Goal: Transaction & Acquisition: Complete application form

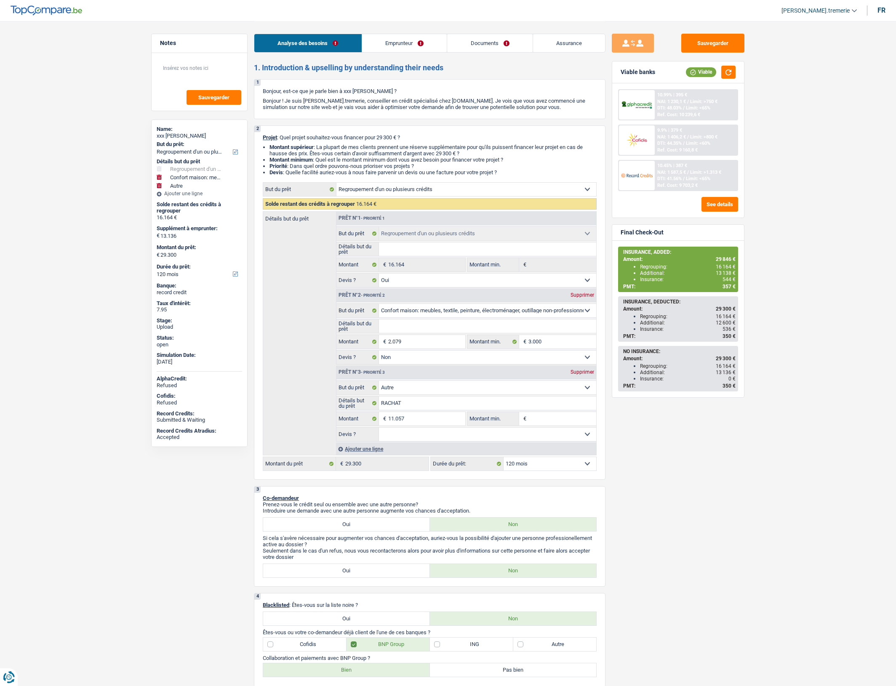
select select "refinancing"
select select "household"
select select "other"
select select "120"
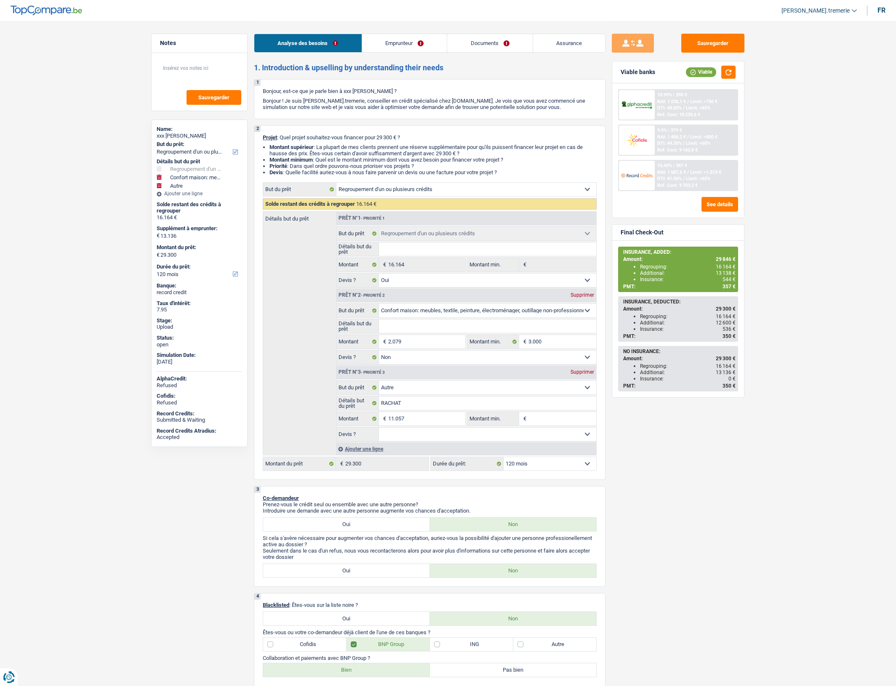
select select "refinancing"
select select "yes"
select select "household"
select select "false"
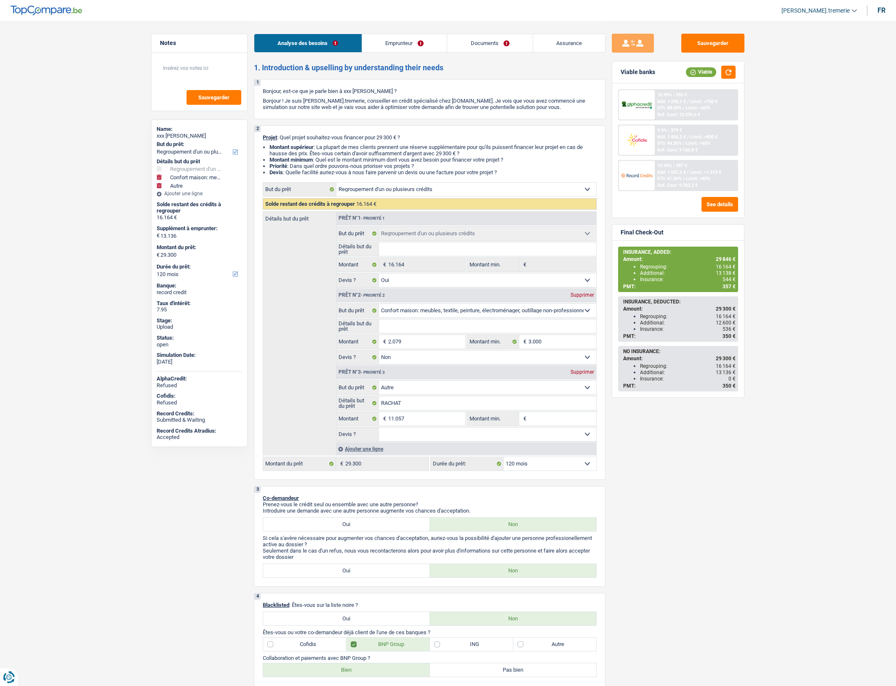
select select "other"
select select "120"
select select "publicEmployee"
select select "netSalary"
select select "mealVouchers"
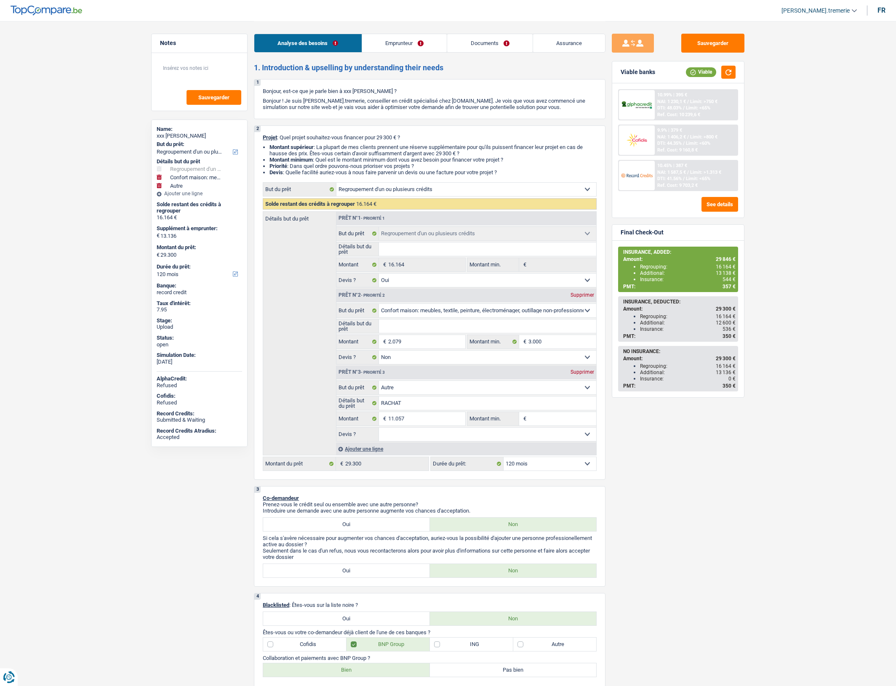
select select "familyAllowances"
select select "ownerWithMortgage"
select select "mortgage"
select select "360"
select select "renovationLoan"
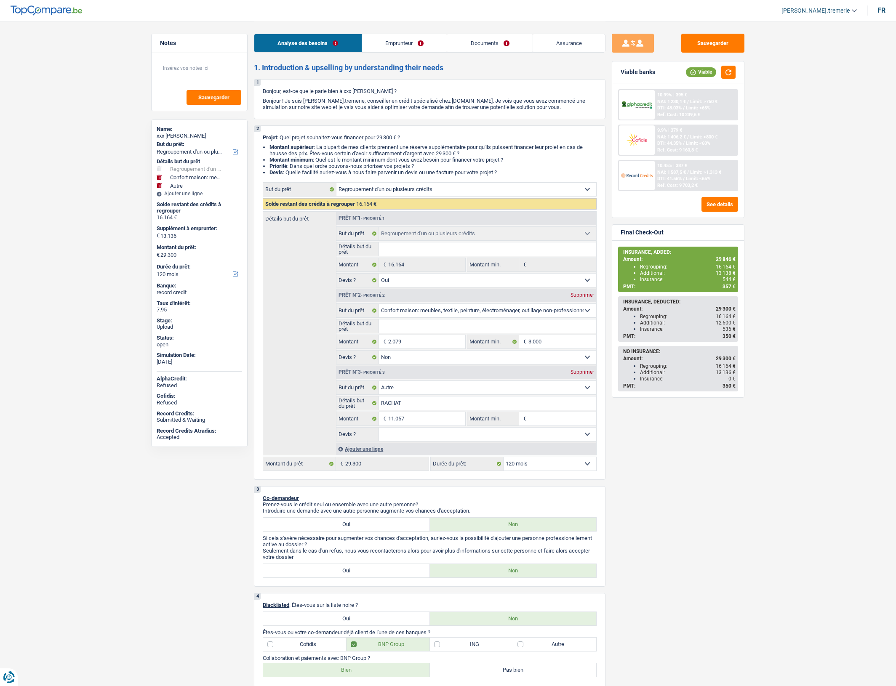
select select "120"
select select "carLoan"
select select "60"
select select "refinancing"
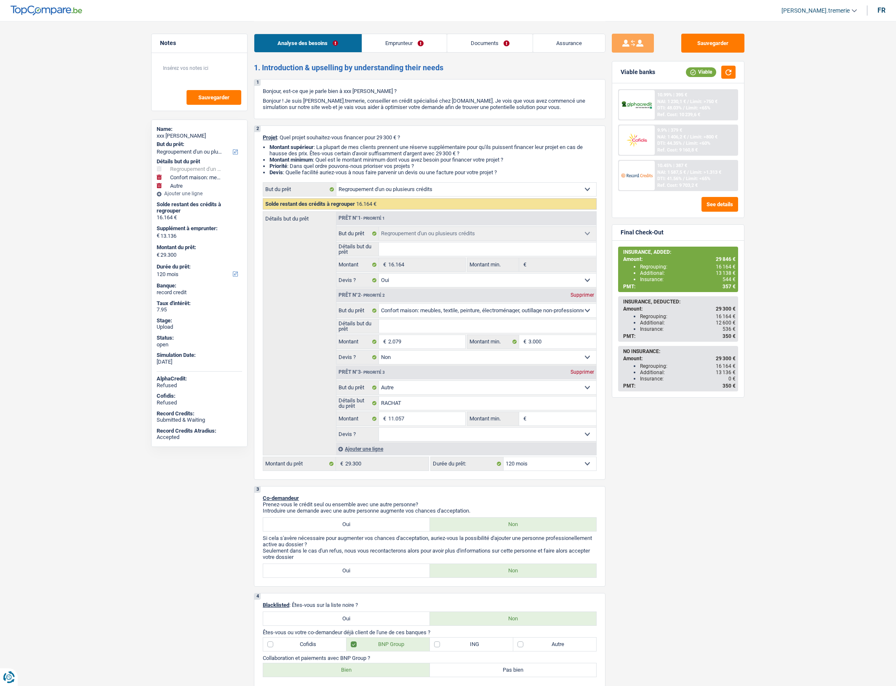
select select "yes"
select select "household"
select select "false"
select select "other"
select select "120"
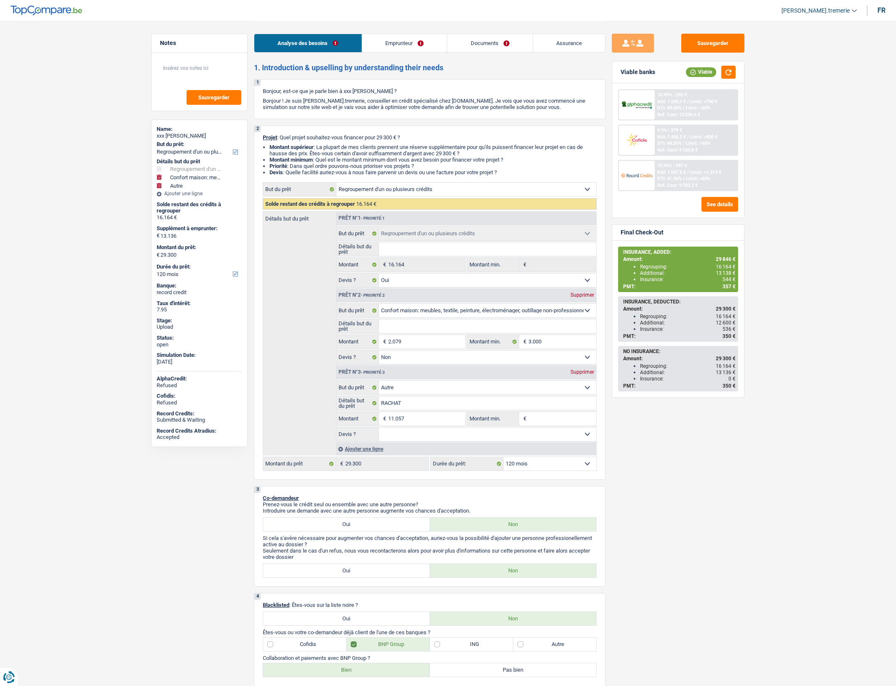
select select "32"
select select "single"
click at [412, 46] on link "Emprunteur" at bounding box center [404, 43] width 85 height 18
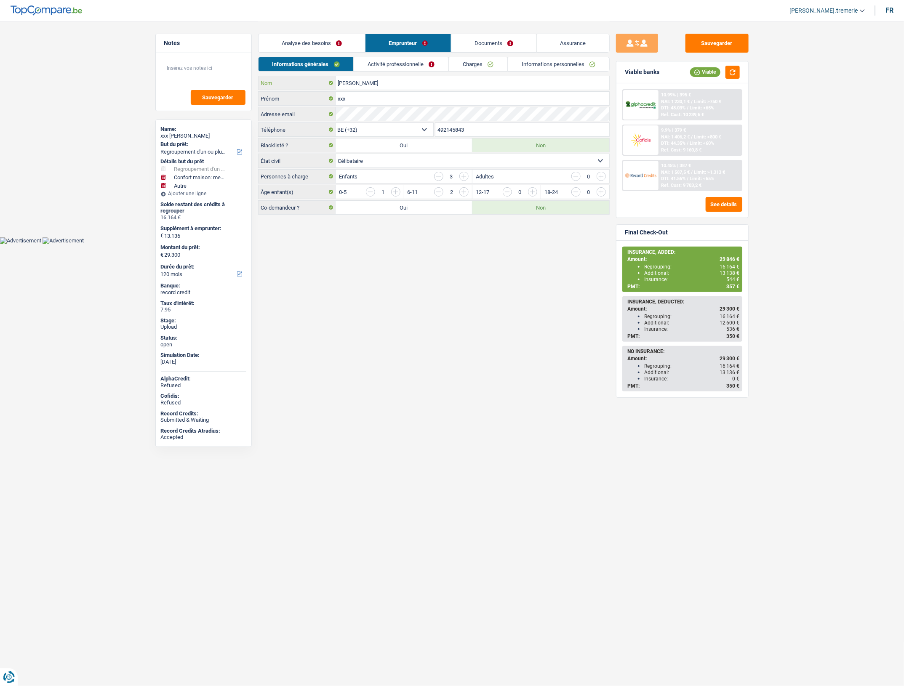
drag, startPoint x: 388, startPoint y: 88, endPoint x: 316, endPoint y: 91, distance: 71.2
click at [316, 91] on div "Tontolo Matondo Nom xxx Prénom Adresse email BE (+32) LU (+352) Sélectionner un…" at bounding box center [433, 145] width 351 height 139
click at [480, 64] on link "Charges" at bounding box center [478, 64] width 58 height 14
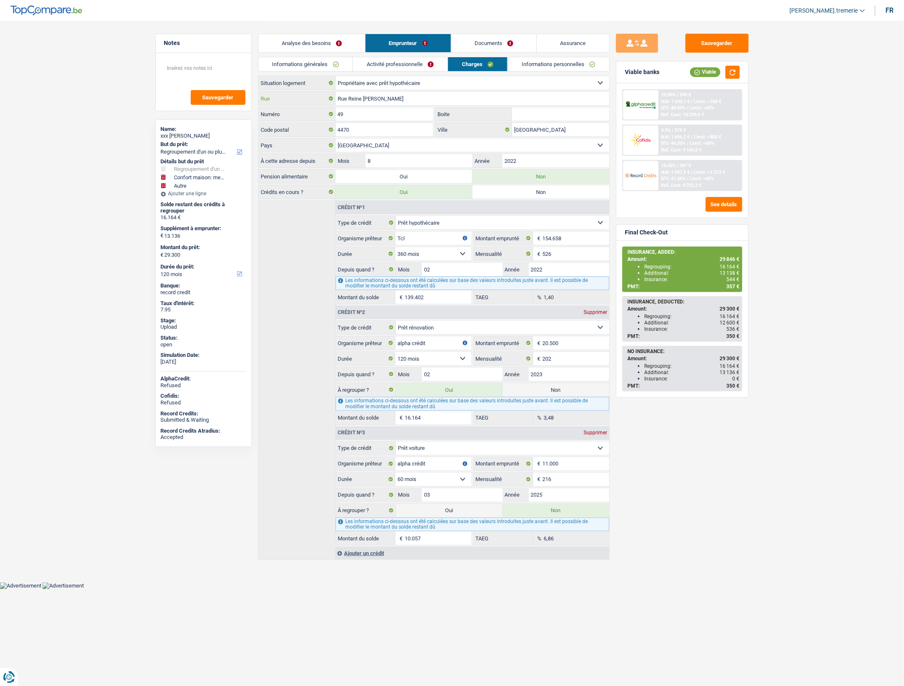
drag, startPoint x: 407, startPoint y: 100, endPoint x: 324, endPoint y: 103, distance: 82.6
click at [324, 103] on div "Rue Reine Astrid Rue" at bounding box center [433, 98] width 351 height 13
click at [488, 46] on link "Documents" at bounding box center [493, 43] width 85 height 18
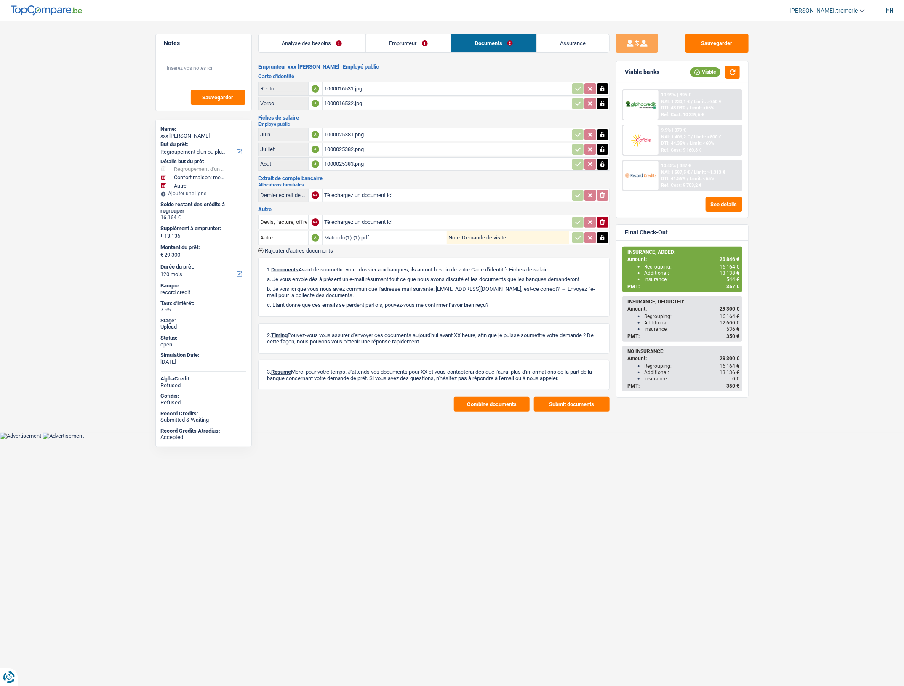
click at [356, 222] on input "Téléchargez un document ici" at bounding box center [446, 222] width 245 height 13
type input "C:\fakepath\Capture d'écran 2025-09-29 133304.png"
click at [313, 250] on span "Rajouter d'autres documents" at bounding box center [299, 250] width 68 height 5
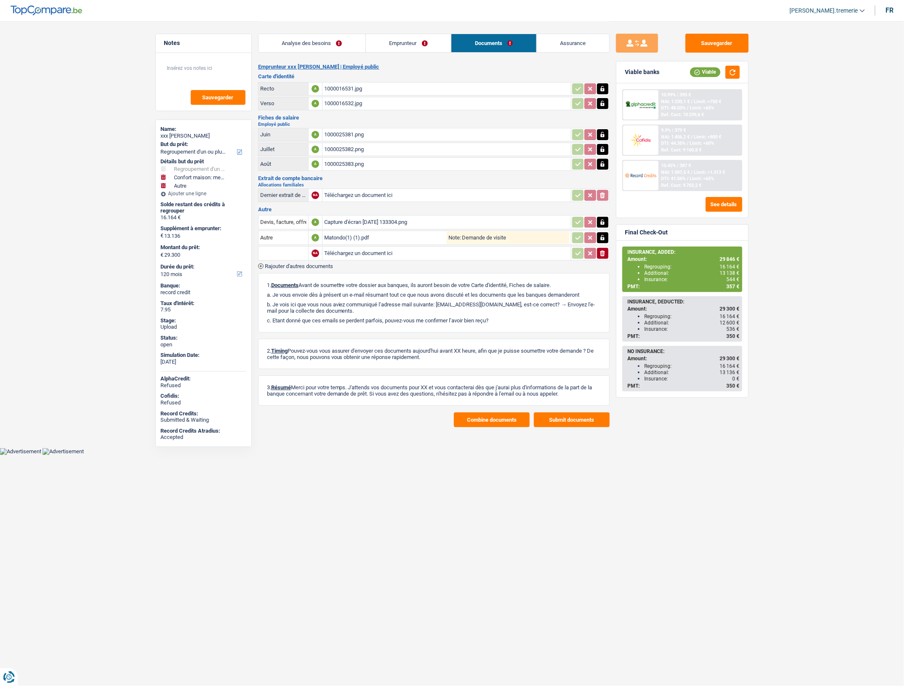
click at [356, 253] on input "Téléchargez un document ici" at bounding box center [446, 253] width 245 height 13
type input "C:\fakepath\Capture d'écran 2025-09-29 133334.png"
click at [289, 253] on input "text" at bounding box center [283, 253] width 46 height 13
click at [299, 276] on ul "Devis, facture, offre, bon de commande" at bounding box center [314, 270] width 112 height 20
click at [295, 268] on li "Devis, facture, offre, bon de commande" at bounding box center [314, 270] width 103 height 11
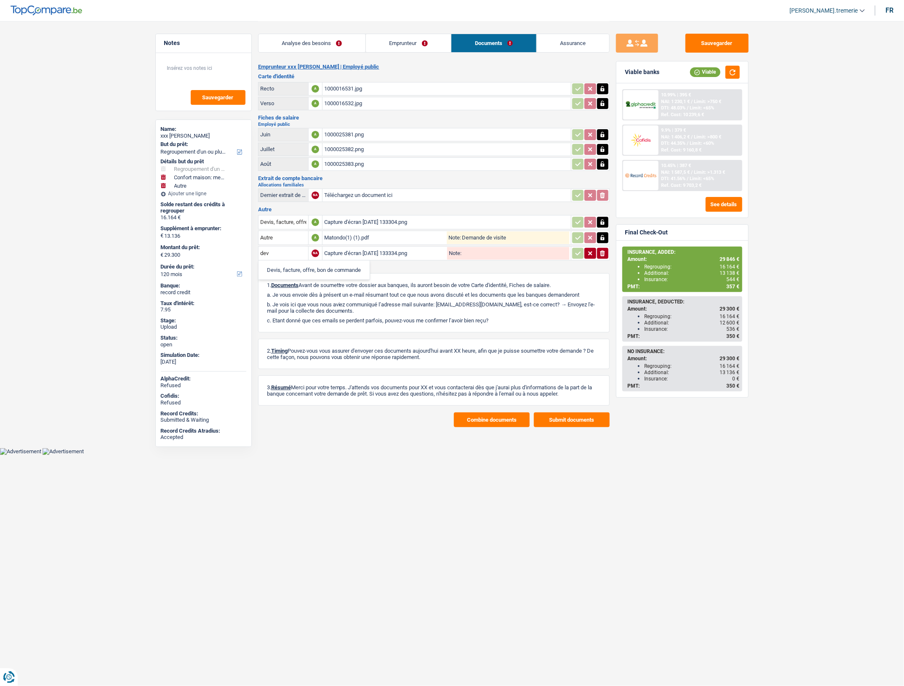
type input "Devis, facture, offre, bon de commande"
click at [485, 418] on button "Combine documents" at bounding box center [492, 419] width 76 height 15
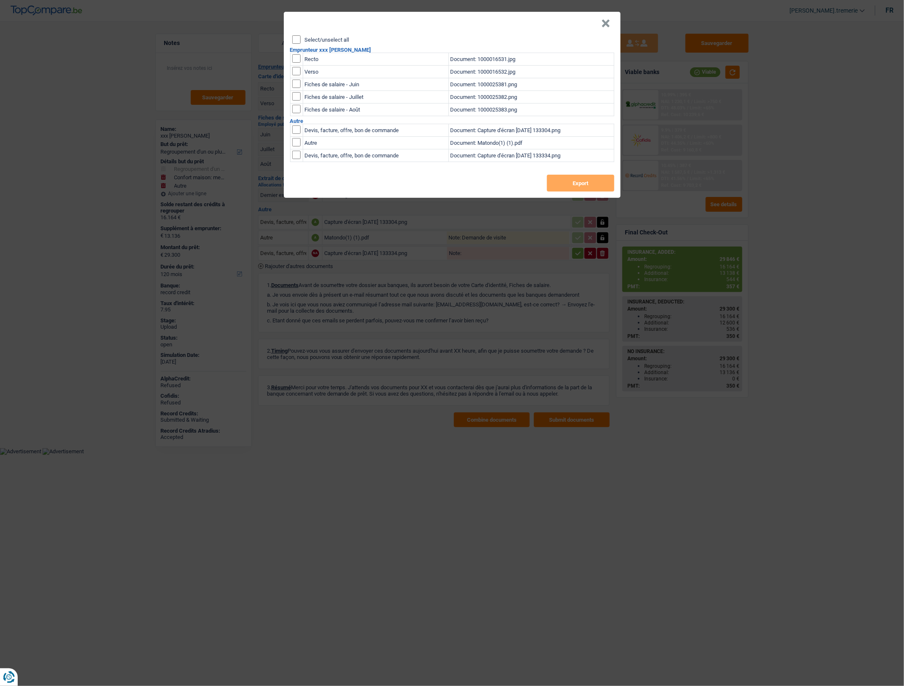
click at [293, 130] on input "checkbox" at bounding box center [296, 129] width 8 height 8
checkbox input "true"
click at [295, 154] on input "checkbox" at bounding box center [296, 155] width 8 height 8
checkbox input "true"
click at [294, 58] on input "checkbox" at bounding box center [296, 58] width 8 height 8
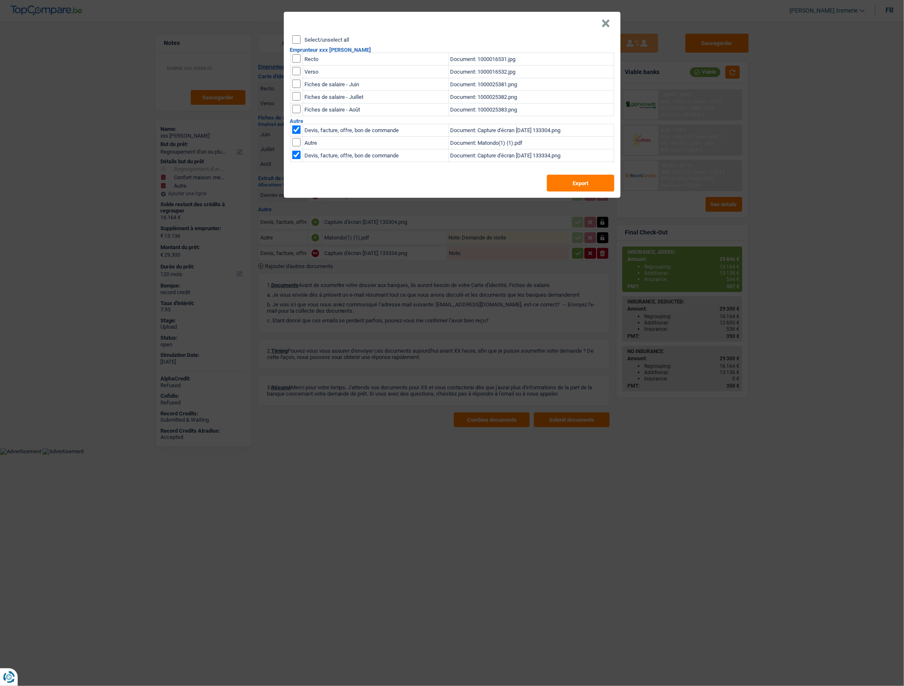
checkbox input "true"
click at [294, 73] on input "checkbox" at bounding box center [296, 71] width 8 height 8
checkbox input "true"
click at [295, 85] on input "checkbox" at bounding box center [296, 84] width 8 height 8
checkbox input "true"
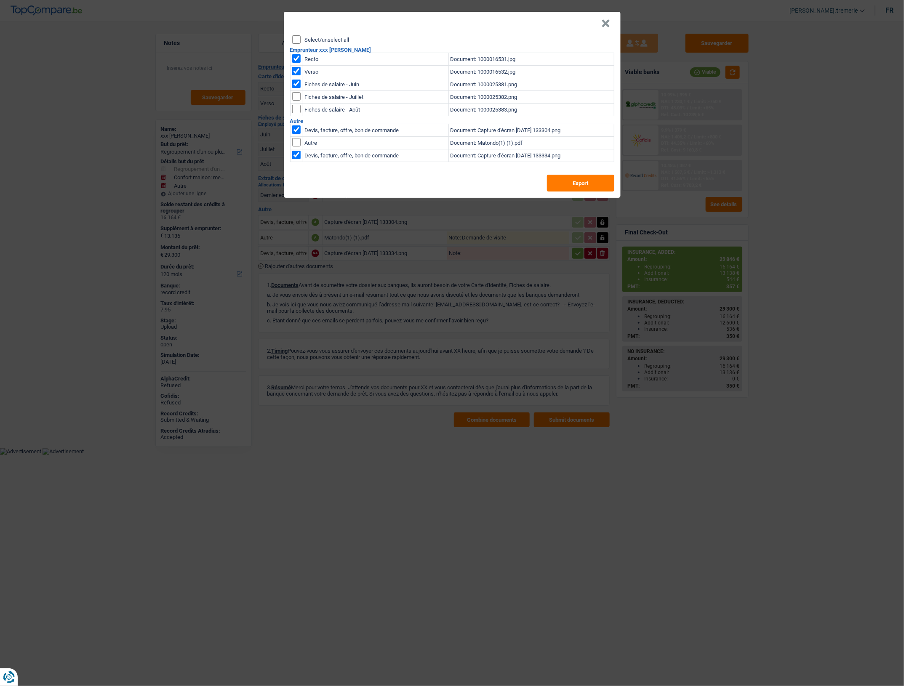
click at [297, 96] on input "checkbox" at bounding box center [296, 96] width 8 height 8
checkbox input "true"
click at [297, 106] on input "checkbox" at bounding box center [296, 109] width 8 height 8
checkbox input "true"
click at [300, 141] on input "checkbox" at bounding box center [296, 142] width 8 height 8
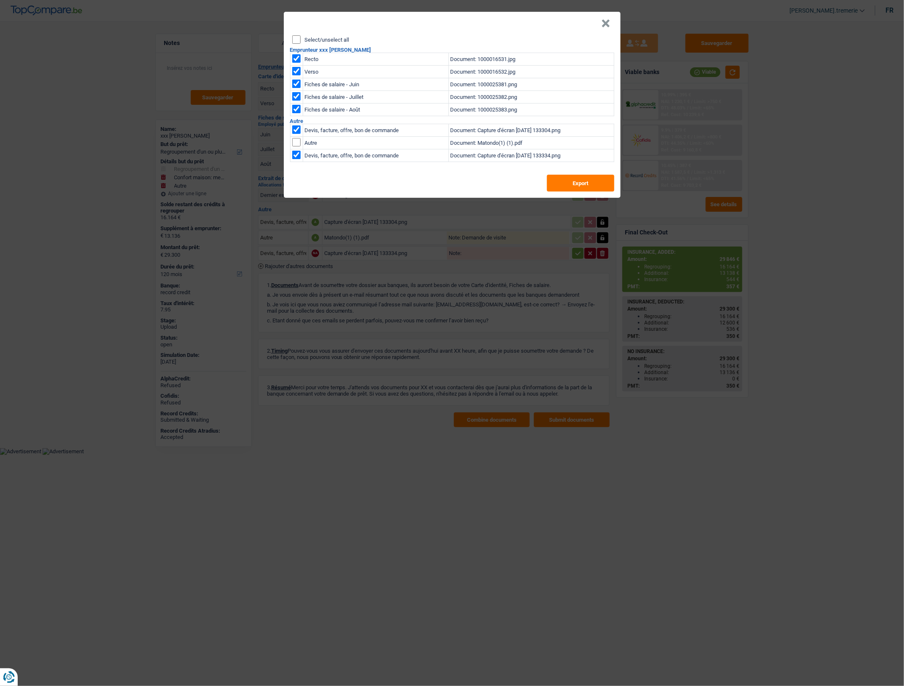
checkbox input "true"
click at [570, 188] on button "Export" at bounding box center [580, 183] width 67 height 17
click at [605, 25] on button "×" at bounding box center [605, 23] width 9 height 8
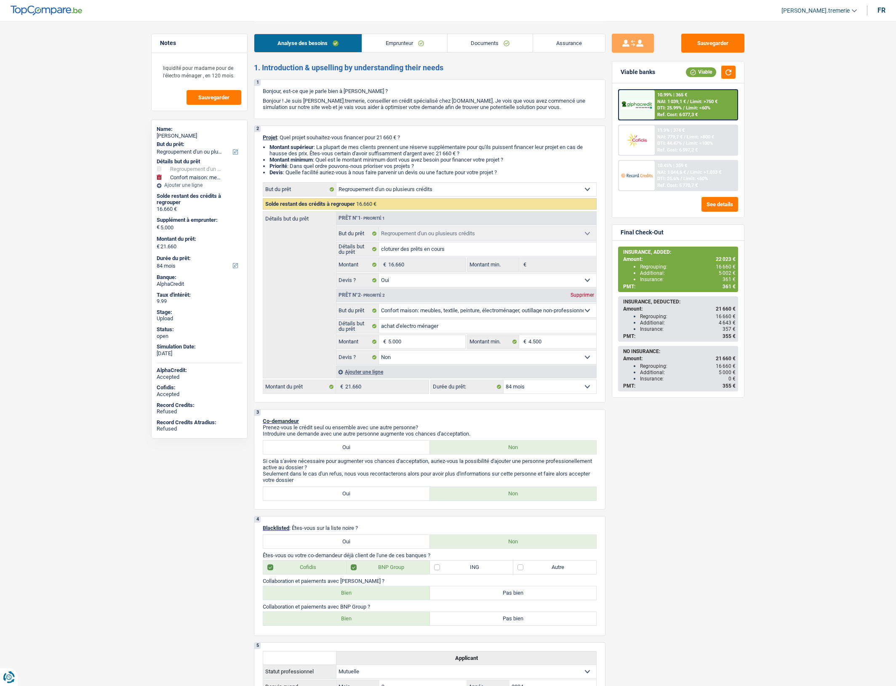
select select "refinancing"
select select "household"
select select "84"
select select "refinancing"
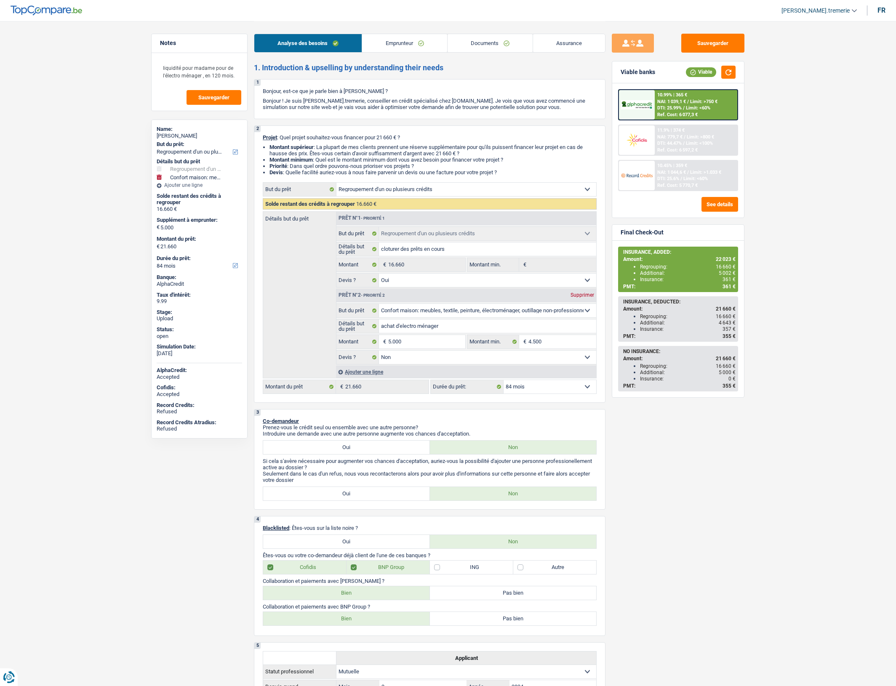
select select "refinancing"
select select "yes"
select select "household"
select select "false"
select select "84"
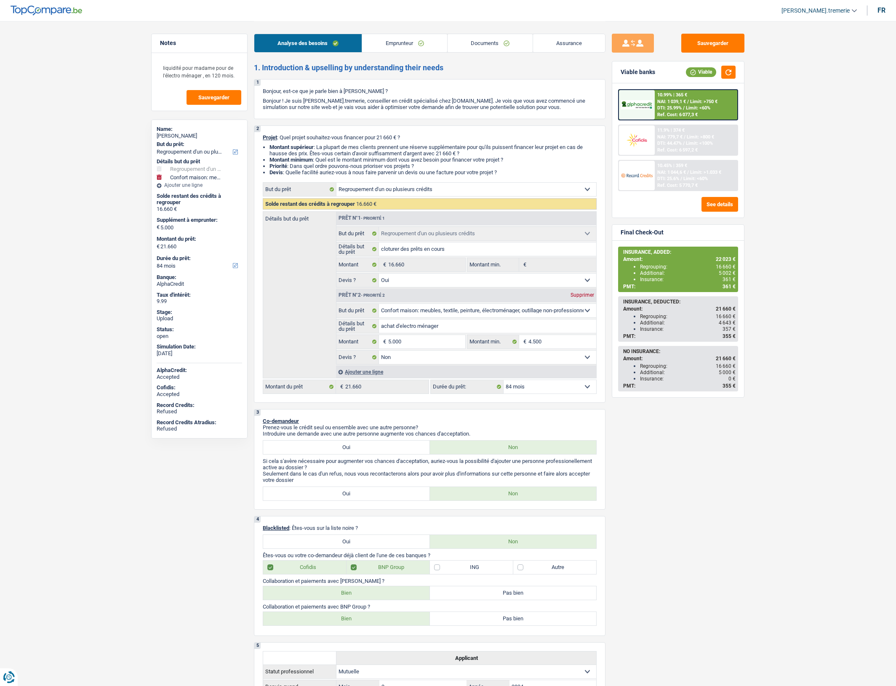
select select "mutuality"
select select "mutualityIndemnity"
select select "liveWithParents"
select select "cardOrCredit"
select select "carLoan"
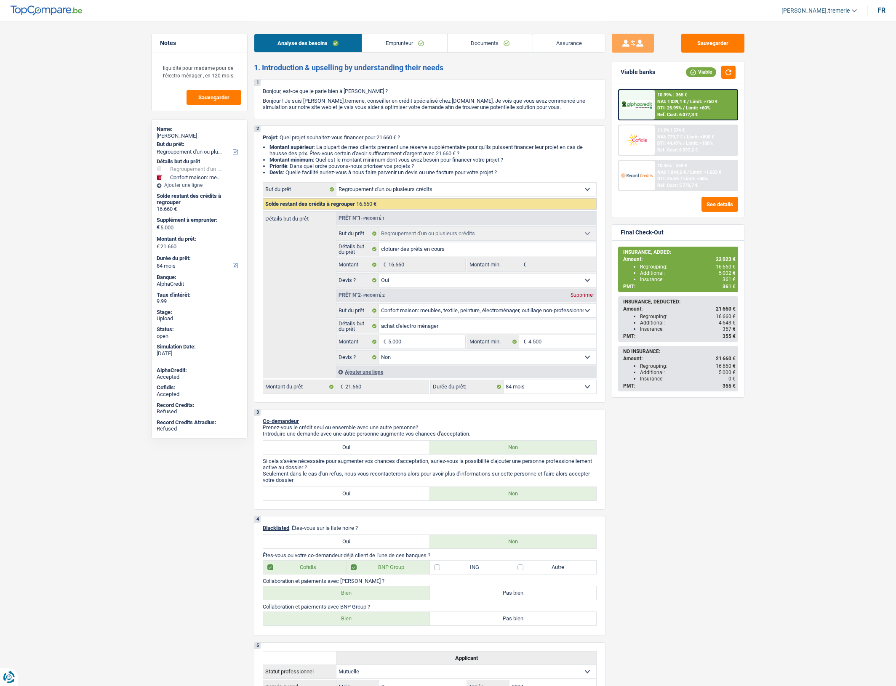
select select "60"
select select "personalLoan"
select select "smallWorks"
select select "30"
select select "personalLoan"
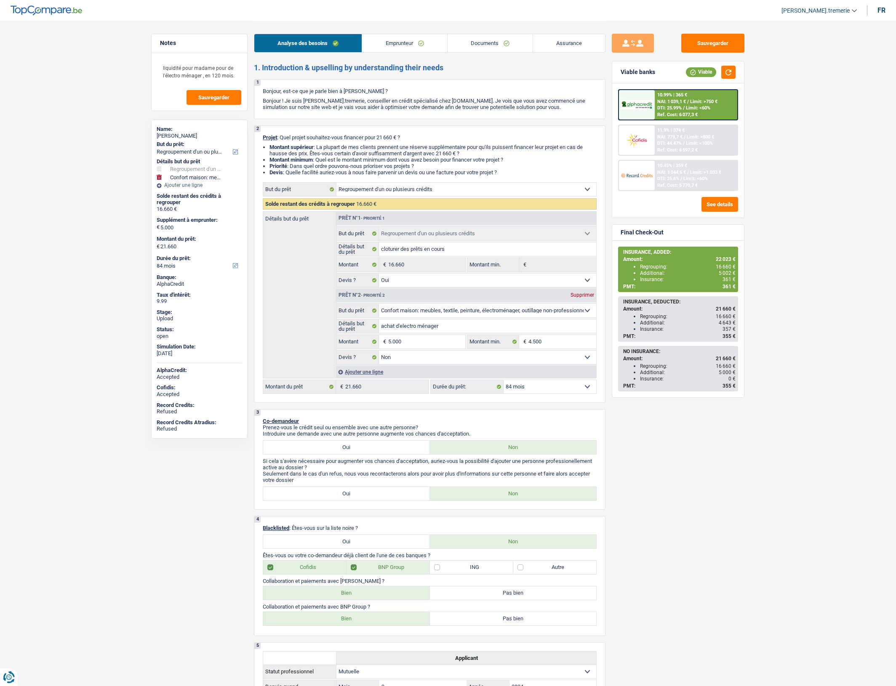
select select "carRestore"
select select "60"
select select "refinancing"
select select "yes"
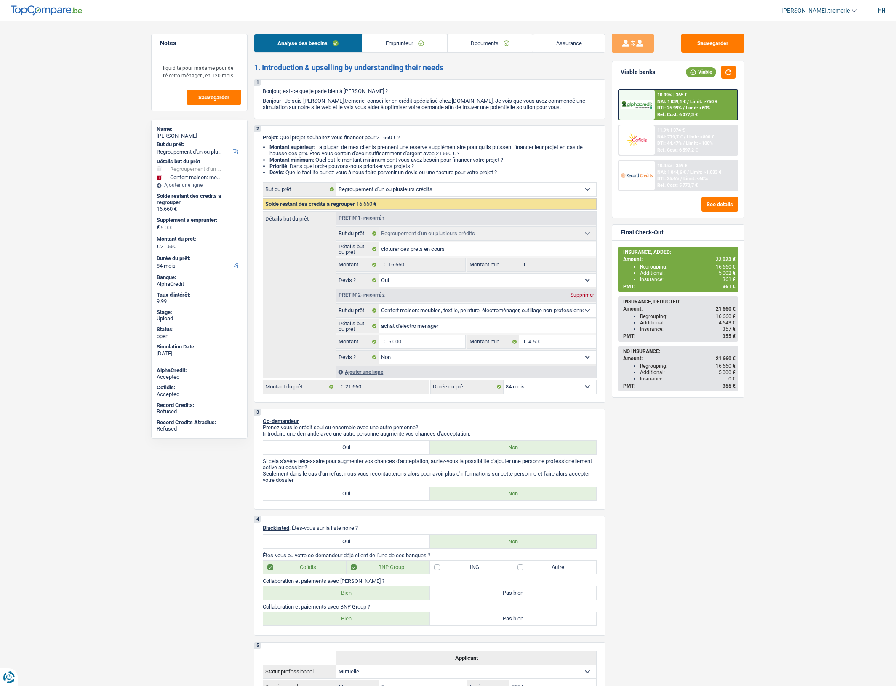
select select "household"
select select "false"
select select "84"
click at [669, 106] on span "DTI: 25.99%" at bounding box center [669, 107] width 24 height 5
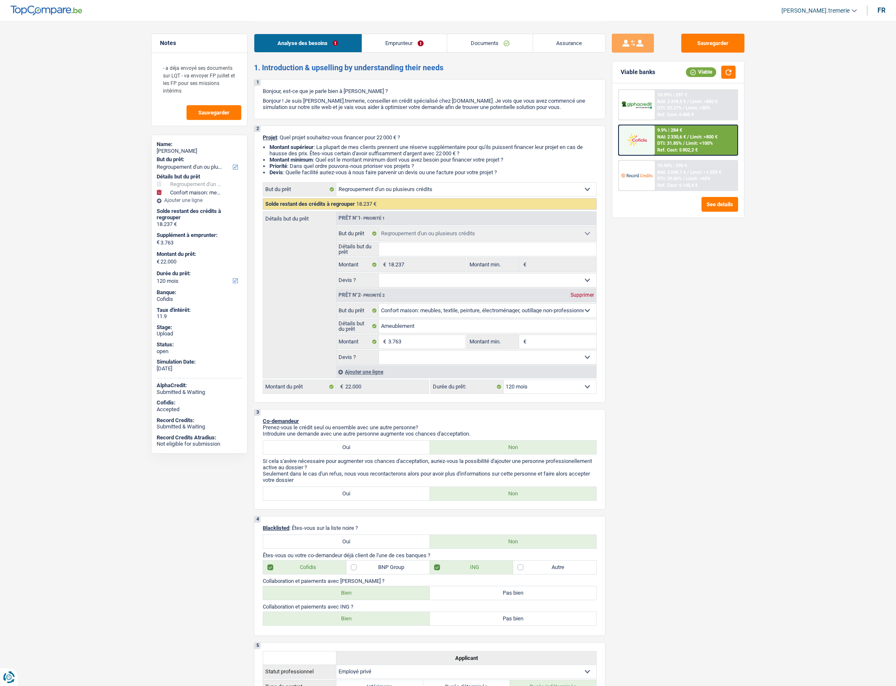
select select "refinancing"
select select "household"
select select "120"
select select "refinancing"
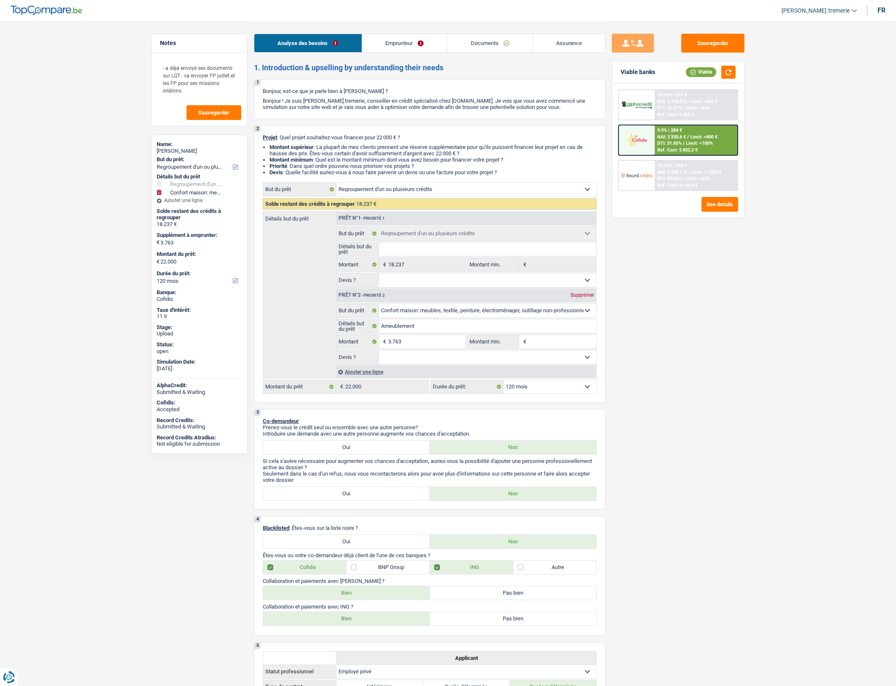
select select "refinancing"
select select "household"
select select "120"
select select "privateEmployee"
select select "netSalary"
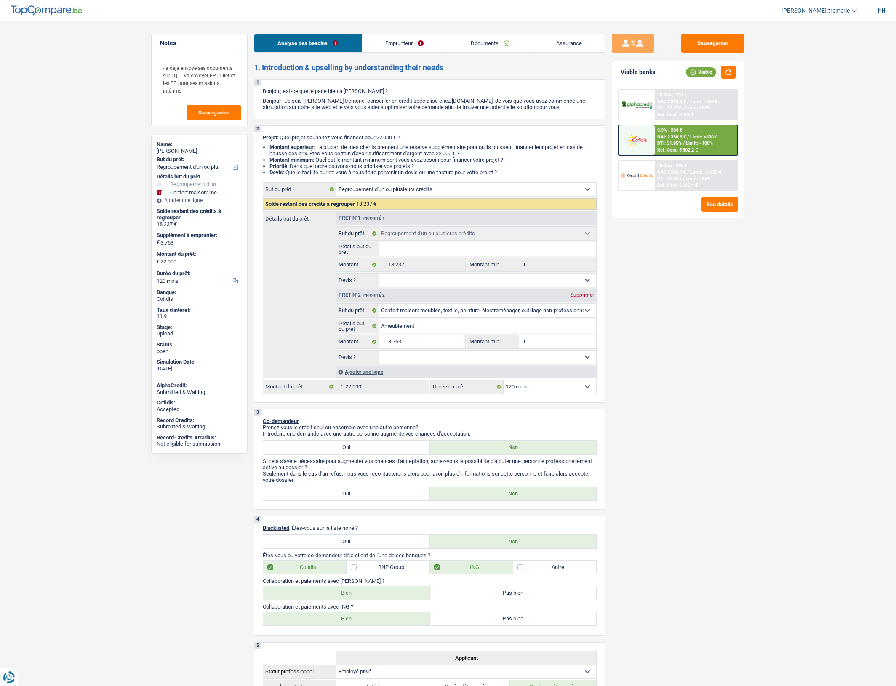
select select "mealVouchers"
select select "rents"
select select "cardOrCredit"
select select "personalLoan"
select select "other"
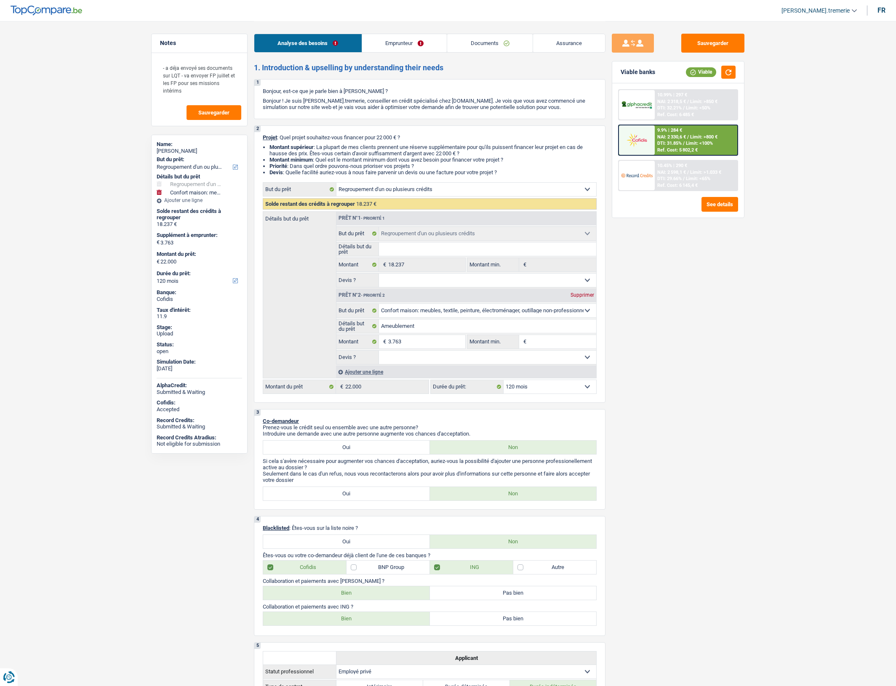
select select "60"
select select "cardOrCredit"
select select "refinancing"
select select "household"
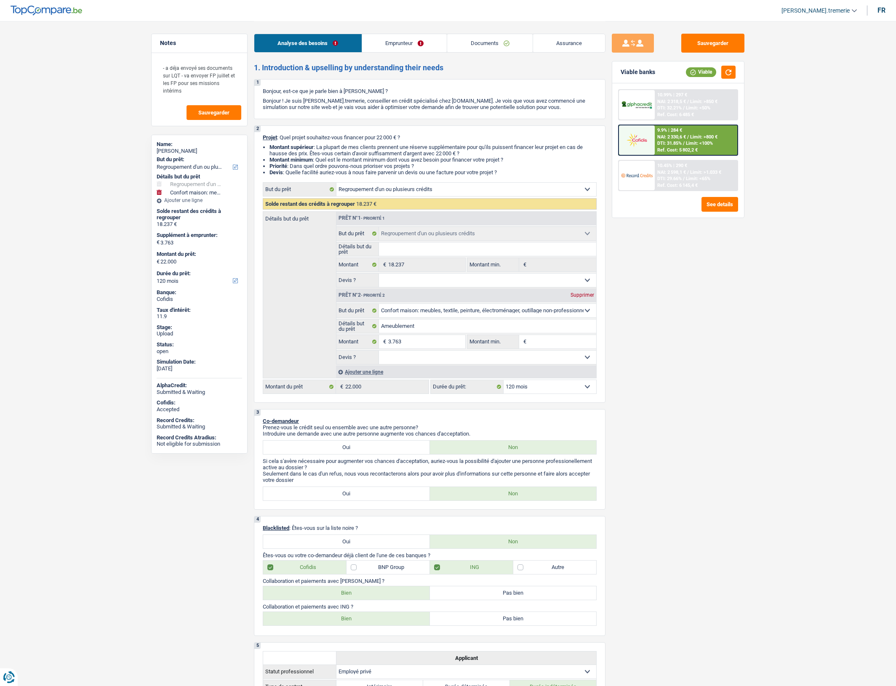
select select "120"
click at [692, 139] on div "9.9% | 284 € NAI: 2 330,6 € / Limit: >800 € DTI: 31.85% / Limit: <100% Ref. Cos…" at bounding box center [695, 139] width 83 height 29
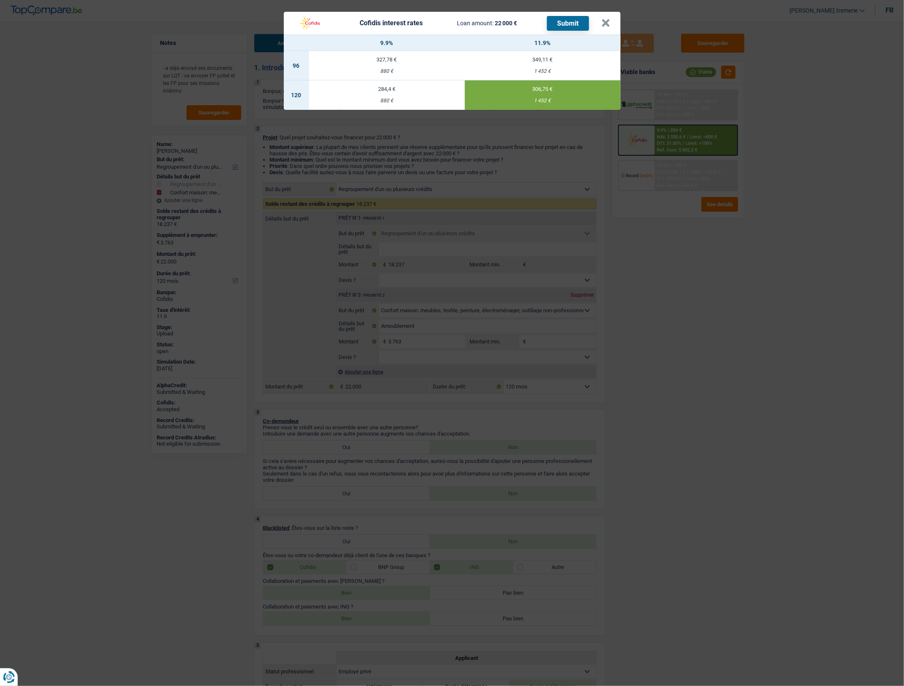
click at [561, 66] on td "349,11 € 1 452 €" at bounding box center [543, 65] width 156 height 29
select select "96"
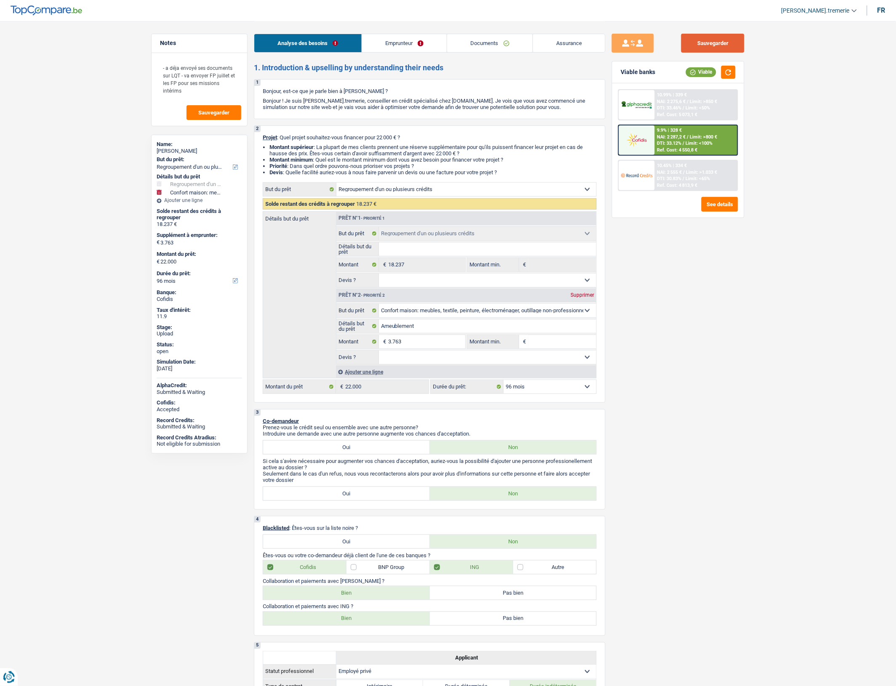
click at [703, 45] on button "Sauvegarder" at bounding box center [712, 43] width 63 height 19
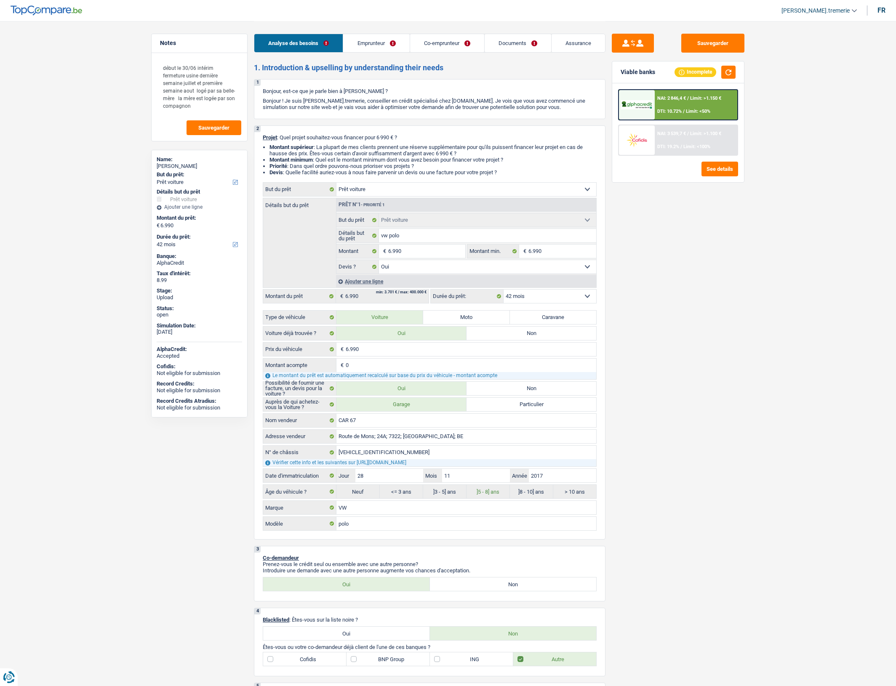
select select "car"
select select "42"
select select "car"
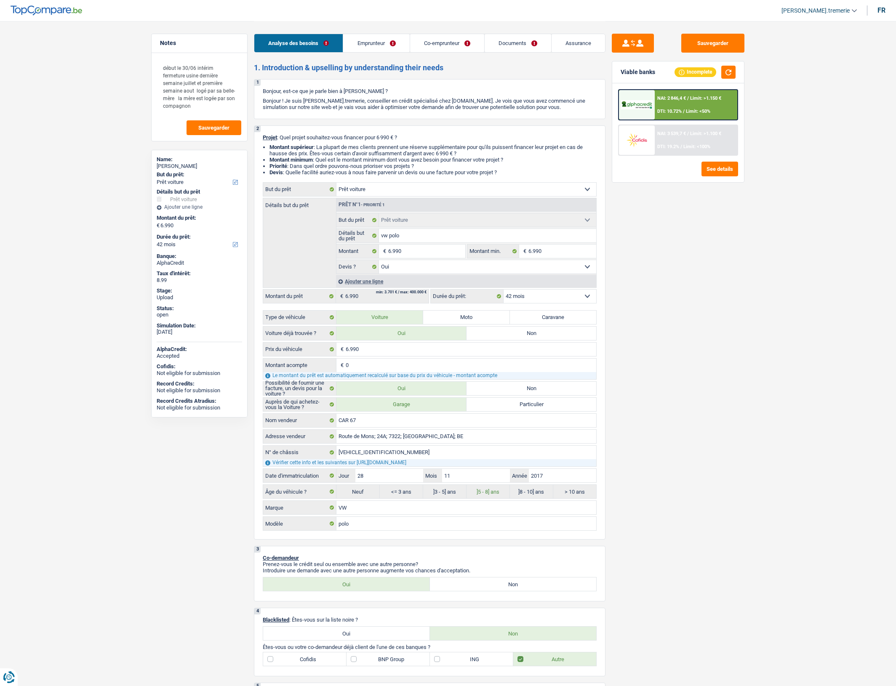
select select "yes"
select select "42"
select select "worker"
select select "netSalary"
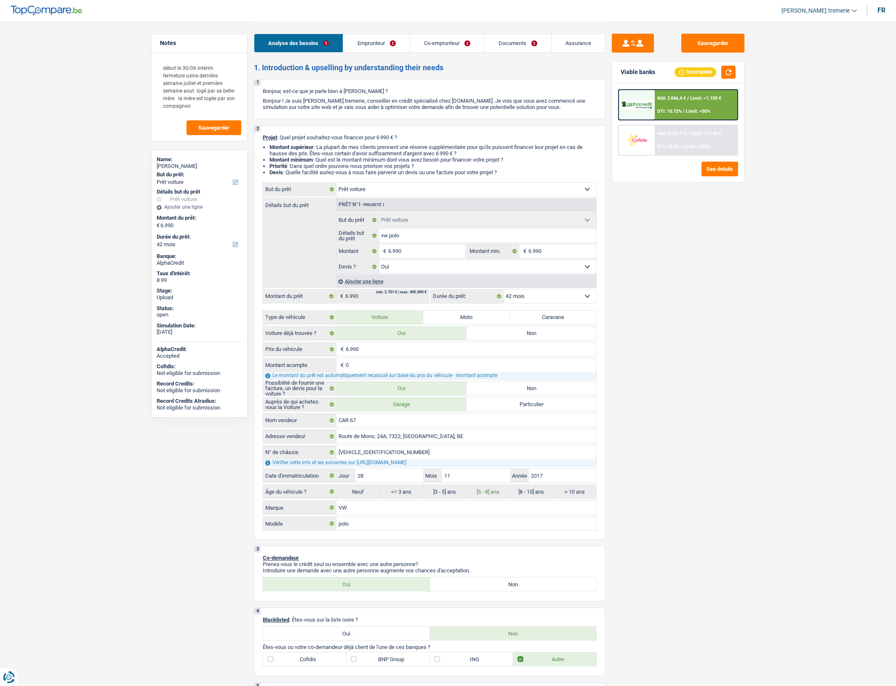
select select "mealVouchers"
select select "familyAllowances"
select select "netSalary"
select select "liveWithParents"
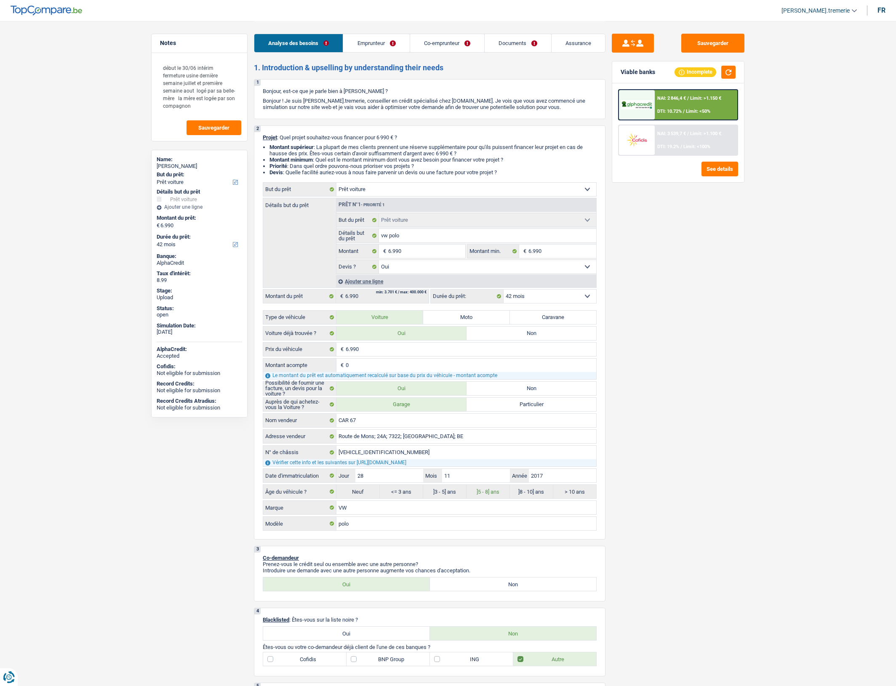
select select "car"
select select "yes"
select select "42"
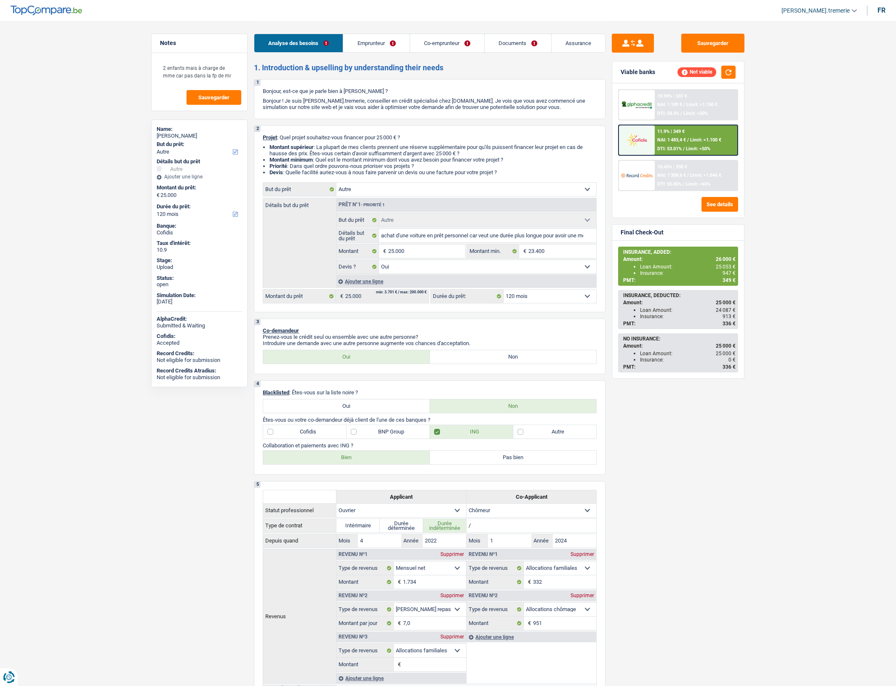
select select "other"
select select "120"
select select "other"
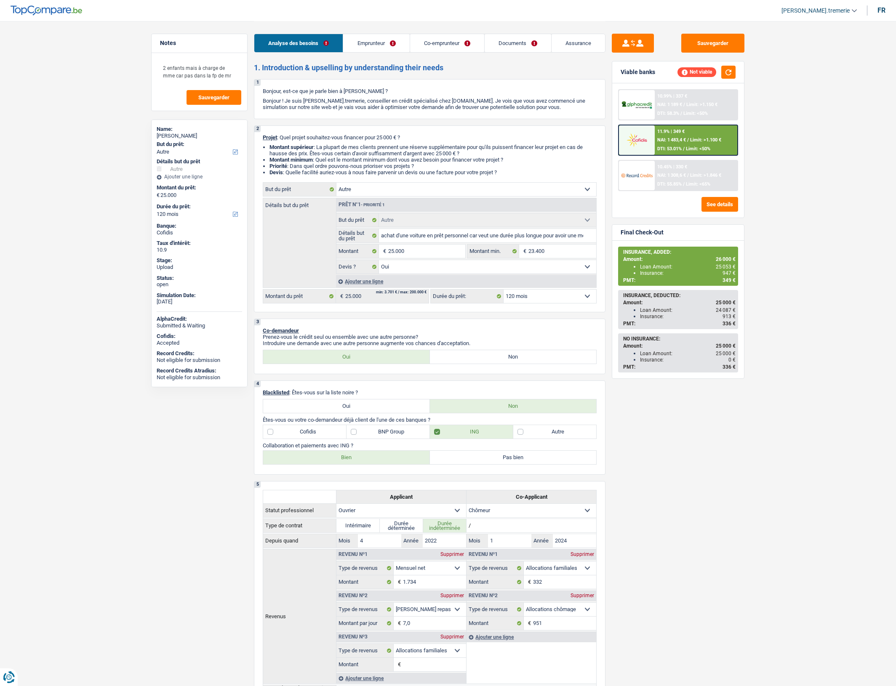
select select "yes"
select select "120"
select select "worker"
select select "unemployed"
select select "netSalary"
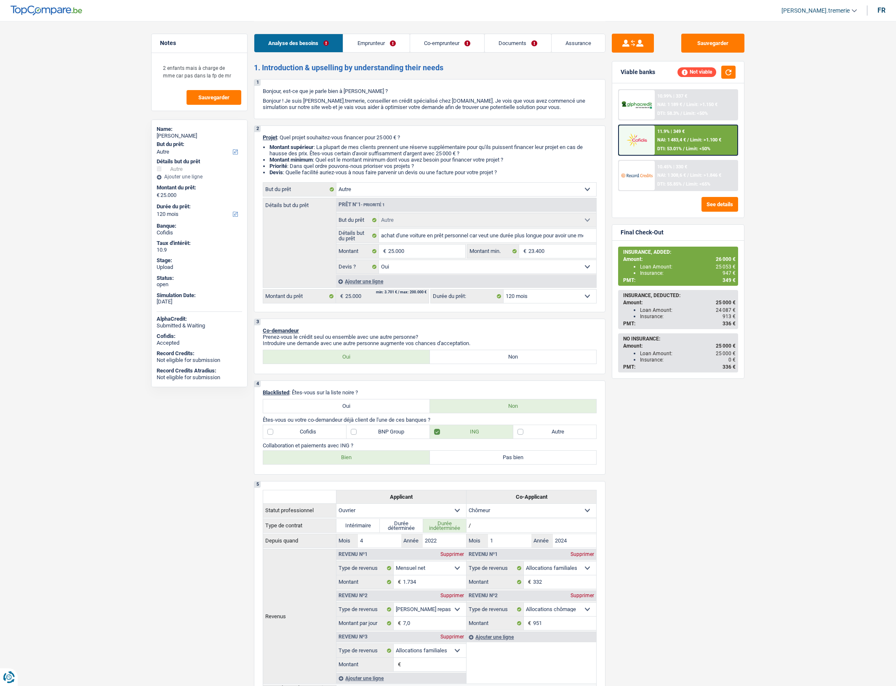
select select "mealVouchers"
select select "familyAllowances"
select select "unemployment"
select select "rents"
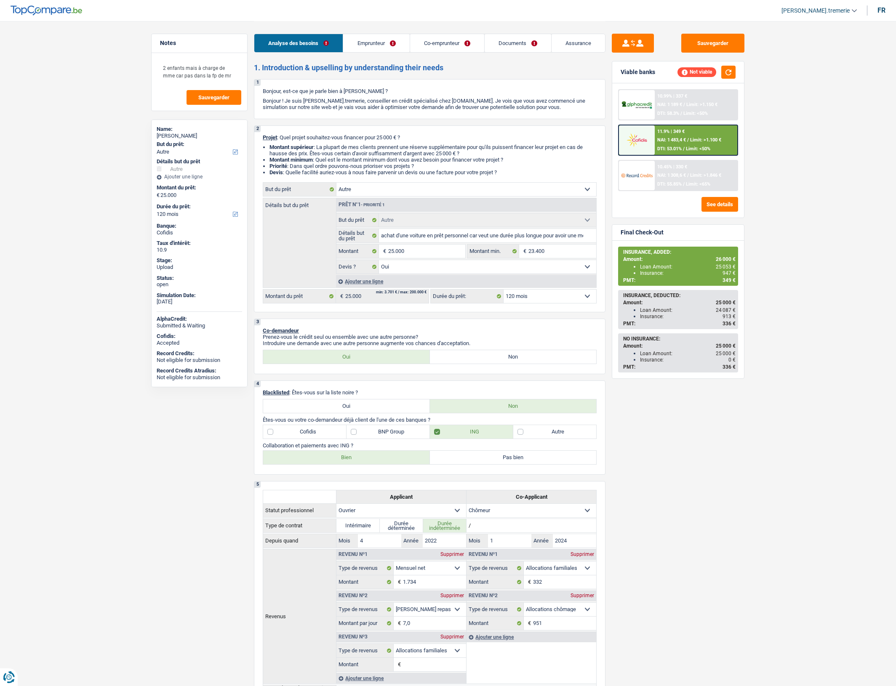
select select "personalLoan"
select select "familyEvent"
select select "36"
select select "other"
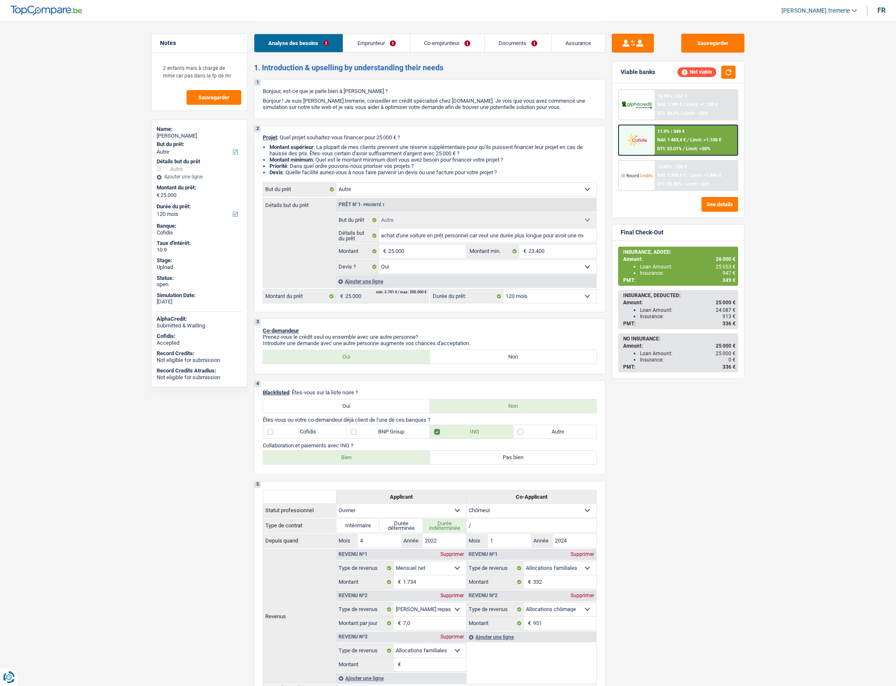
select select "yes"
select select "120"
click at [691, 137] on span "Limit: >1.100 €" at bounding box center [705, 139] width 31 height 5
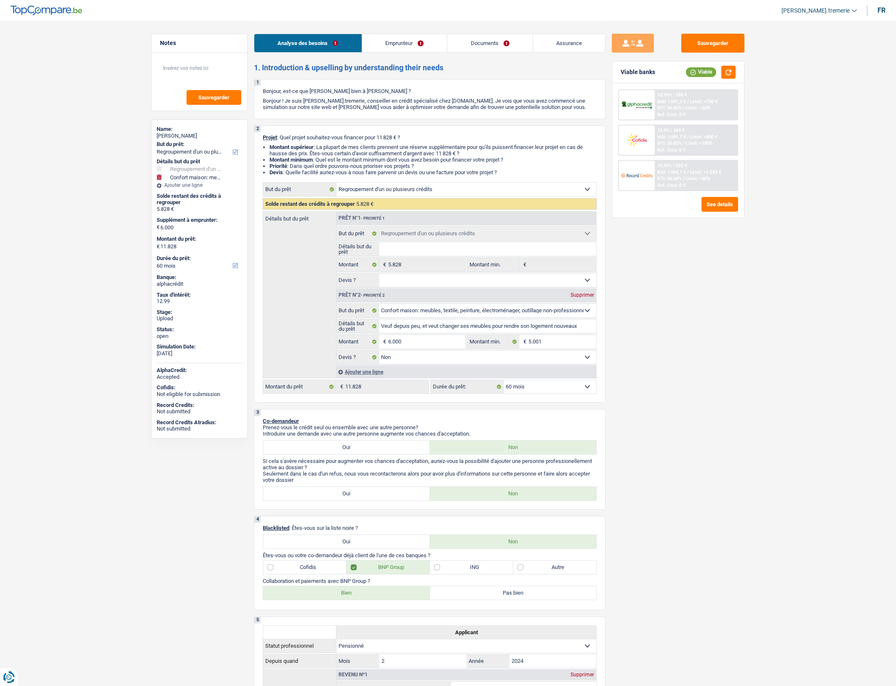
select select "refinancing"
select select "household"
select select "60"
select select "refinancing"
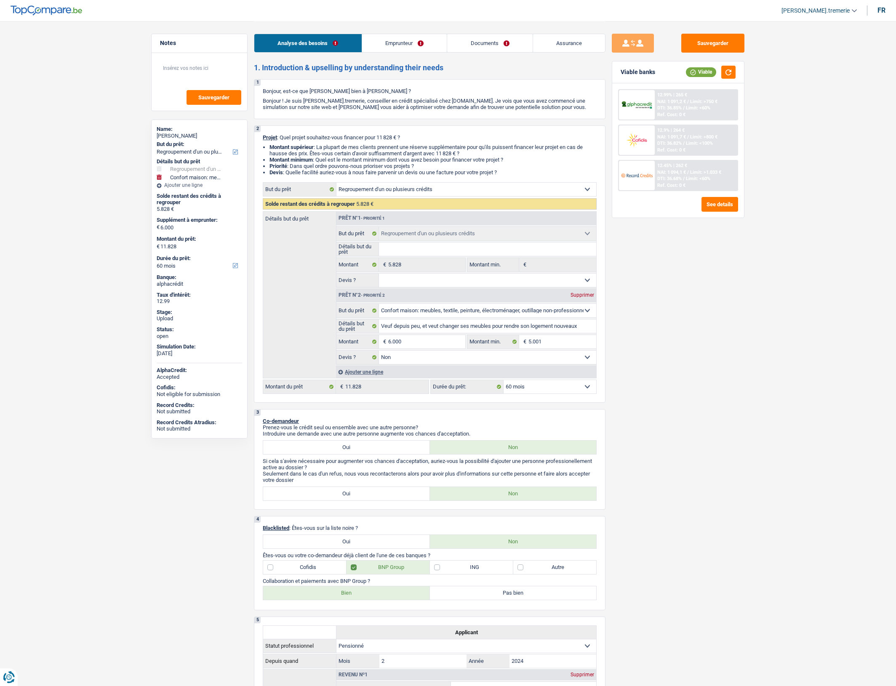
select select "refinancing"
select select "household"
select select "false"
select select "60"
select select "retired"
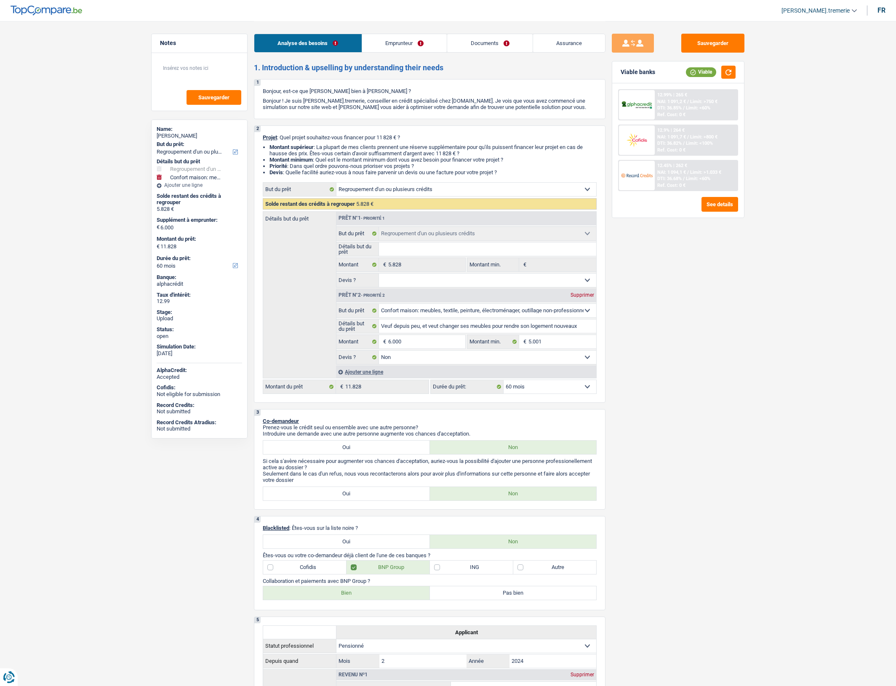
select select "pension"
select select "rents"
select select "carLoan"
select select "60"
select select "refinancing"
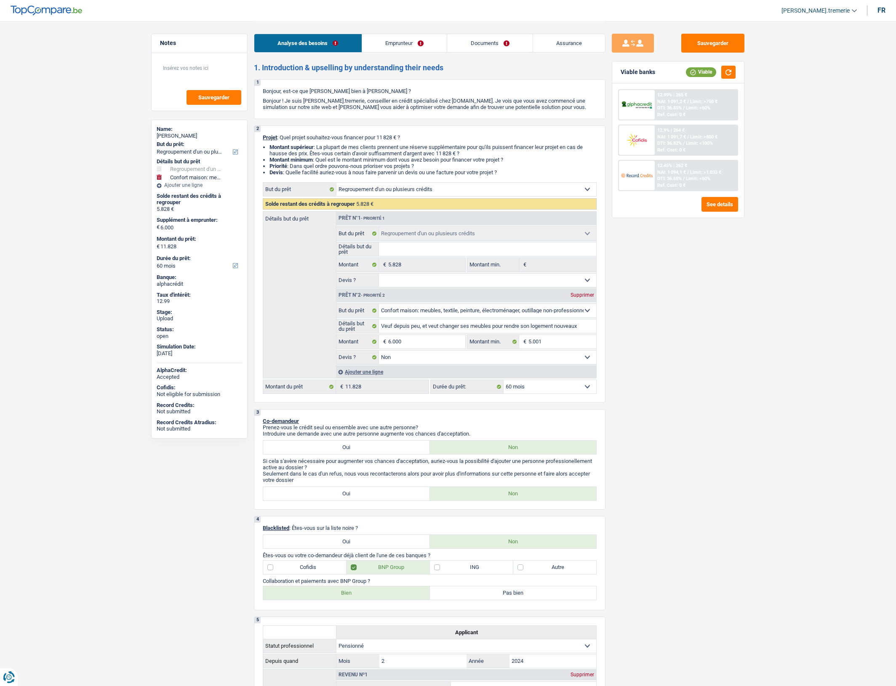
select select "refinancing"
select select "household"
select select "false"
select select "60"
click at [672, 154] on div "12.9% | 264 € NAI: 1 091,7 € / Limit: >800 € DTI: 36.82% / Limit: <100% Ref. Co…" at bounding box center [678, 140] width 120 height 31
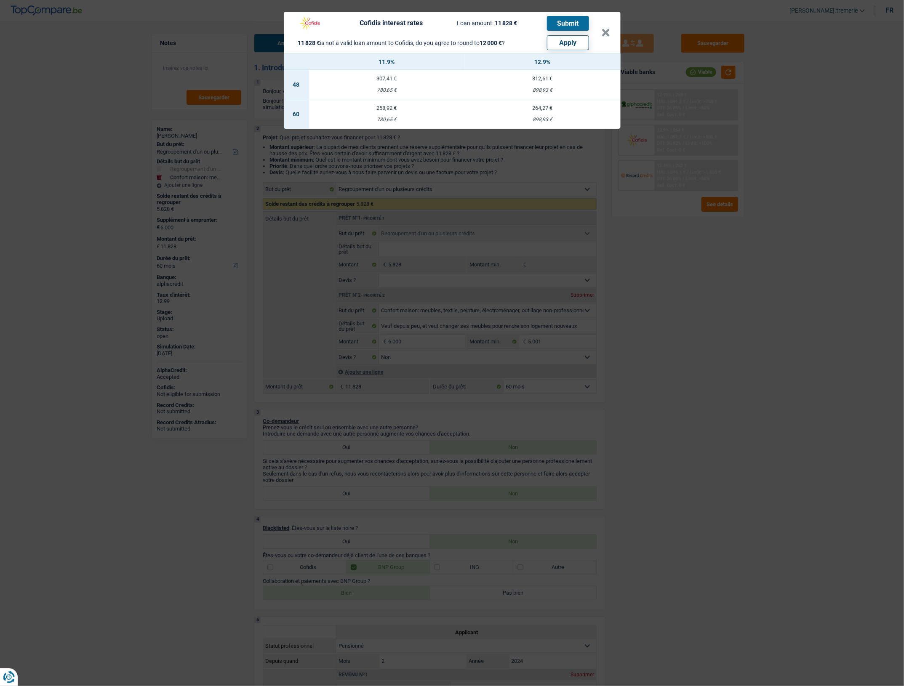
click at [695, 141] on div "Cofidis interest rates Loan amount: 11 828 € Submit 11 828 € is not a valid loa…" at bounding box center [452, 343] width 904 height 686
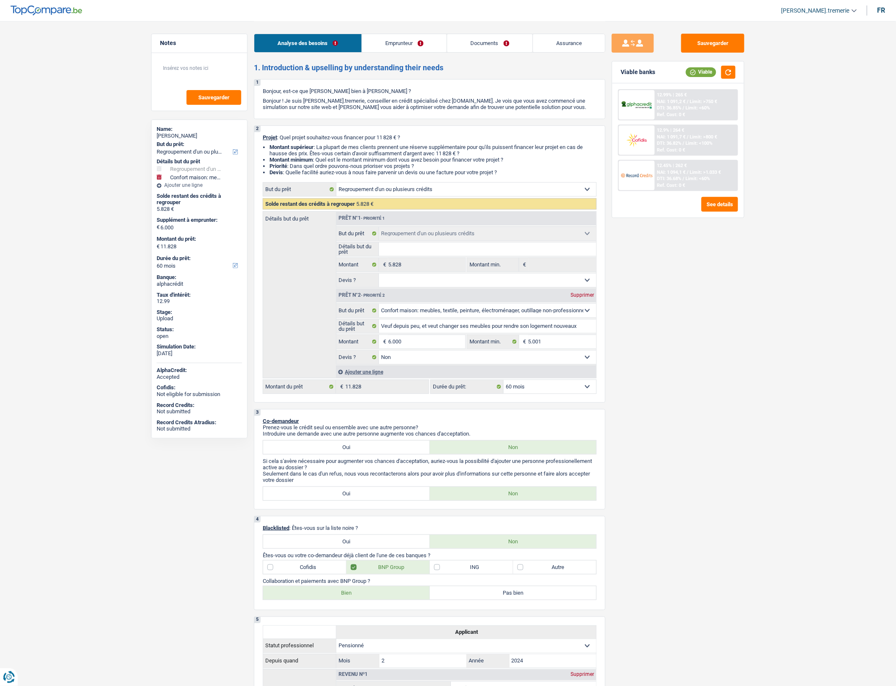
click at [689, 177] on span "Limit: <60%" at bounding box center [698, 178] width 24 height 5
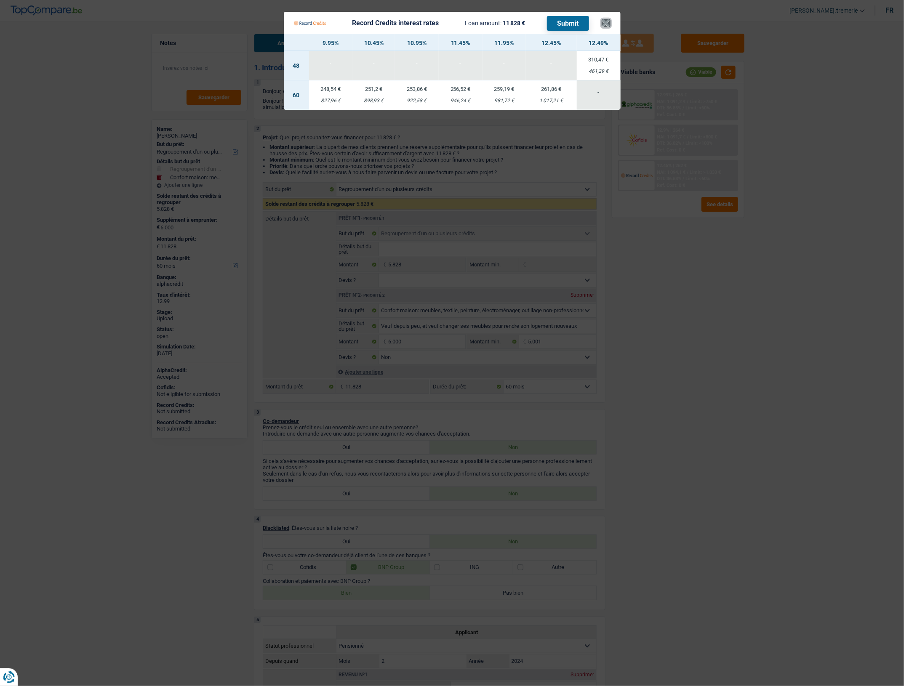
click at [603, 22] on button "×" at bounding box center [605, 23] width 9 height 8
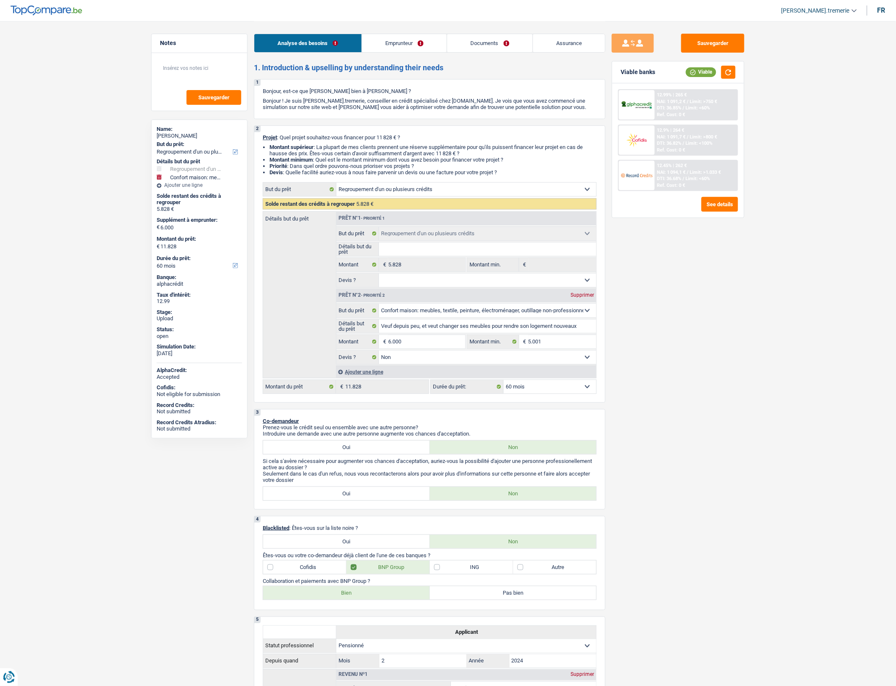
click at [675, 97] on div "12.99% | 265 €" at bounding box center [672, 94] width 30 height 5
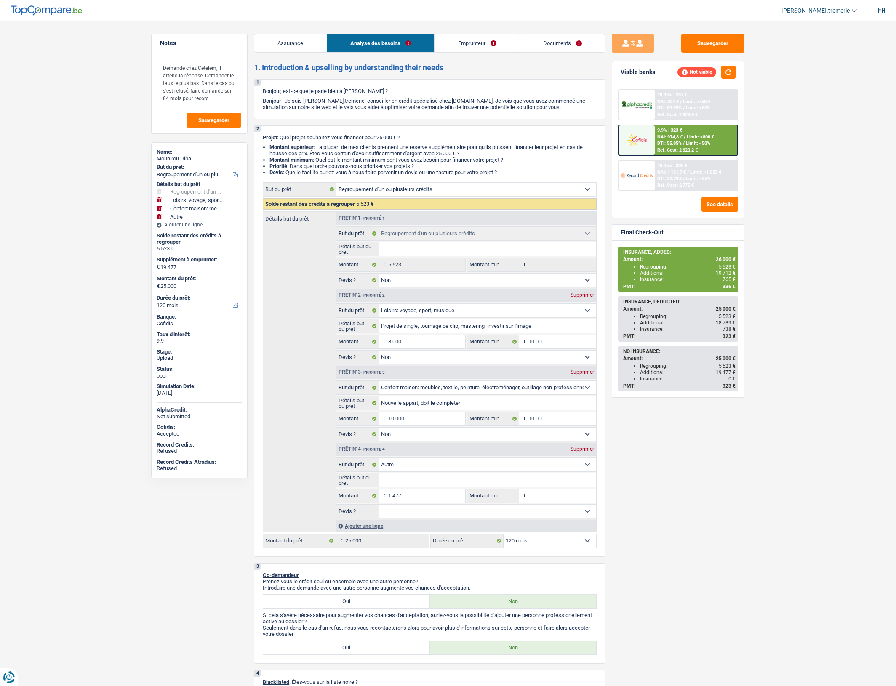
select select "refinancing"
select select "hobbies"
select select "household"
select select "other"
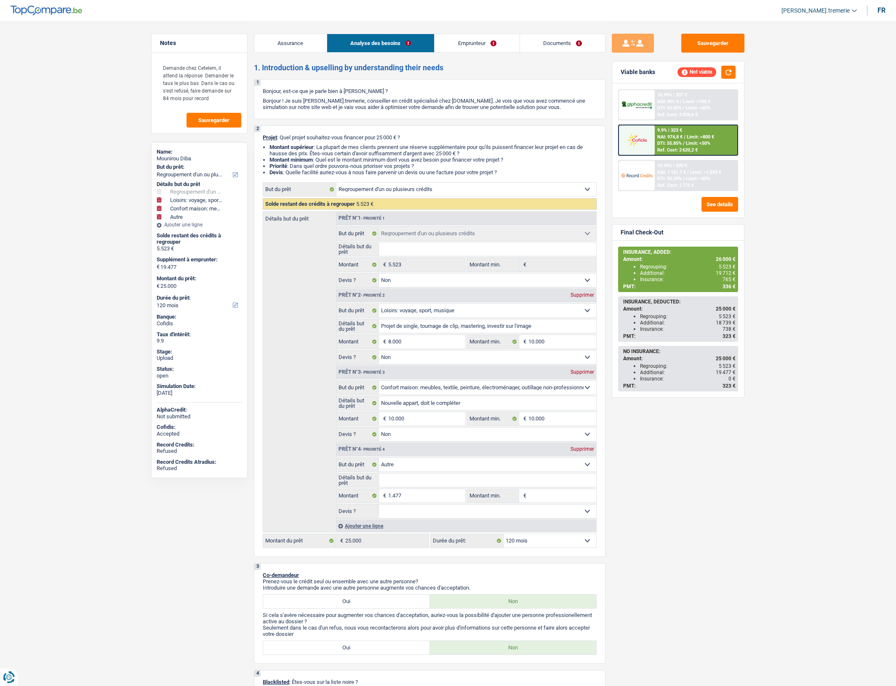
select select "120"
select select "refinancing"
select select "false"
select select "hobbies"
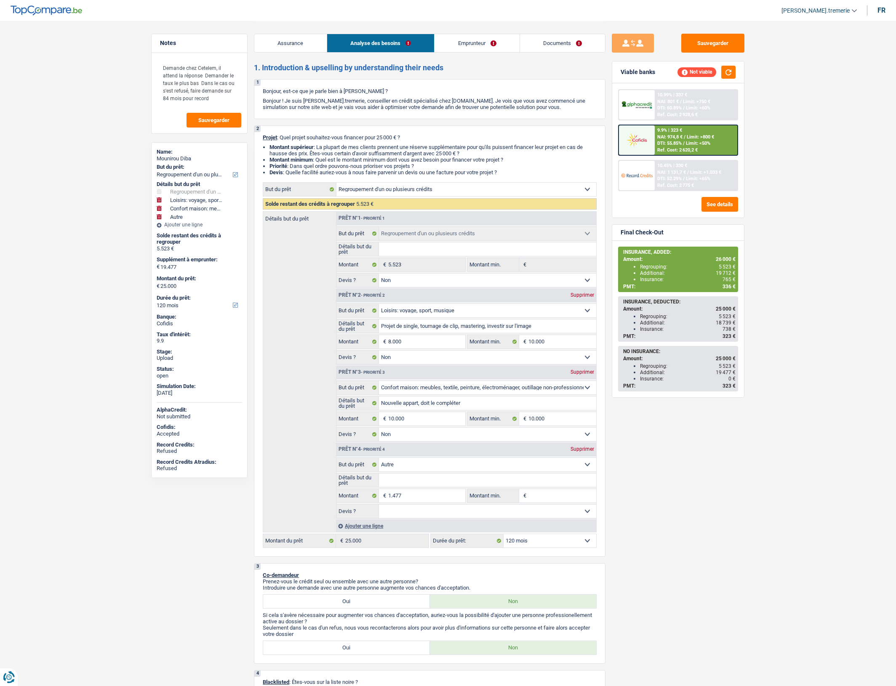
select select "false"
select select "household"
select select "false"
select select "other"
select select "120"
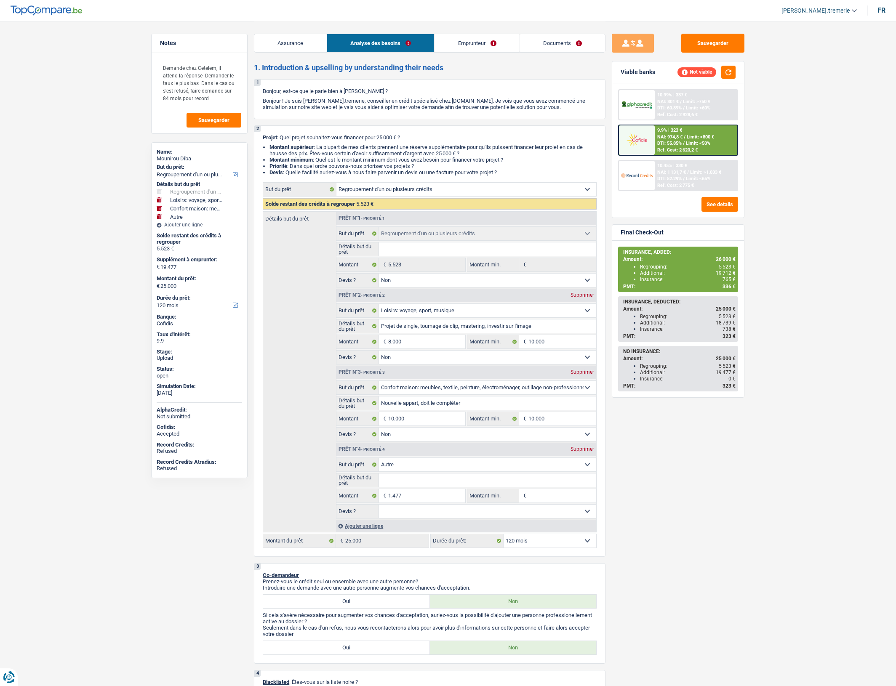
select select "privateEmployee"
select select "netSalary"
select select "mealVouchers"
select select "rents"
select select "personalLoan"
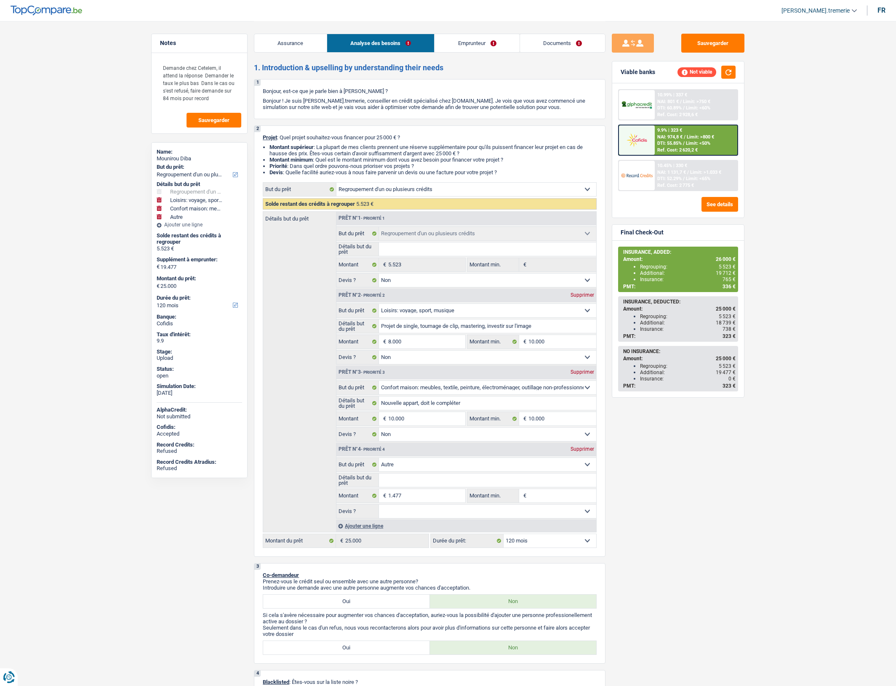
select select "hobbies"
select select "42"
select select "cardOrCredit"
select select "refinancing"
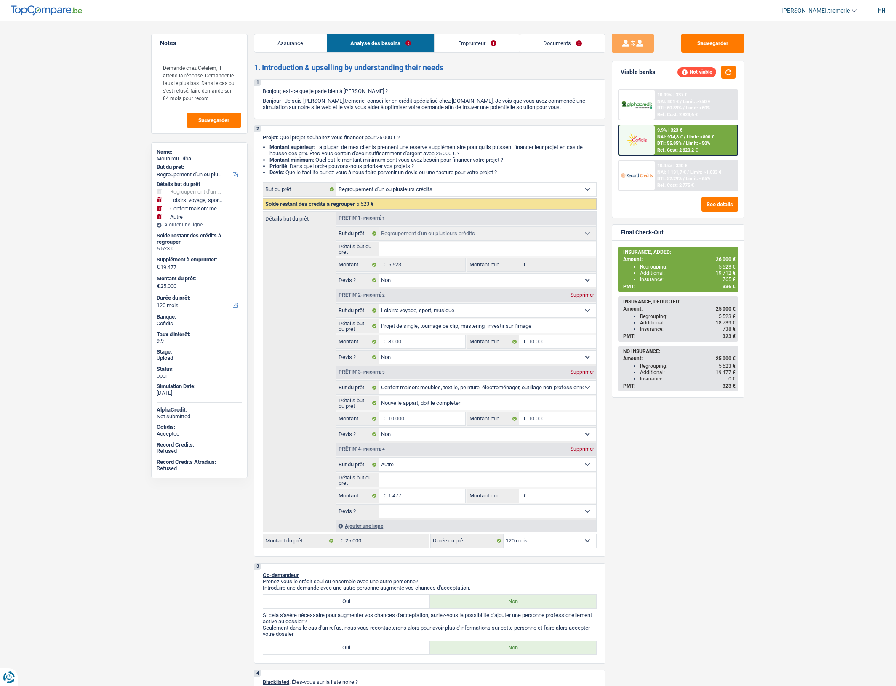
select select "false"
select select "hobbies"
select select "false"
select select "household"
select select "false"
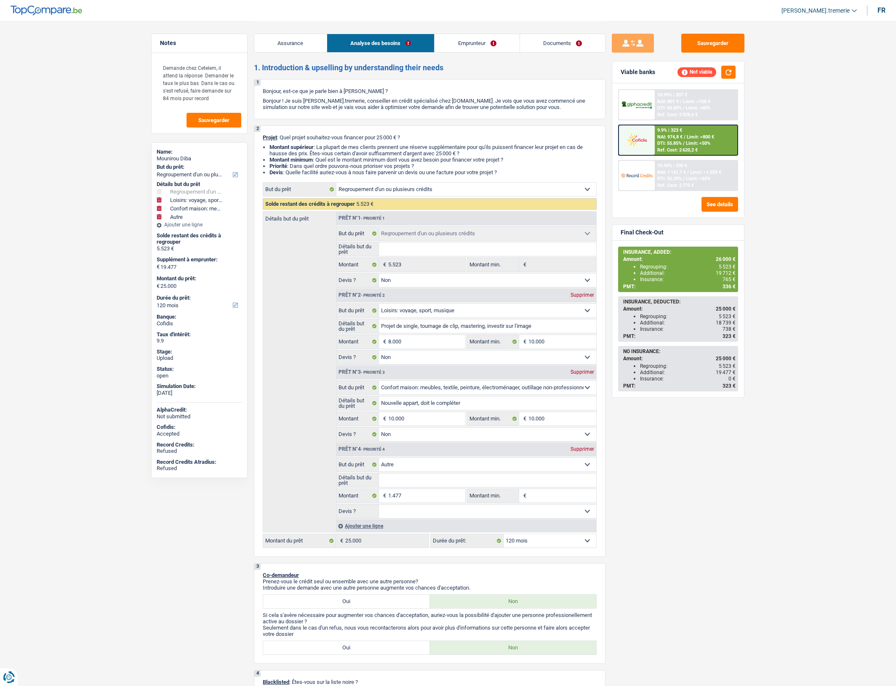
select select "other"
select select "120"
click at [369, 532] on div "Ajouter une ligne" at bounding box center [466, 526] width 260 height 12
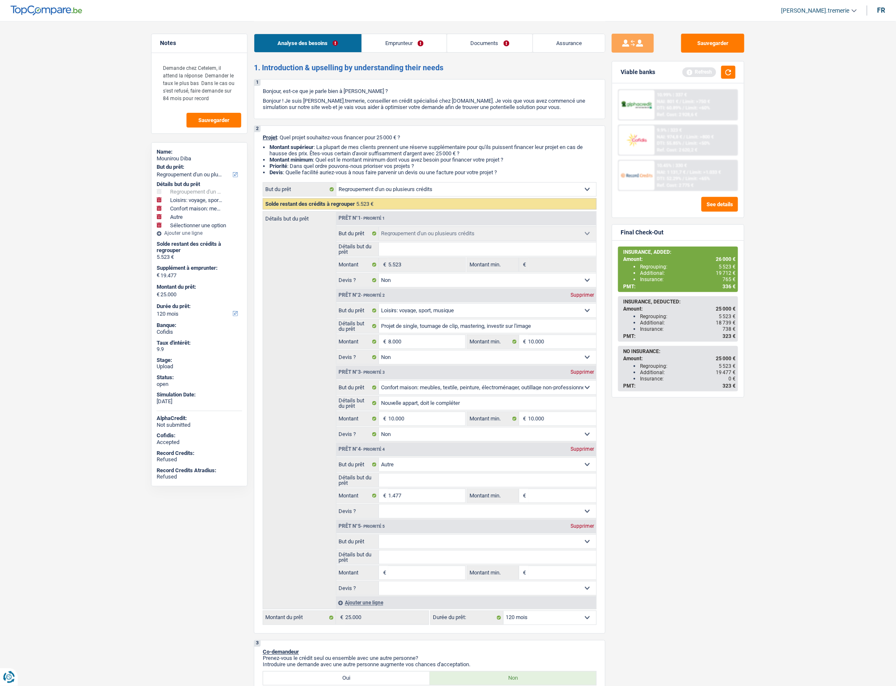
click at [582, 529] on div "Supprimer" at bounding box center [582, 526] width 28 height 5
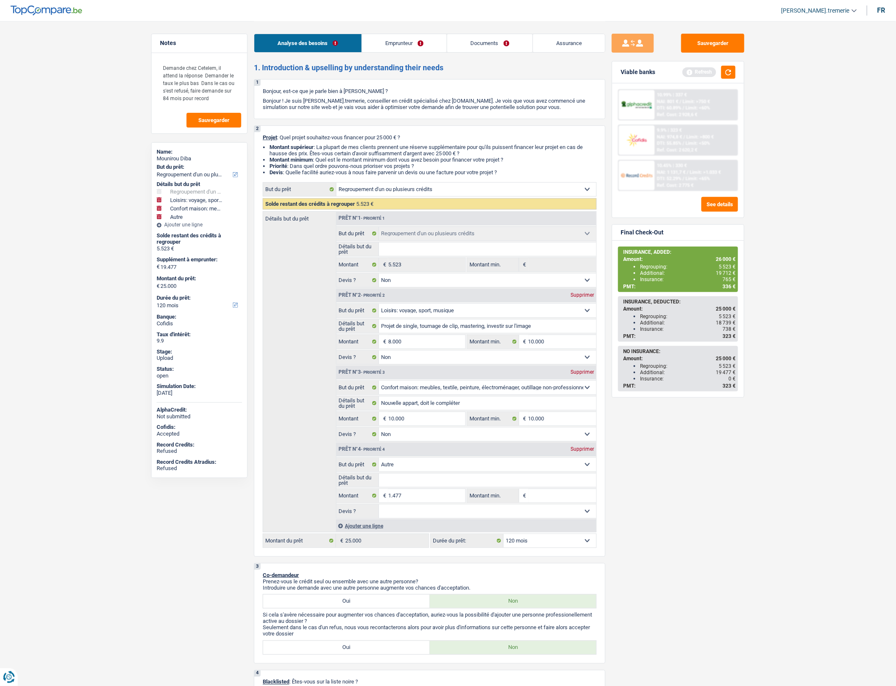
drag, startPoint x: 682, startPoint y: 110, endPoint x: 680, endPoint y: 142, distance: 32.1
click at [680, 142] on div "10.99% | 337 € NAI: 801 € / Limit: >750 € DTI: 60.89% / Limit: <60% Ref. Cost: …" at bounding box center [678, 140] width 120 height 102
click at [728, 131] on div "9.9% | 323 € NAI: 974,8 € / Limit: >800 € DTI: 55.85% / Limit: <50% Ref. Cost: …" at bounding box center [695, 139] width 83 height 29
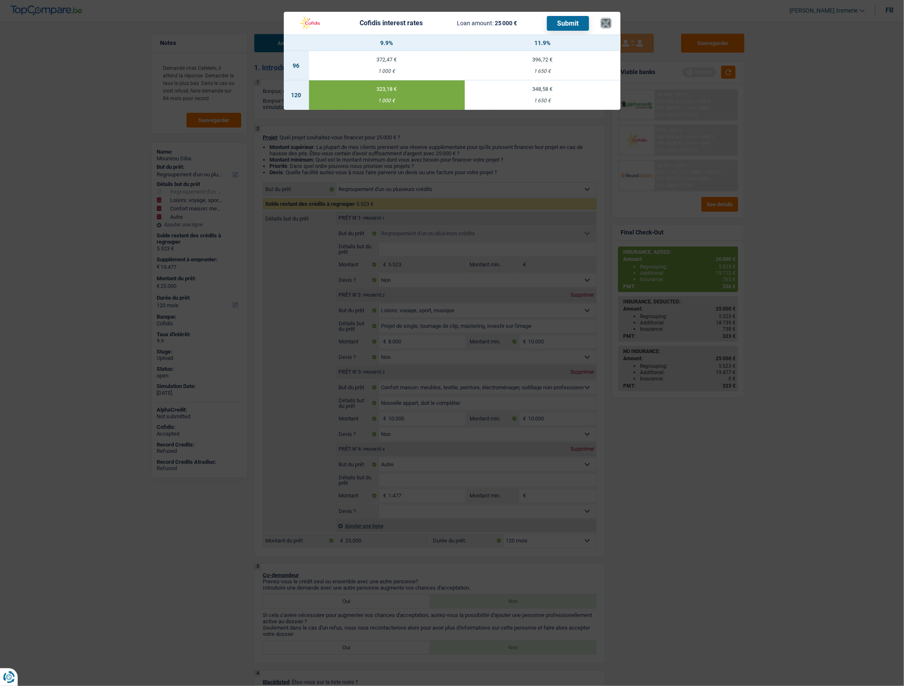
click at [605, 19] on button "×" at bounding box center [605, 23] width 9 height 8
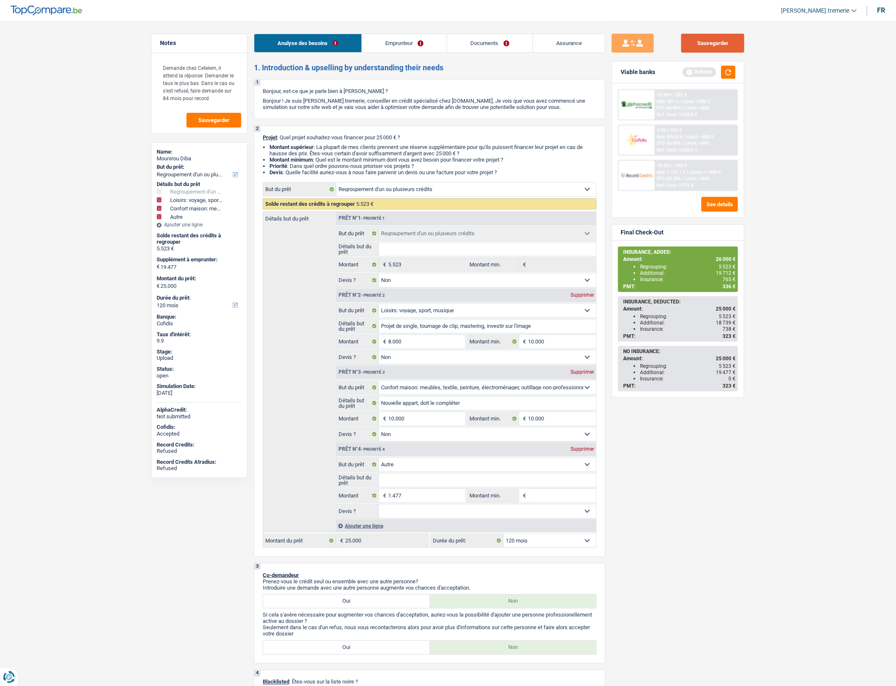
click at [716, 38] on button "Sauvegarder" at bounding box center [712, 43] width 63 height 19
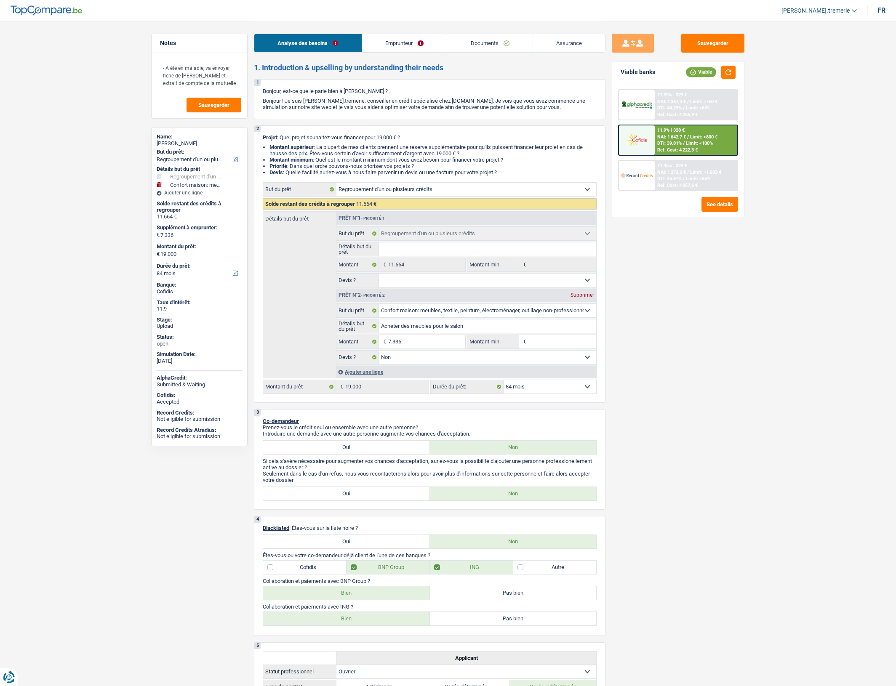
select select "refinancing"
select select "household"
select select "84"
select select "refinancing"
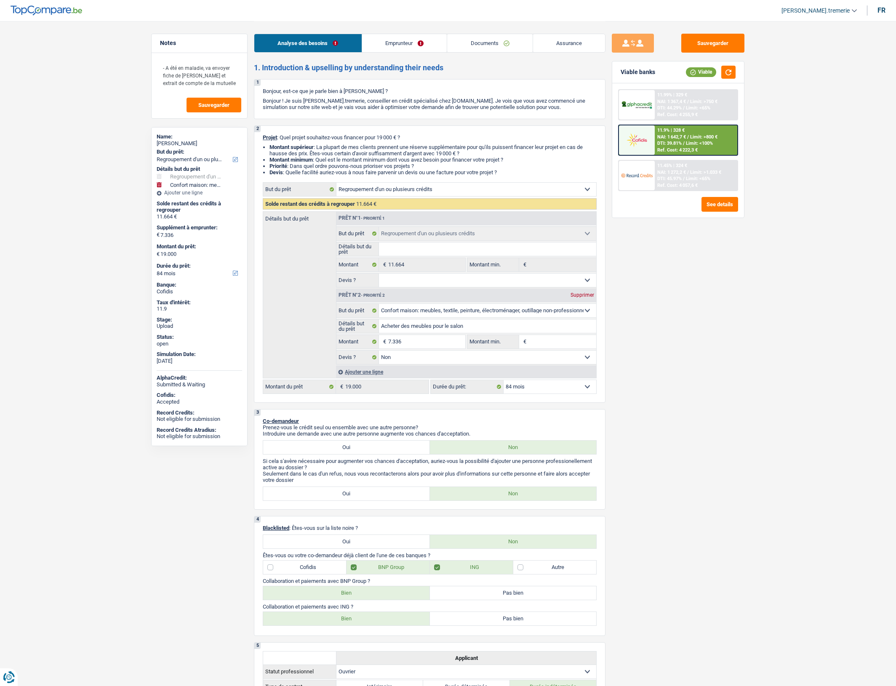
select select "refinancing"
select select "household"
select select "false"
select select "84"
select select "worker"
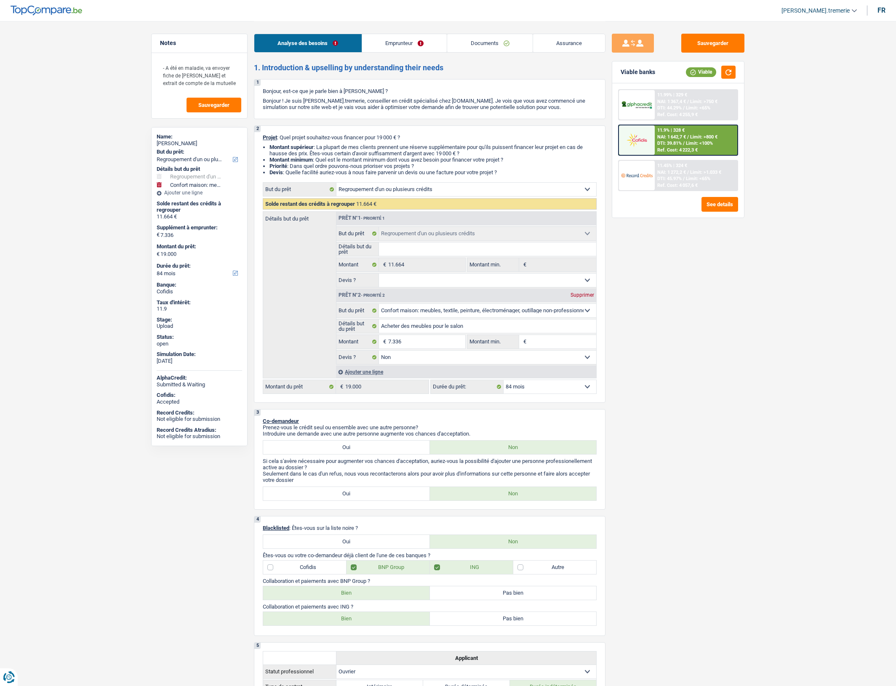
select select "familyAllowances"
select select "netSalary"
select select "alimony"
select select "ownerWithMortgage"
select select "personalLoan"
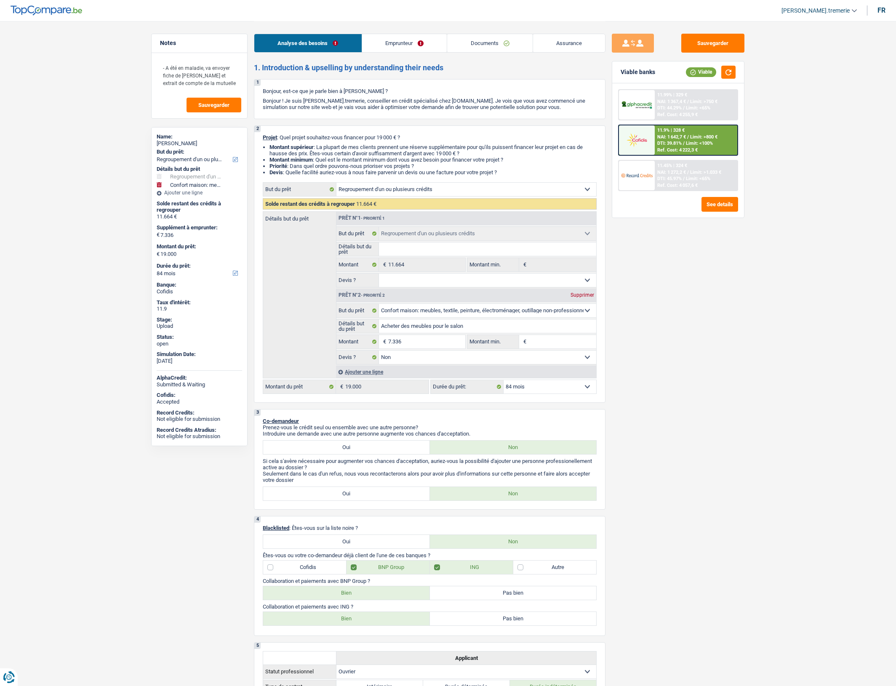
select select "smallWorks"
select select "24"
select select "cardOrCredit"
select select "creditConsolidation"
select select "84"
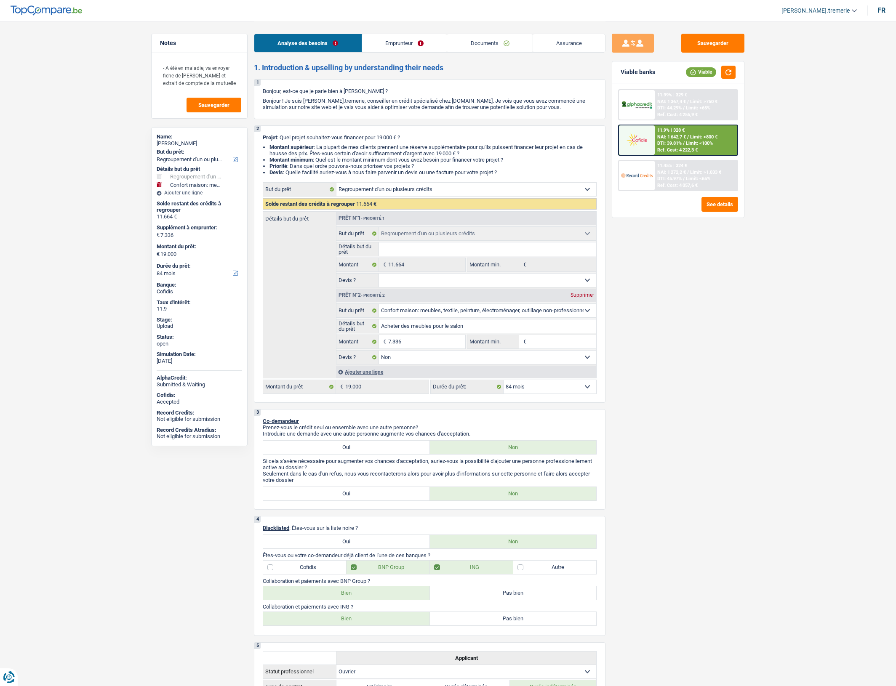
select select "mortgage"
select select "300"
select select "refinancing"
select select "household"
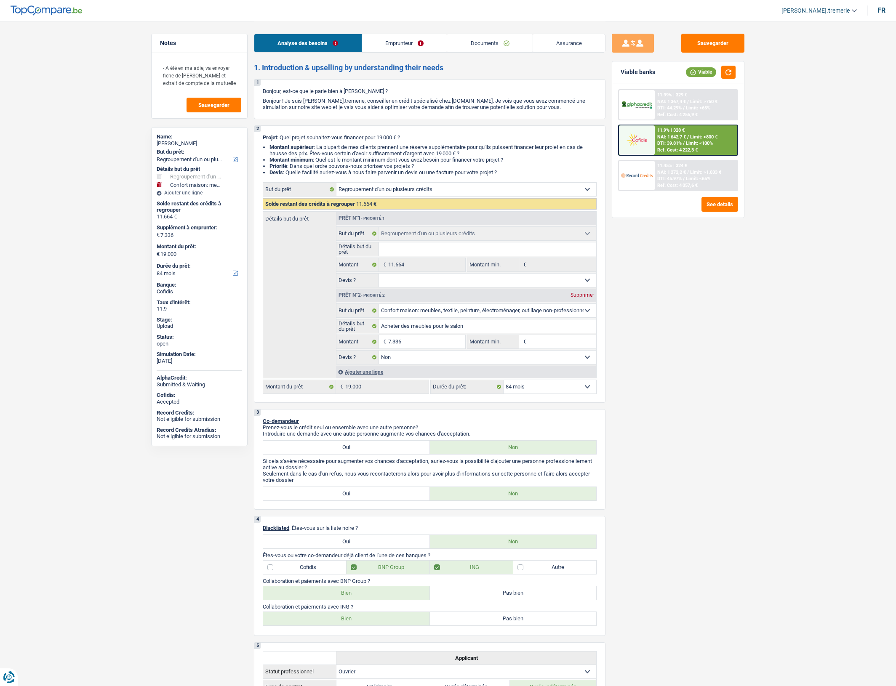
select select "false"
select select "84"
click at [670, 142] on span "DTI: 39.81%" at bounding box center [669, 143] width 24 height 5
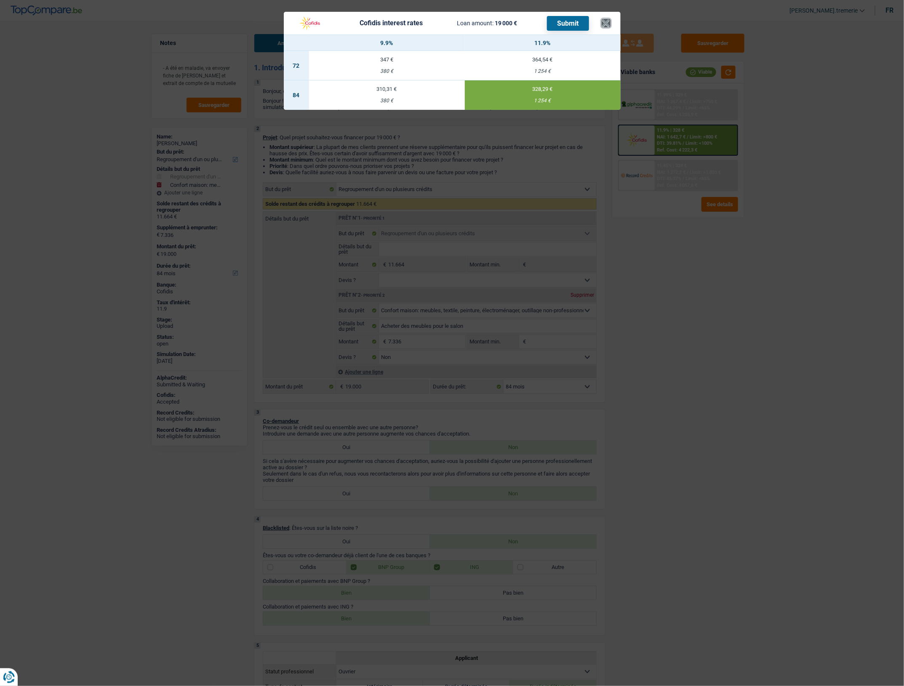
click at [604, 21] on button "×" at bounding box center [605, 23] width 9 height 8
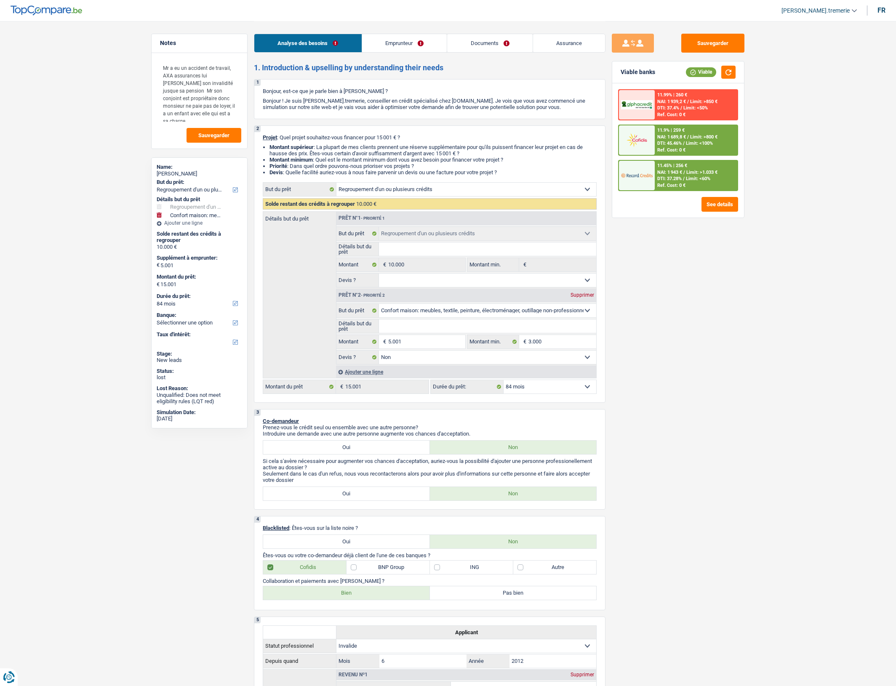
select select "refinancing"
select select "household"
select select "84"
select select "refinancing"
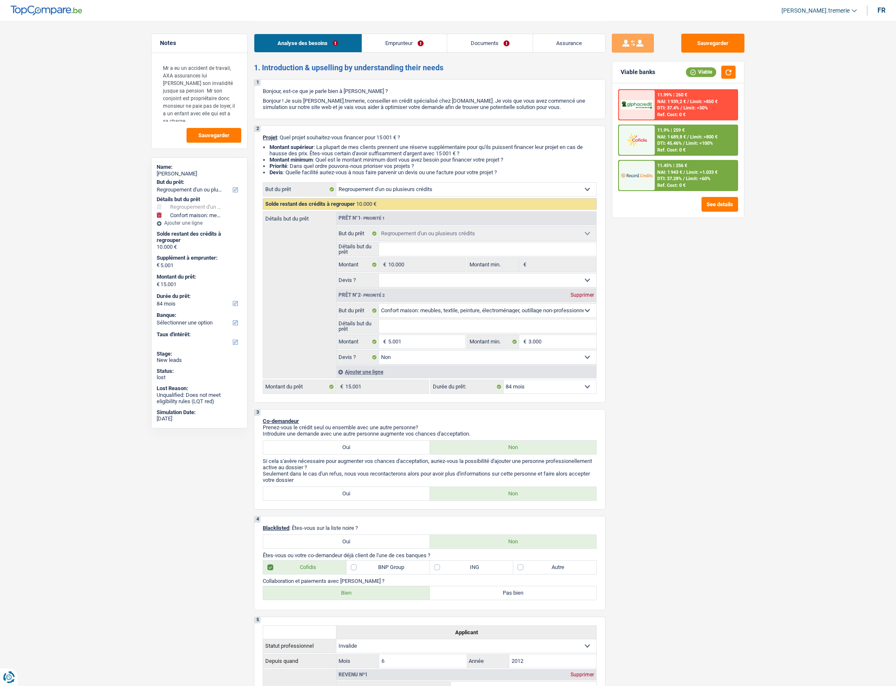
select select "refinancing"
select select "household"
select select "false"
select select "84"
select select "invalid"
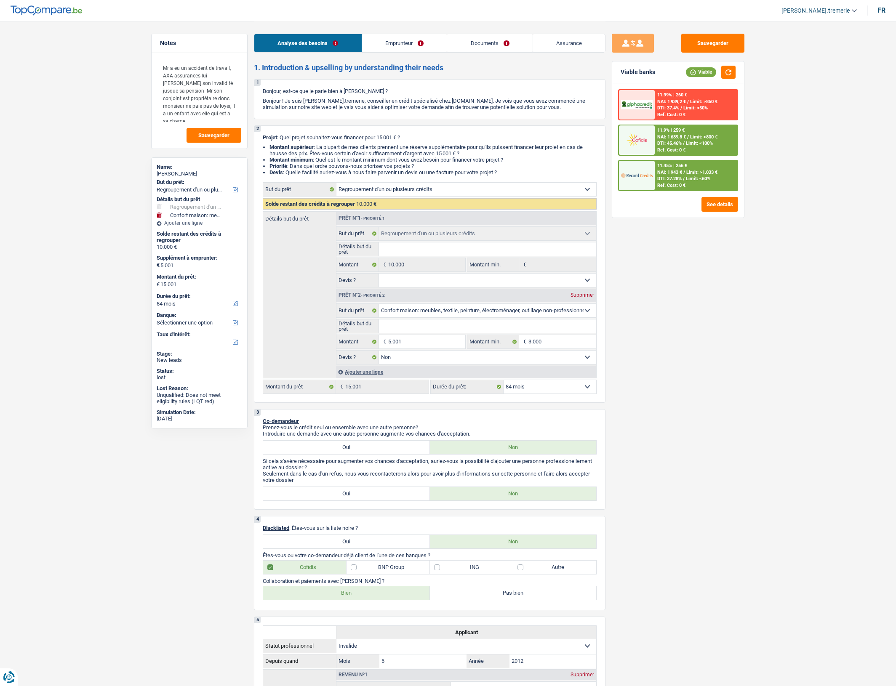
select select "disabilityPension"
select select "liveWithParents"
select select "personalLoan"
select select "loanRepayment"
select select "120"
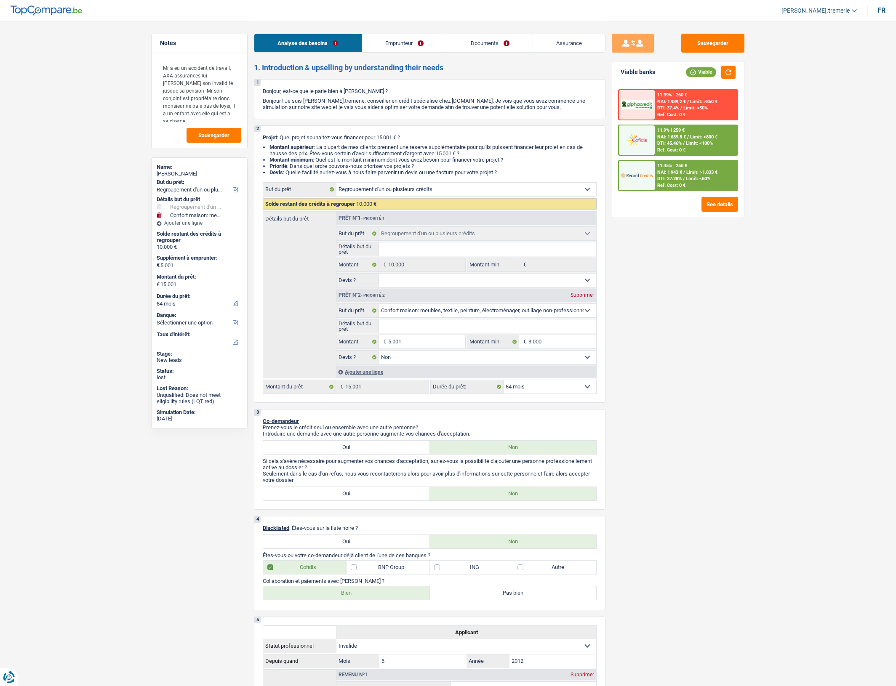
select select "cardOrCredit"
select select "refinancing"
select select "household"
select select "false"
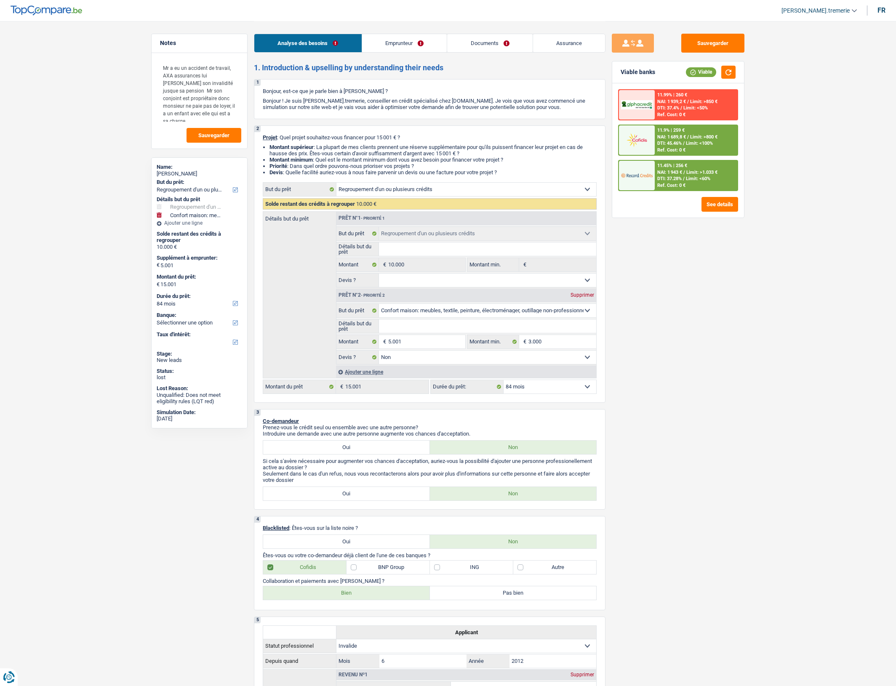
select select "84"
select select "32"
select select "single"
click at [428, 41] on link "Emprunteur" at bounding box center [404, 43] width 85 height 18
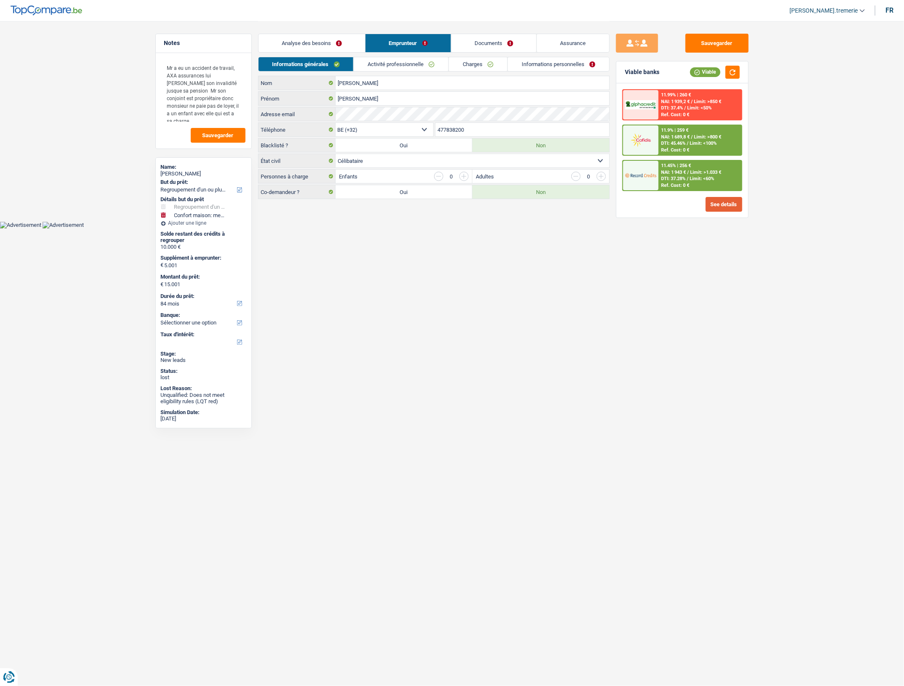
click at [720, 201] on button "See details" at bounding box center [723, 204] width 37 height 15
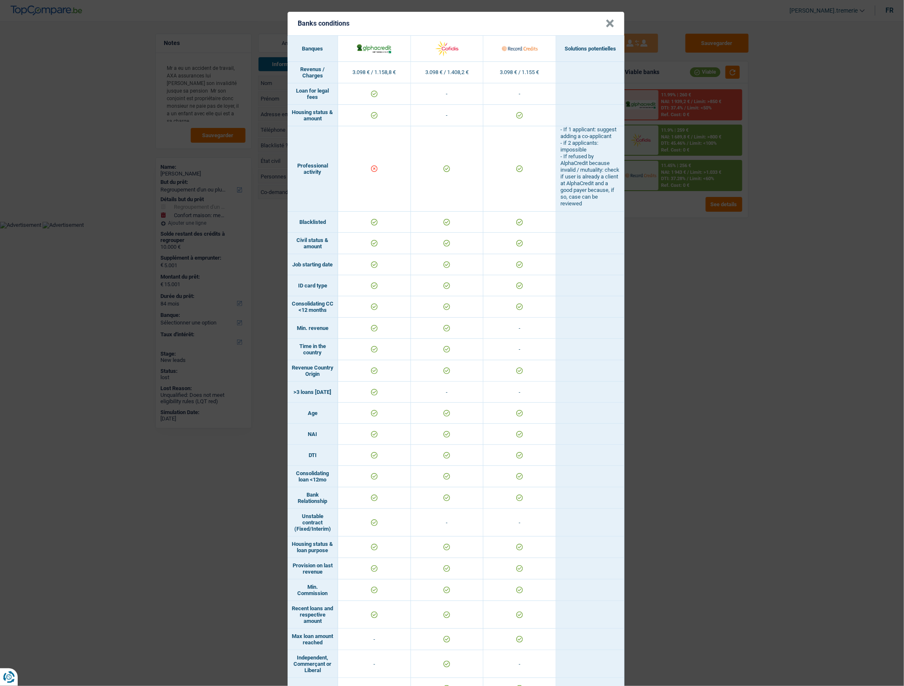
click at [605, 23] on button "×" at bounding box center [609, 23] width 9 height 8
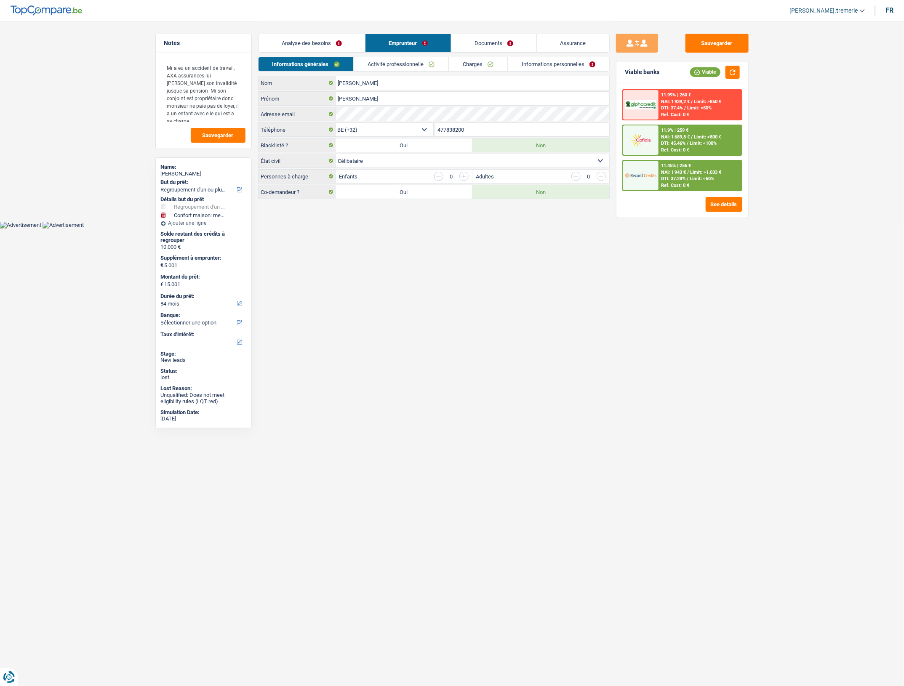
click at [489, 65] on link "Charges" at bounding box center [478, 64] width 58 height 14
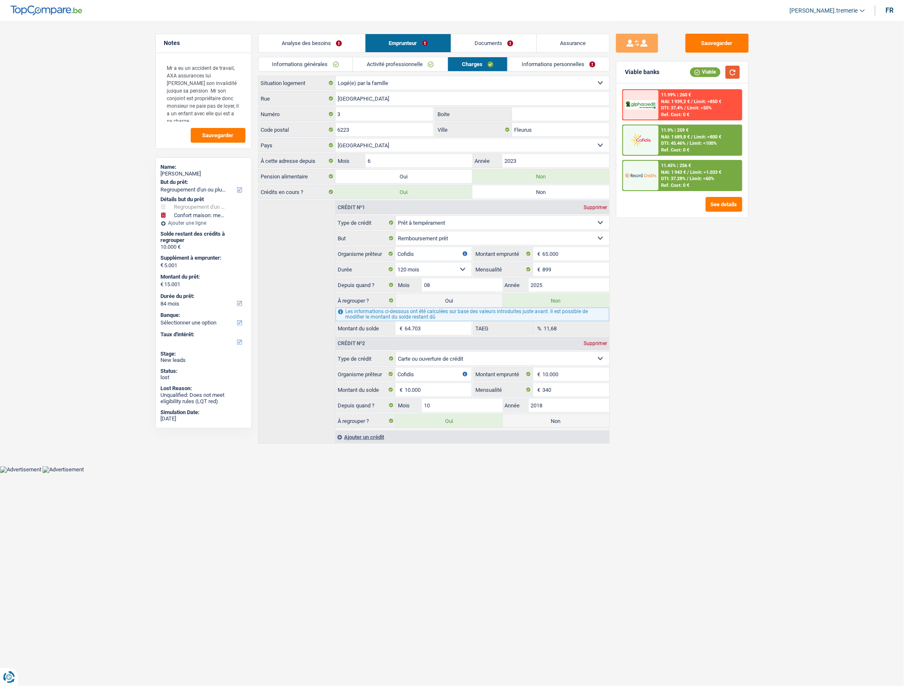
click at [732, 77] on button "button" at bounding box center [732, 72] width 14 height 13
click at [730, 203] on button "See details" at bounding box center [723, 204] width 37 height 15
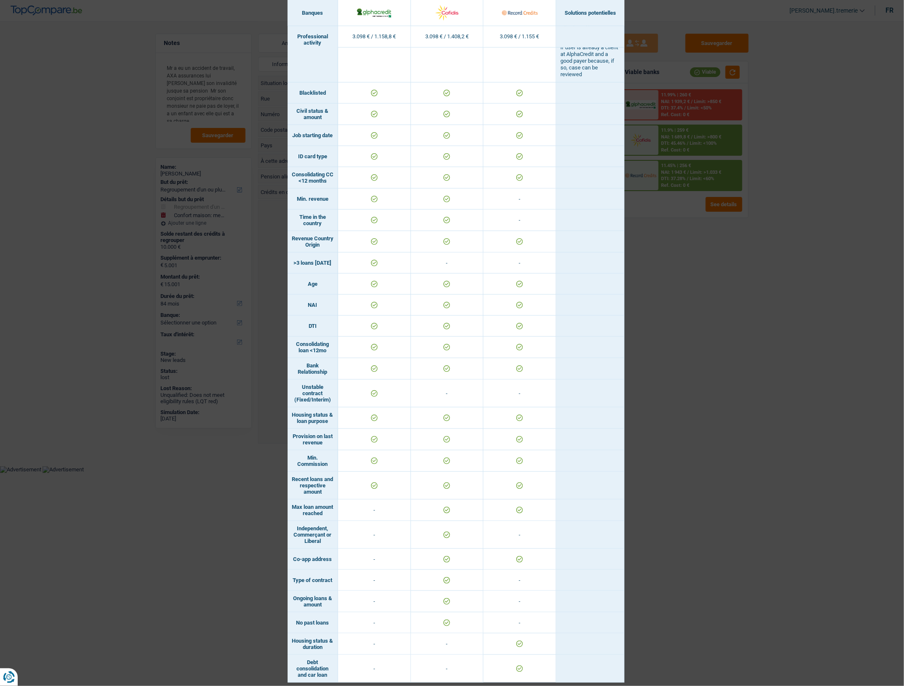
scroll to position [147, 0]
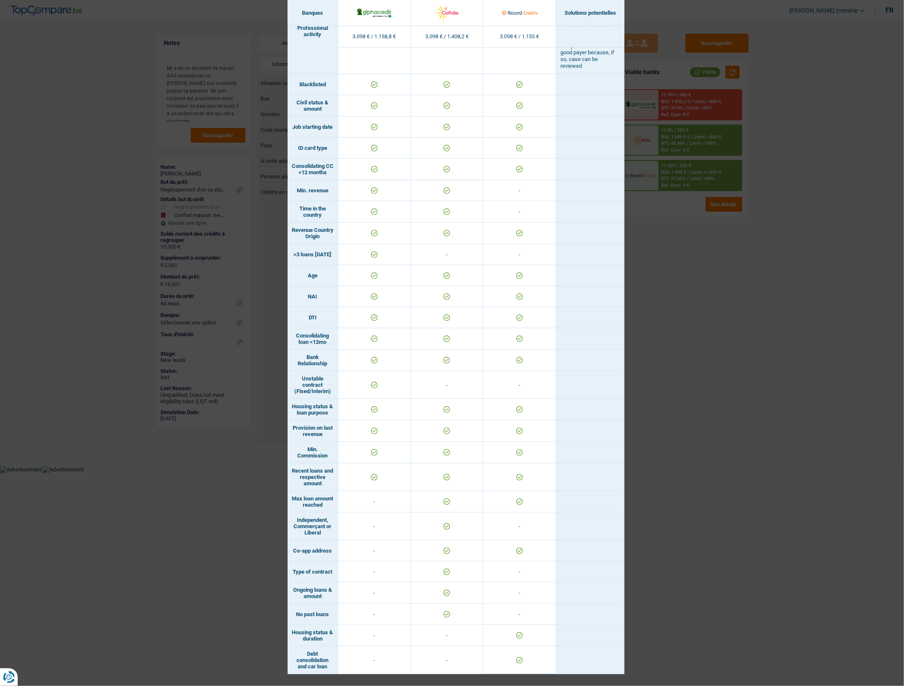
drag, startPoint x: 288, startPoint y: 485, endPoint x: 325, endPoint y: 501, distance: 39.8
click at [325, 491] on td "Recent loans and respective amount" at bounding box center [312, 477] width 51 height 28
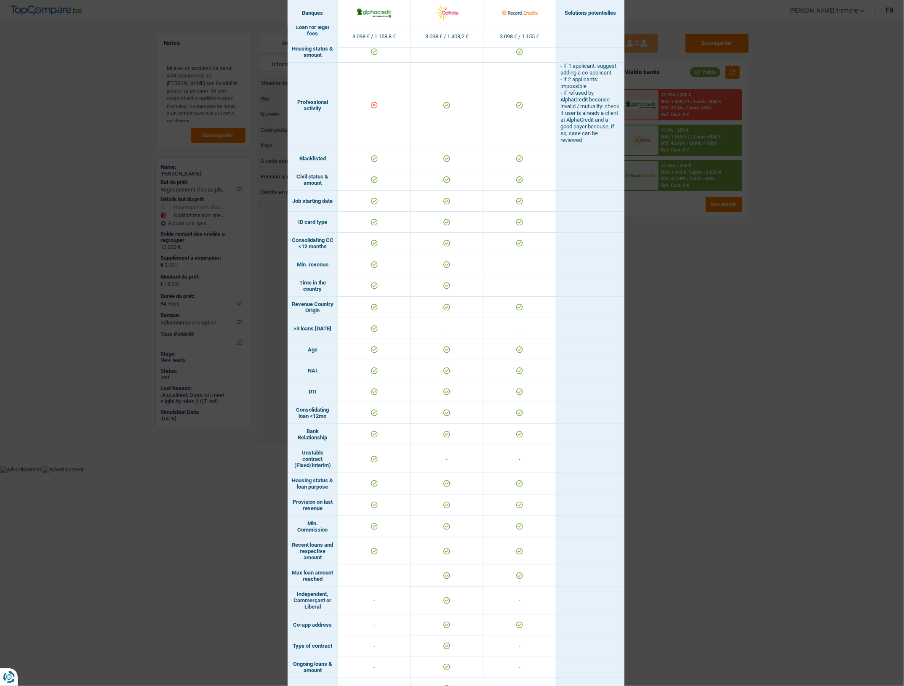
scroll to position [0, 0]
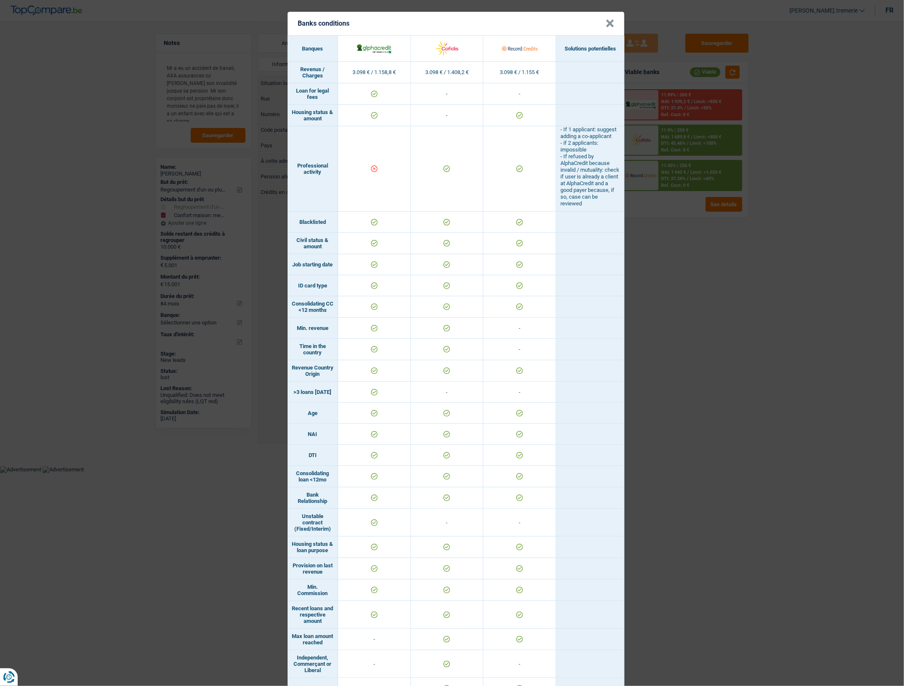
click at [607, 21] on button "×" at bounding box center [609, 23] width 9 height 8
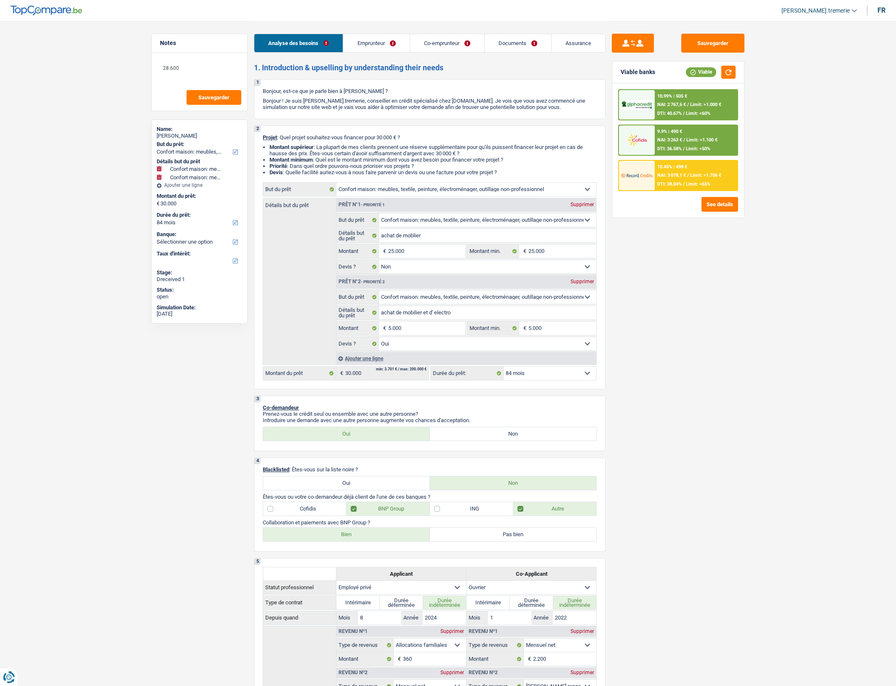
select select "household"
select select "84"
select select "32"
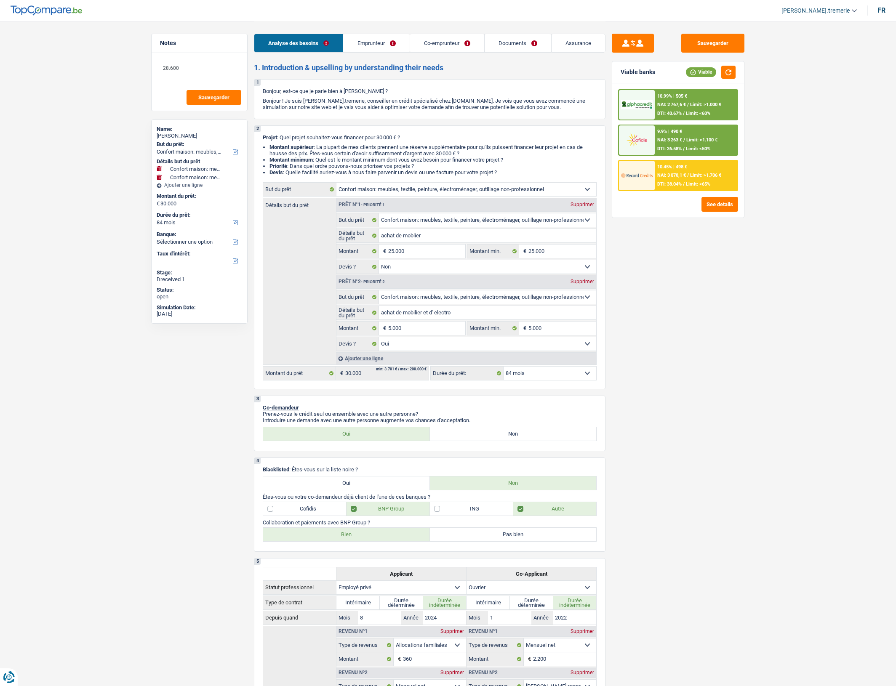
select select "married"
select select "worker"
select select "netSalary"
select select "mealVouchers"
click at [372, 46] on link "Emprunteur" at bounding box center [376, 43] width 66 height 18
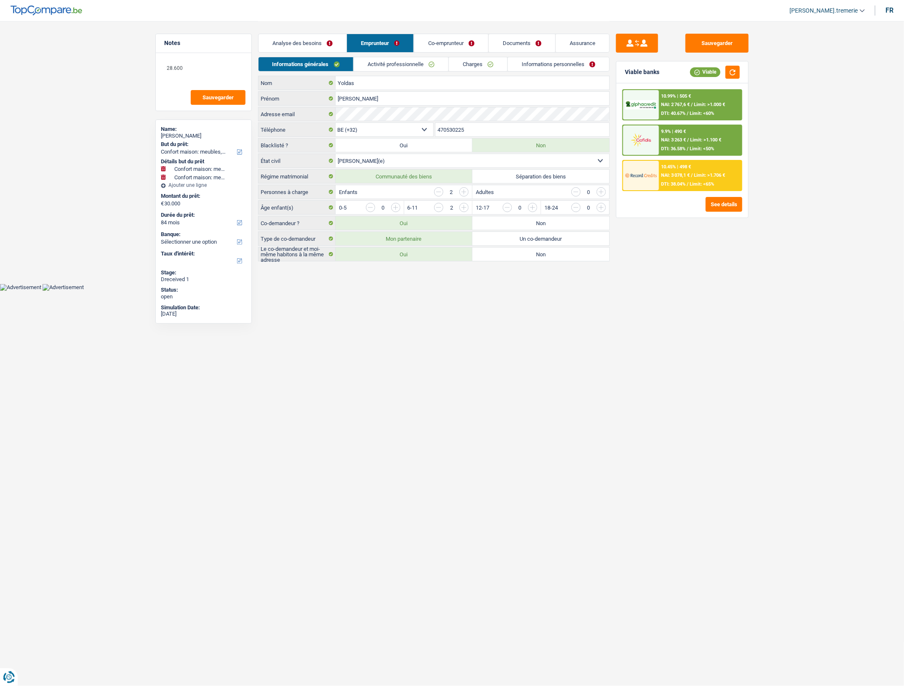
click at [391, 66] on link "Activité professionnelle" at bounding box center [401, 64] width 95 height 14
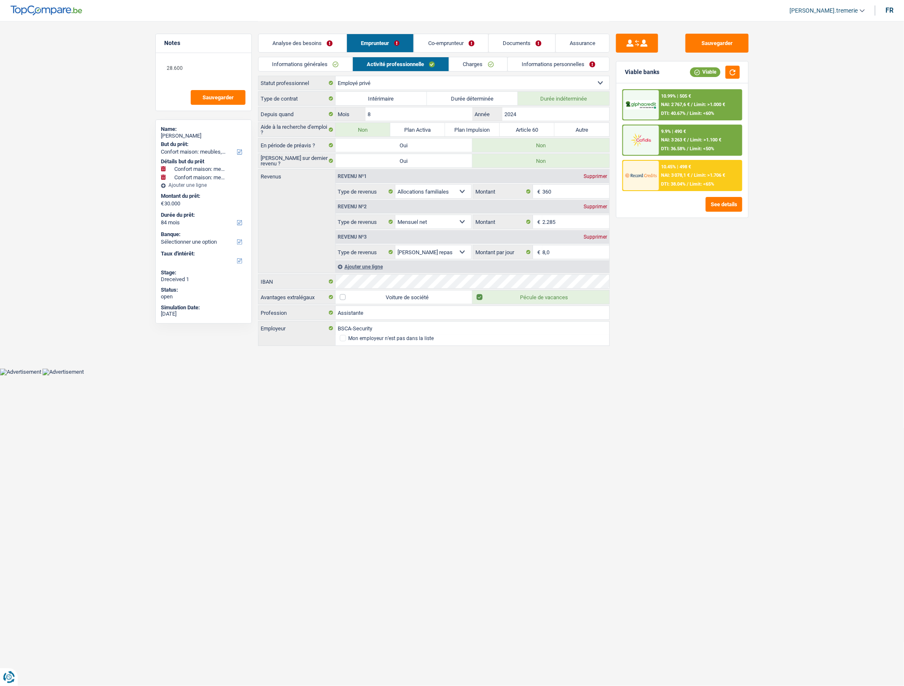
click at [439, 37] on link "Co-emprunteur" at bounding box center [451, 43] width 74 height 18
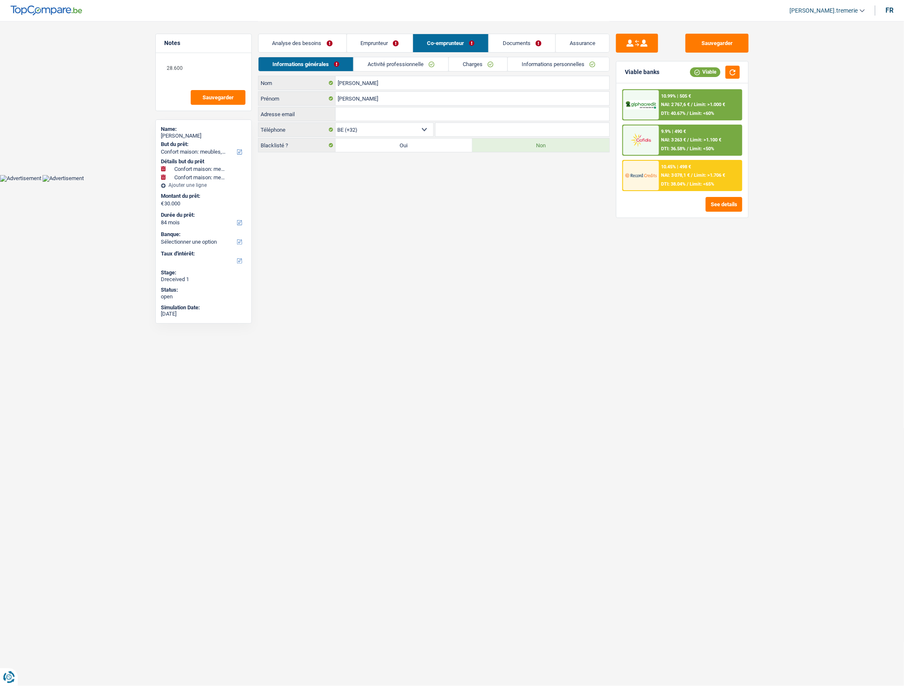
click at [424, 57] on link "Activité professionnelle" at bounding box center [401, 64] width 95 height 14
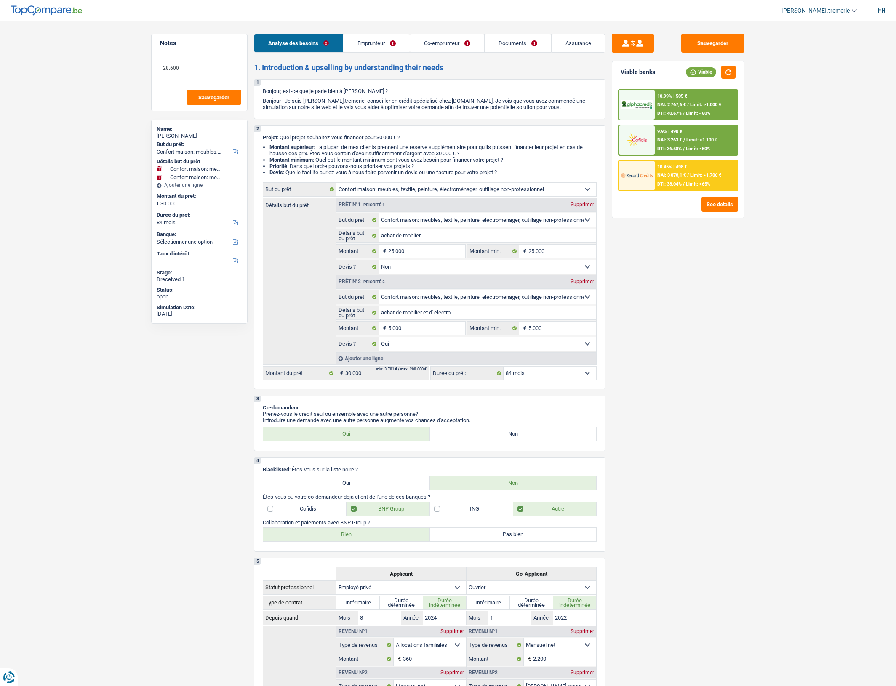
select select "household"
select select "84"
select select "household"
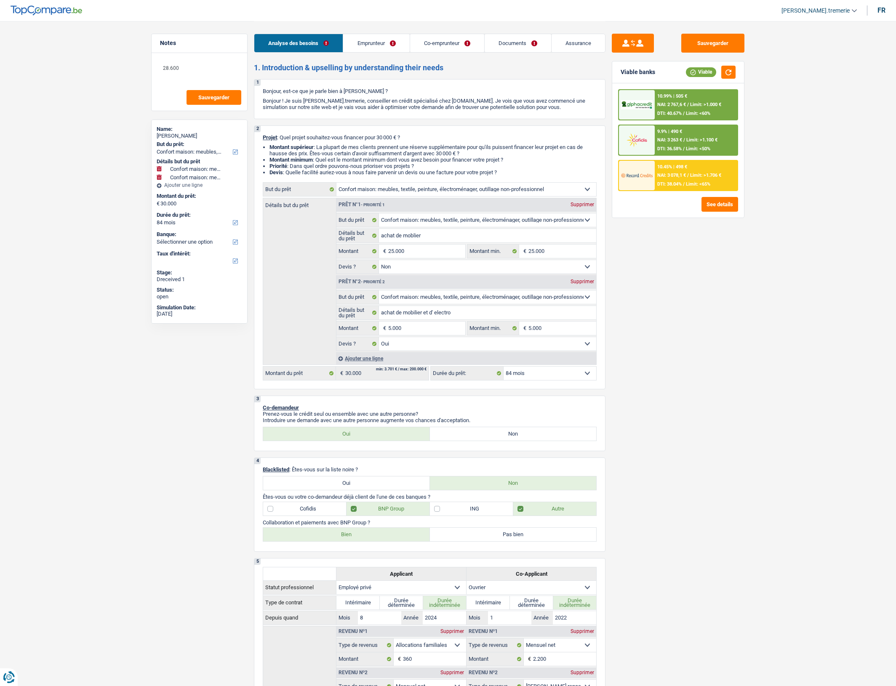
select select "household"
select select "false"
select select "household"
select select "yes"
select select "84"
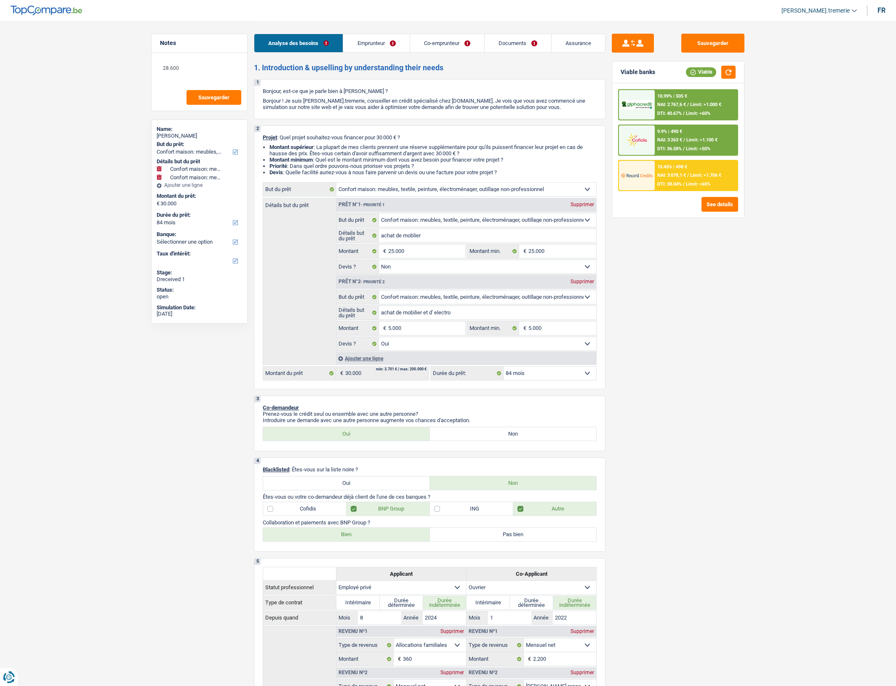
select select "privateEmployee"
select select "worker"
select select "familyAllowances"
select select "netSalary"
select select "mealVouchers"
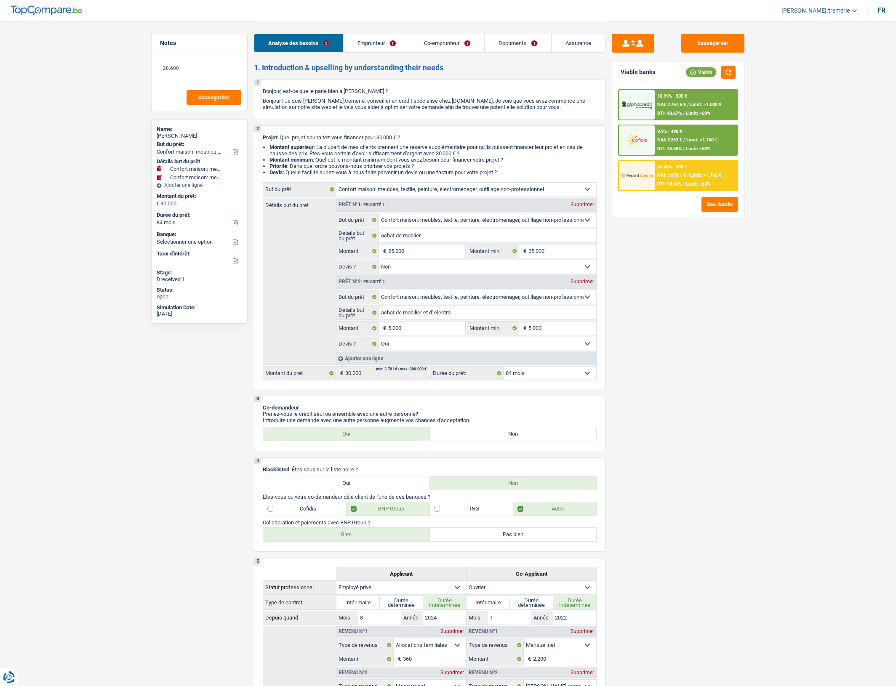
select select "netSalary"
select select "mealVouchers"
select select "rents"
select select "carLoan"
select select "60"
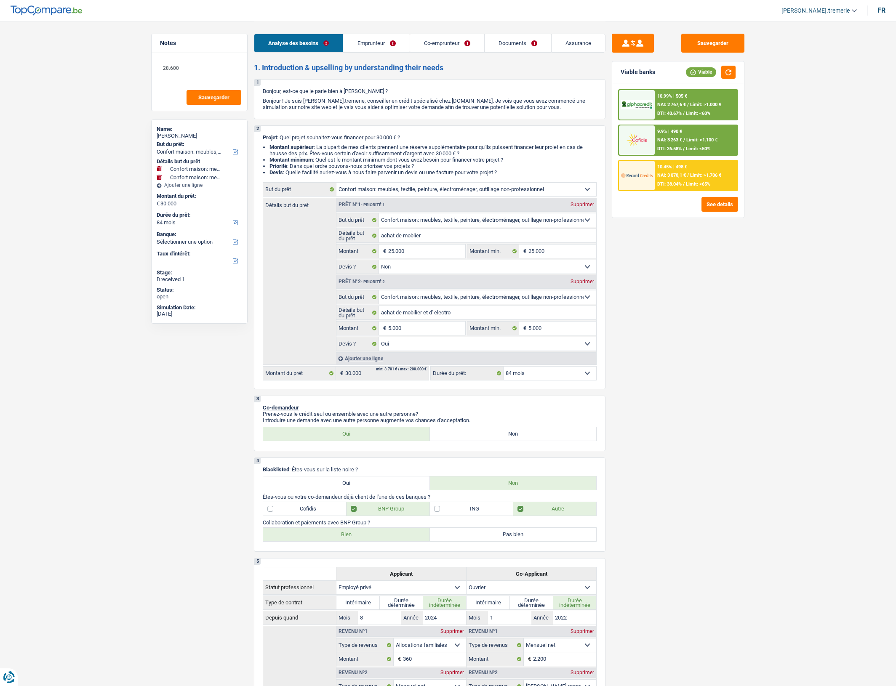
select select "personalLoan"
select select "homeFurnishingOrRelocation"
select select "36"
select select "household"
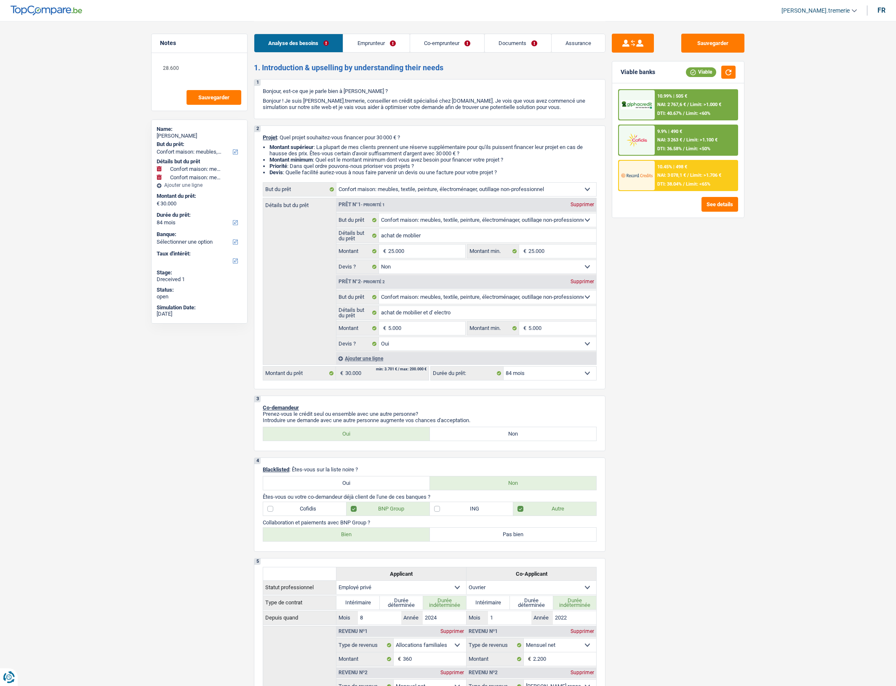
select select "false"
select select "household"
select select "yes"
select select "84"
select select "worker"
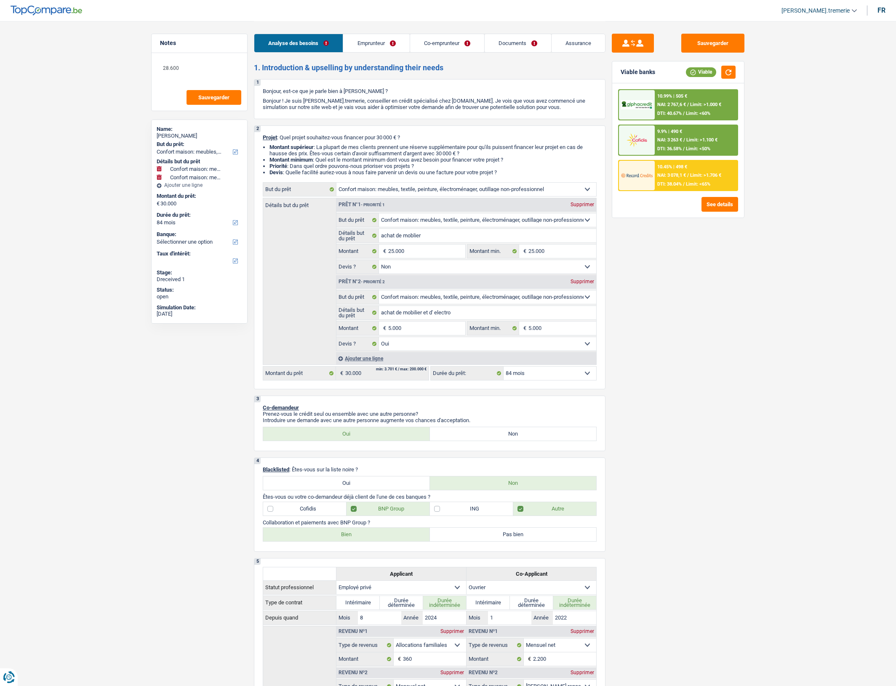
select select "netSalary"
select select "mealVouchers"
click at [390, 42] on link "Emprunteur" at bounding box center [376, 43] width 66 height 18
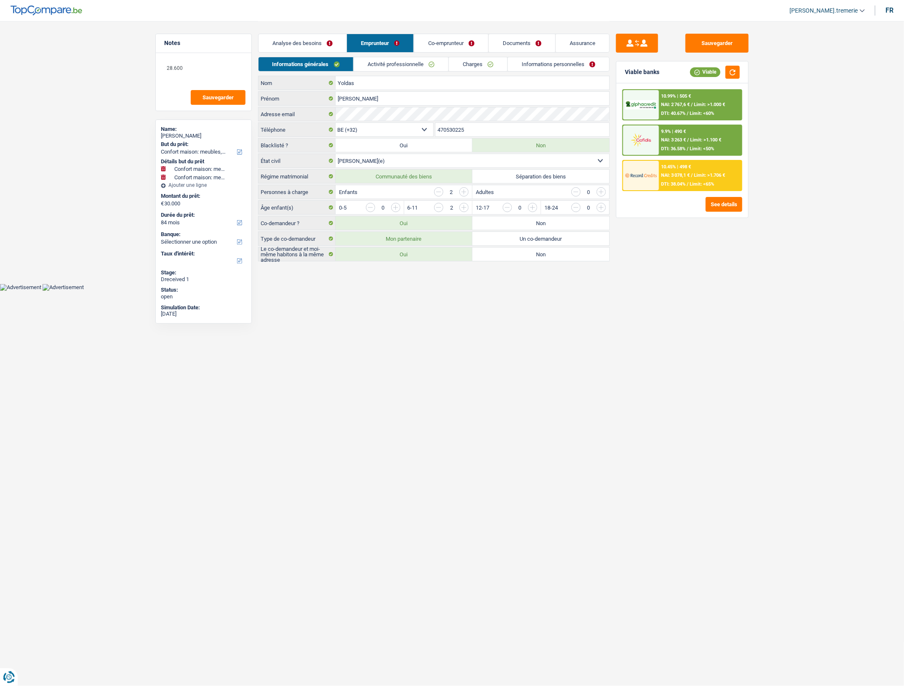
click at [395, 61] on link "Activité professionnelle" at bounding box center [401, 64] width 95 height 14
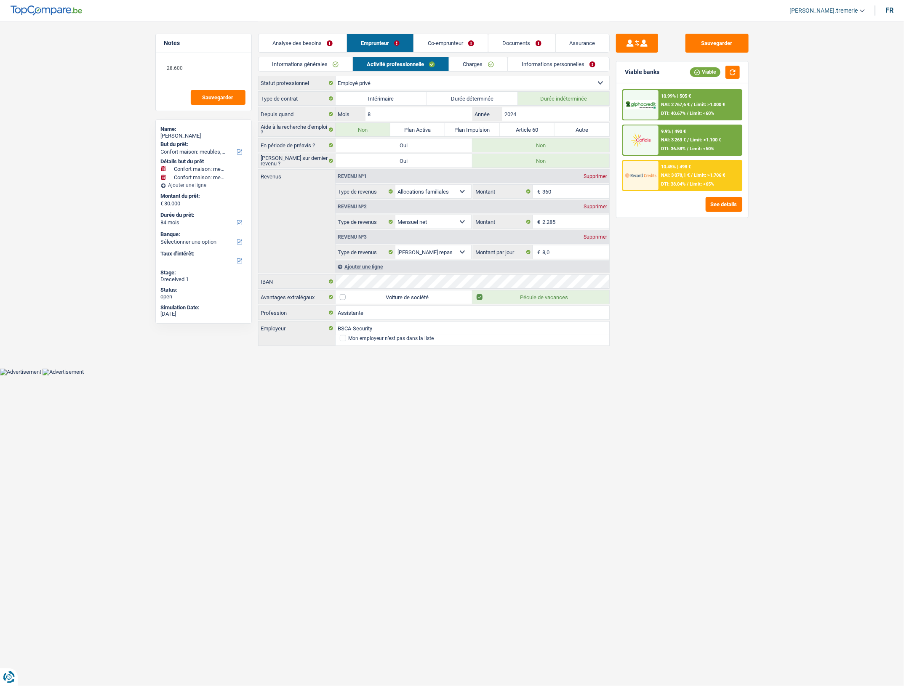
click at [440, 39] on link "Co-emprunteur" at bounding box center [451, 43] width 74 height 18
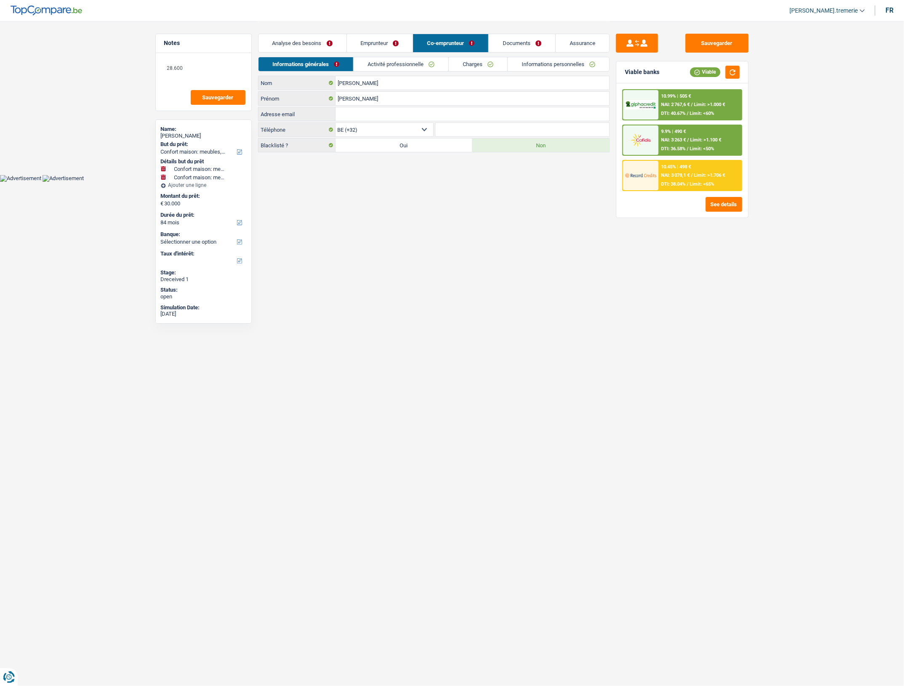
click at [405, 58] on link "Activité professionnelle" at bounding box center [401, 64] width 95 height 14
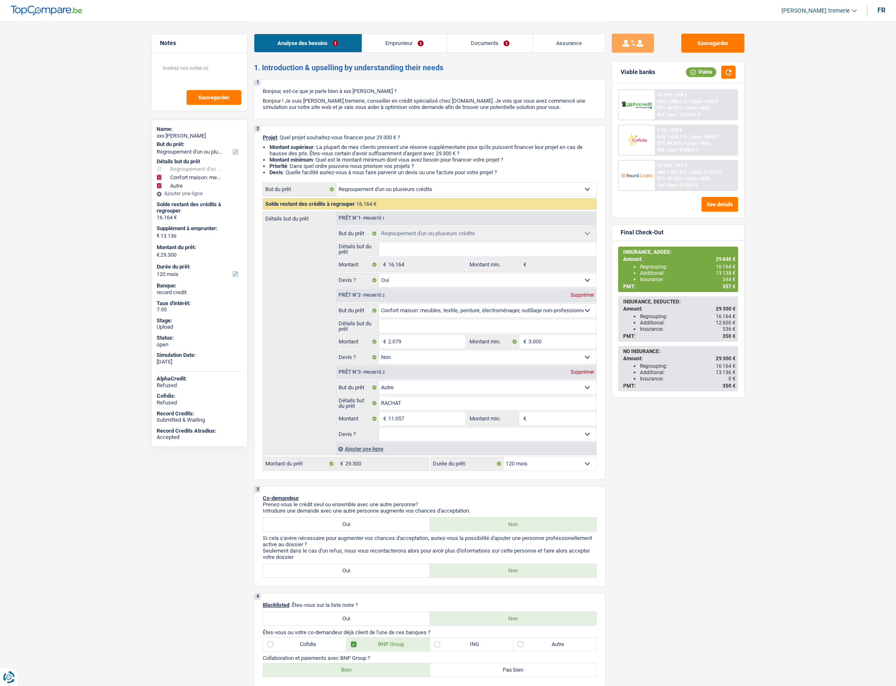
select select "refinancing"
select select "household"
select select "other"
select select "120"
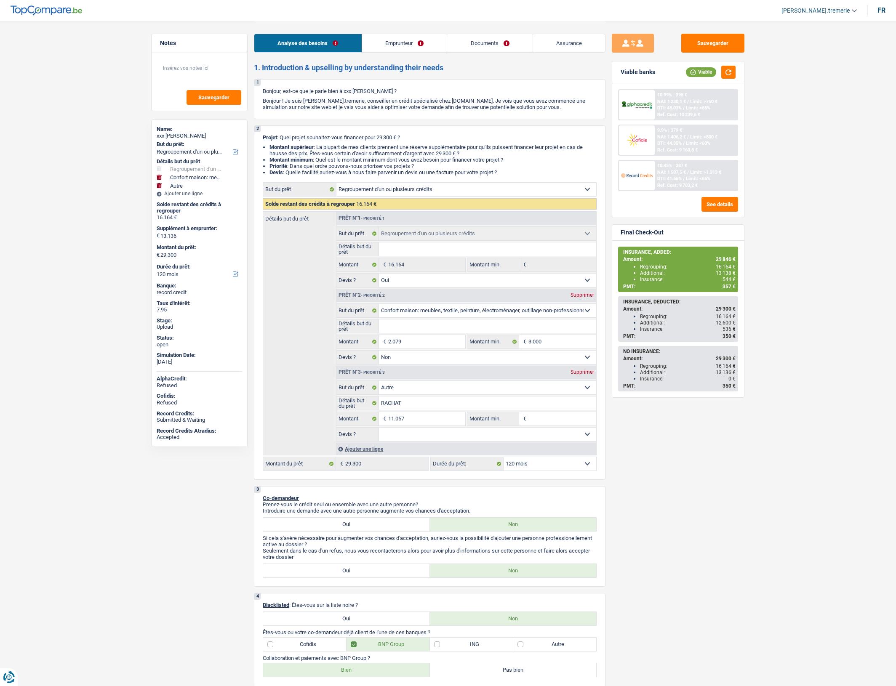
select select "refinancing"
select select "yes"
select select "household"
select select "false"
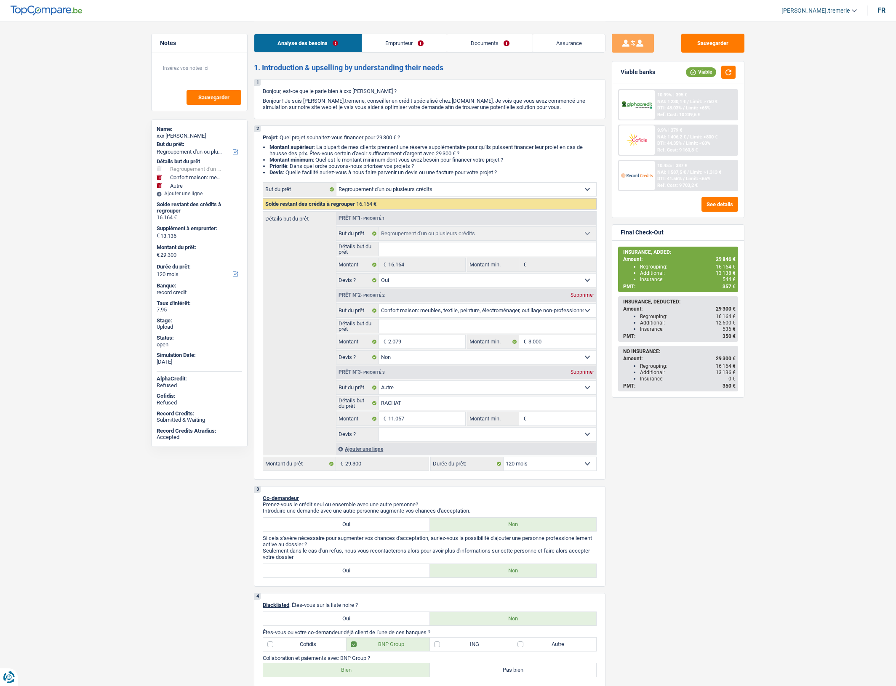
select select "other"
select select "120"
select select "publicEmployee"
select select "netSalary"
select select "mealVouchers"
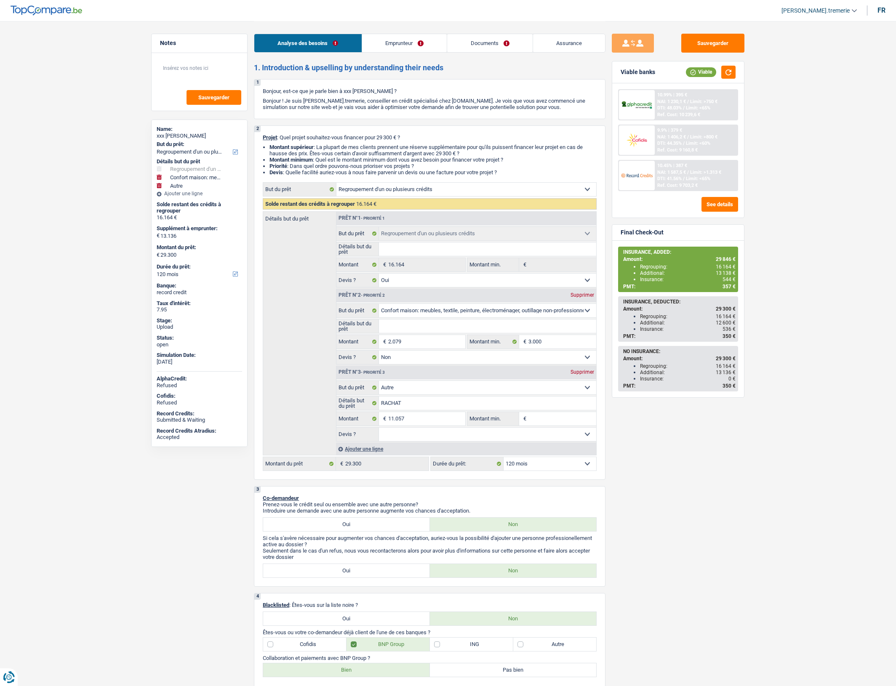
select select "familyAllowances"
select select "ownerWithMortgage"
select select "mortgage"
select select "360"
select select "renovationLoan"
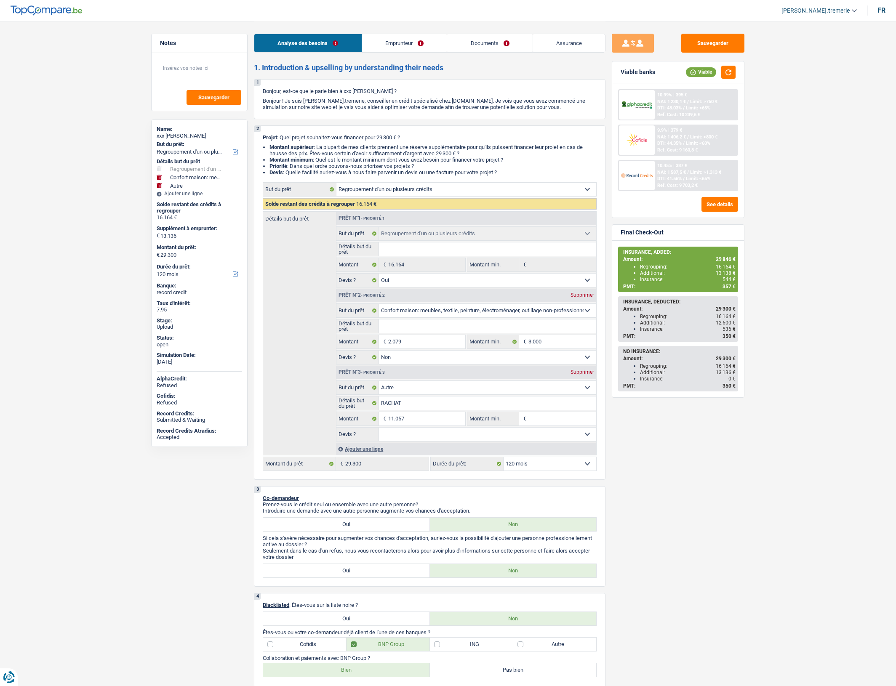
select select "120"
select select "carLoan"
select select "60"
select select "refinancing"
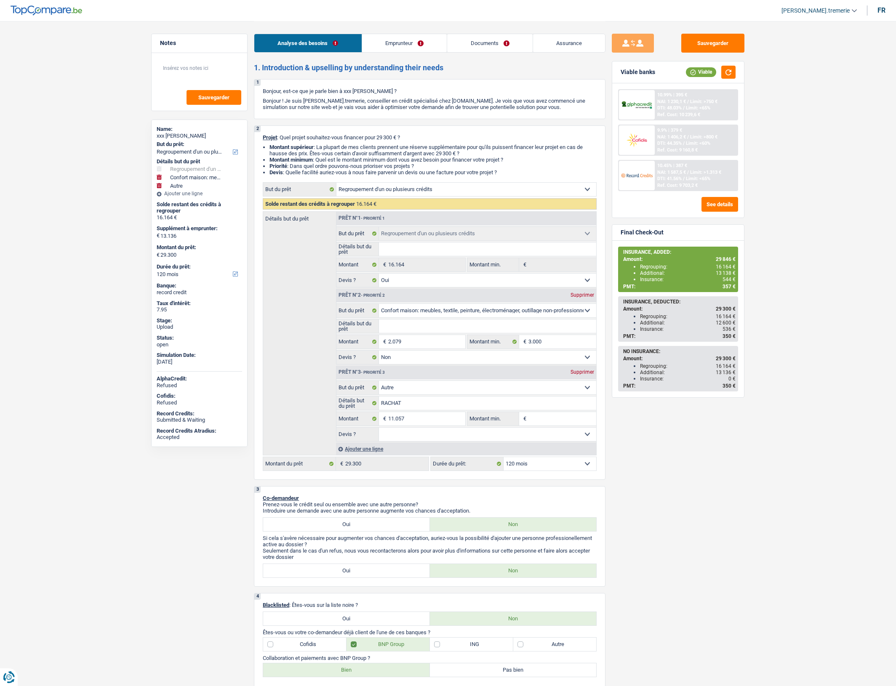
select select "yes"
select select "household"
select select "false"
select select "other"
select select "120"
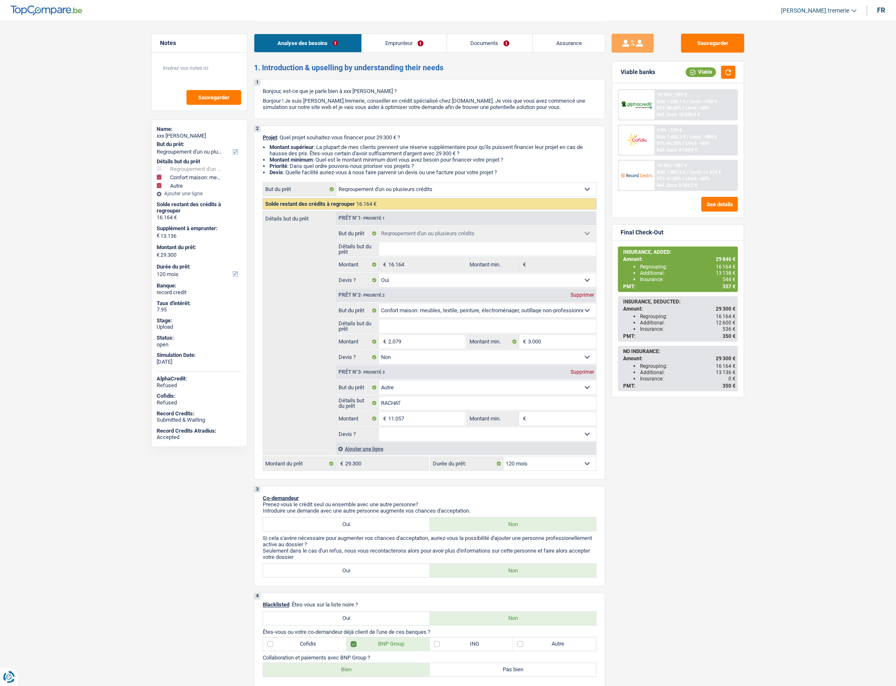
click at [367, 455] on div "Ajouter une ligne" at bounding box center [466, 449] width 260 height 12
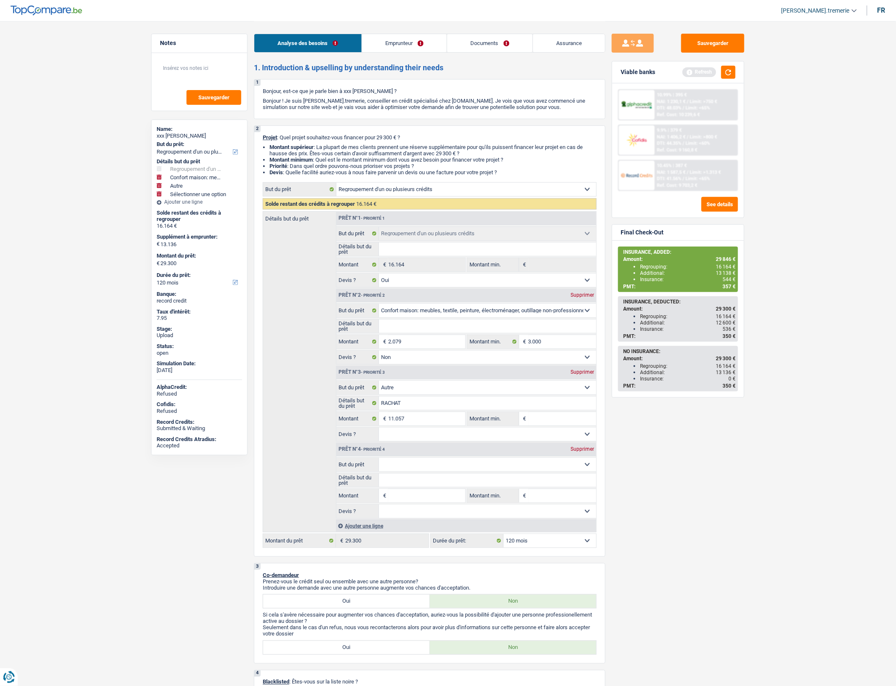
click at [407, 467] on select "Confort maison: meubles, textile, peinture, électroménager, outillage non-profe…" at bounding box center [488, 464] width 218 height 13
select select "other"
click at [379, 466] on select "Confort maison: meubles, textile, peinture, électroménager, outillage non-profe…" at bounding box center [488, 464] width 218 height 13
select select "other"
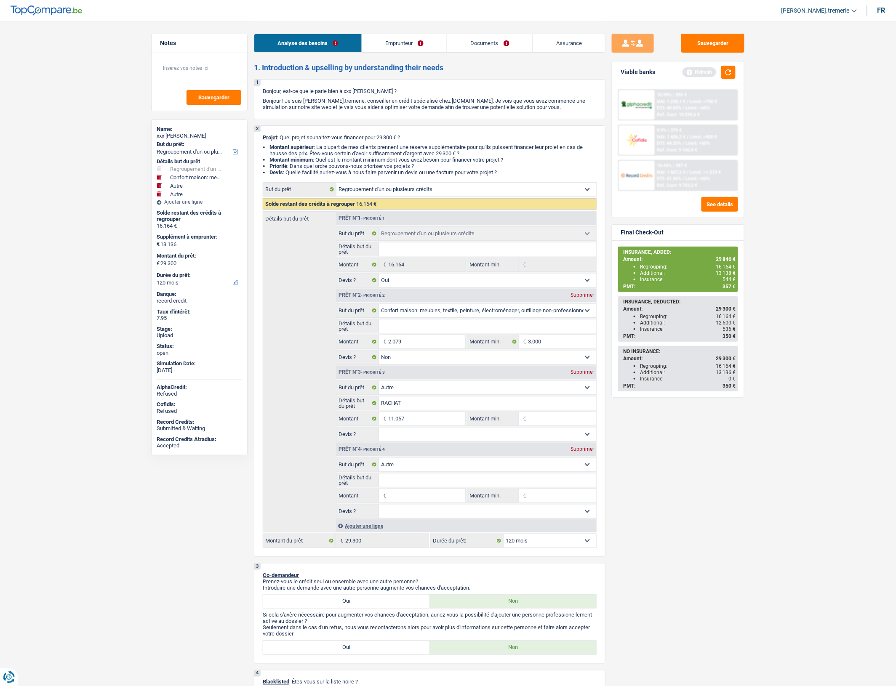
click at [401, 471] on select "Confort maison: meubles, textile, peinture, électroménager, outillage non-profe…" at bounding box center [488, 464] width 218 height 13
select select "insurance"
click at [379, 466] on select "Confort maison: meubles, textile, peinture, électroménager, outillage non-profe…" at bounding box center [488, 464] width 218 height 13
select select "insurance"
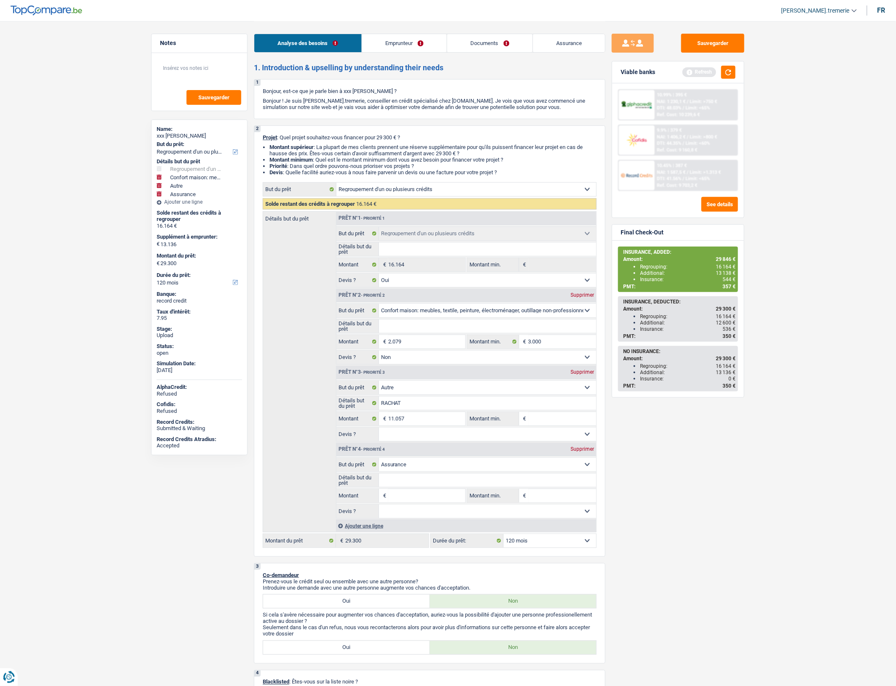
click at [401, 502] on input "Montant" at bounding box center [426, 495] width 77 height 13
type input "7"
type input "70"
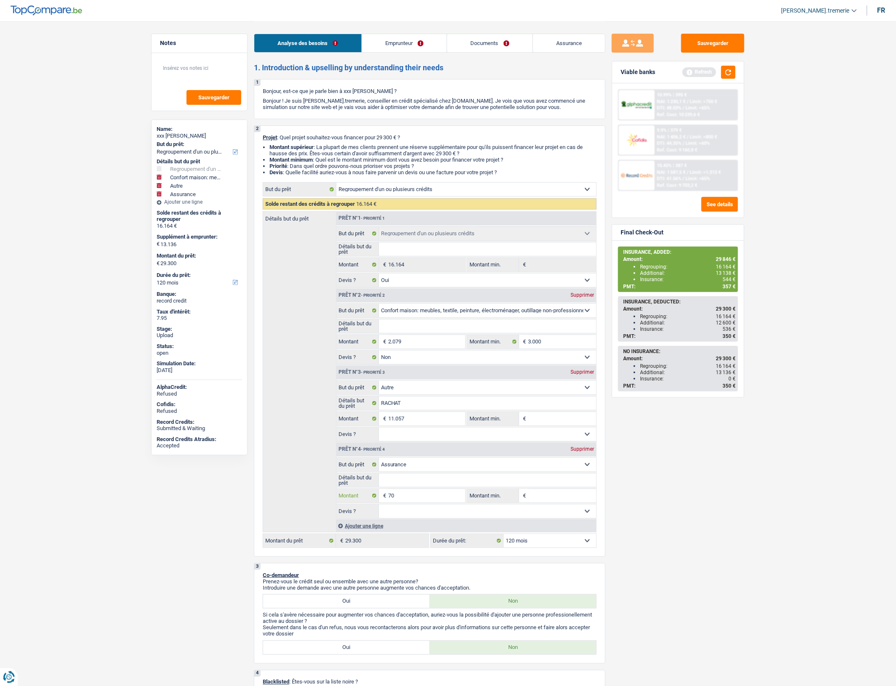
type input "700"
type input "13.836"
type input "30.000"
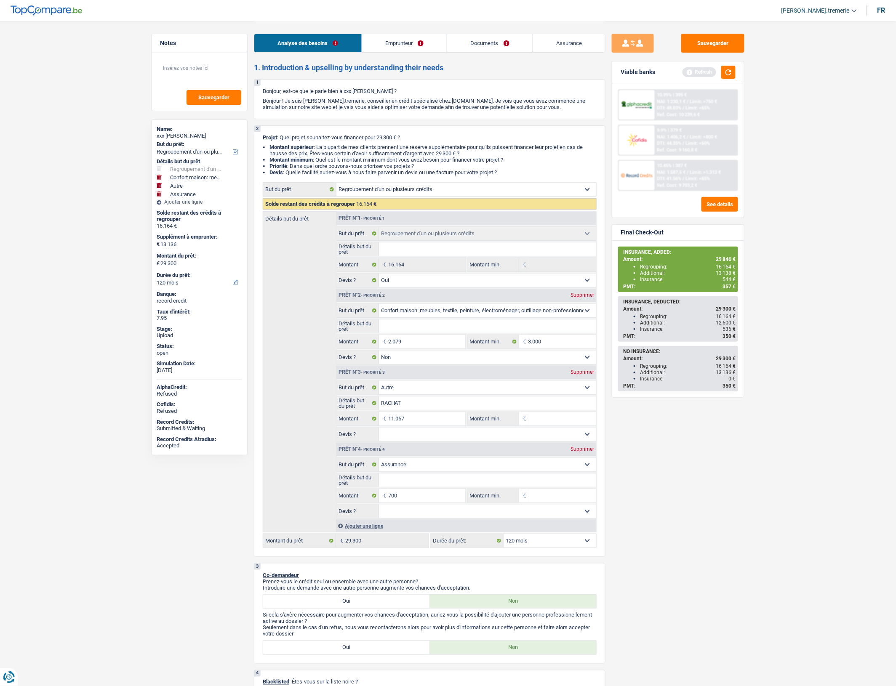
type input "30.000"
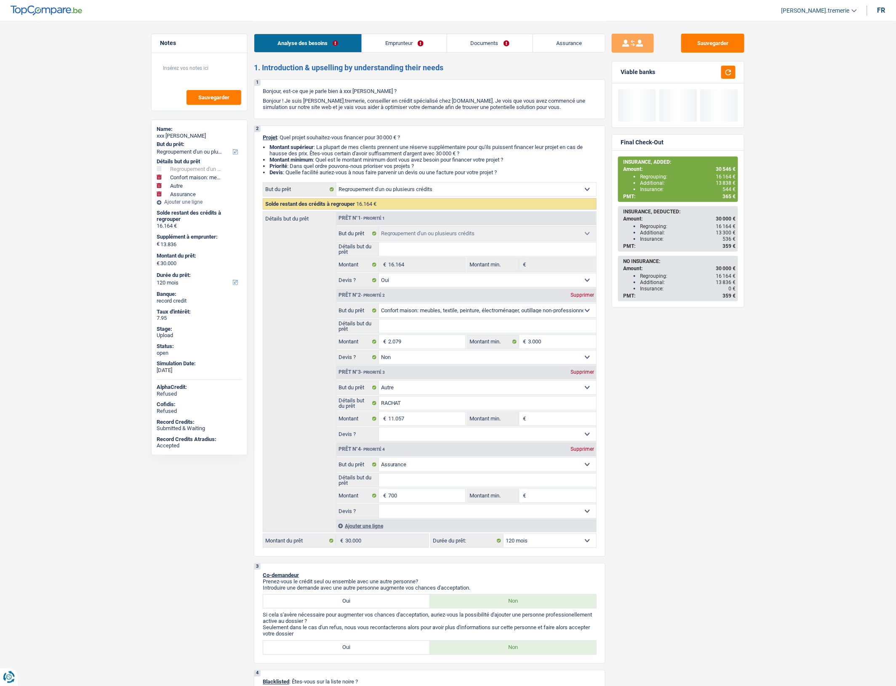
click at [641, 540] on div "Sauvegarder Viable banks Final Check-Out INSURANCE, ADDED: Amount: 30 546 € Reg…" at bounding box center [677, 353] width 145 height 639
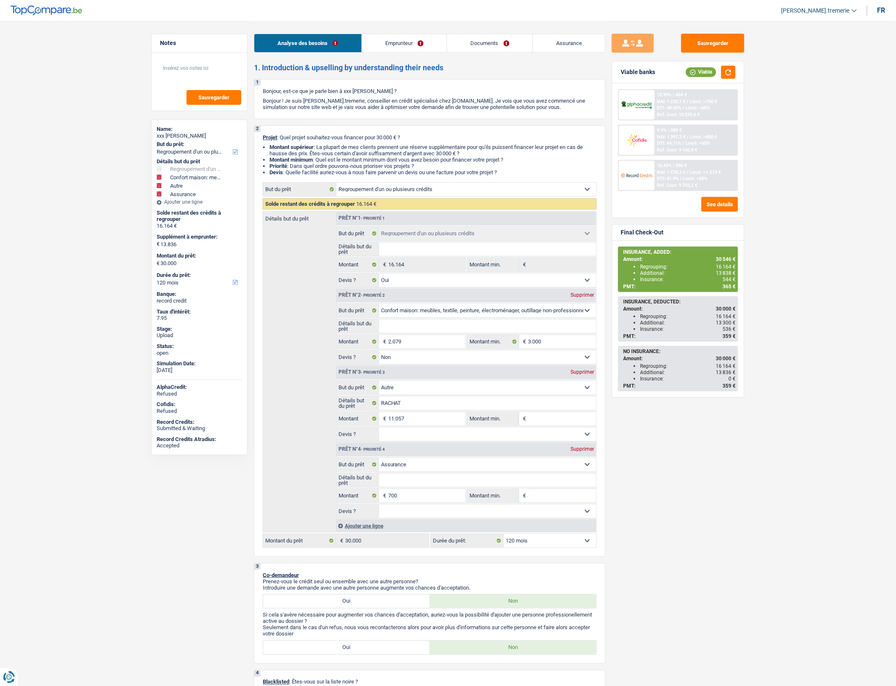
click at [682, 166] on div "10.45% | 396 €" at bounding box center [672, 165] width 30 height 5
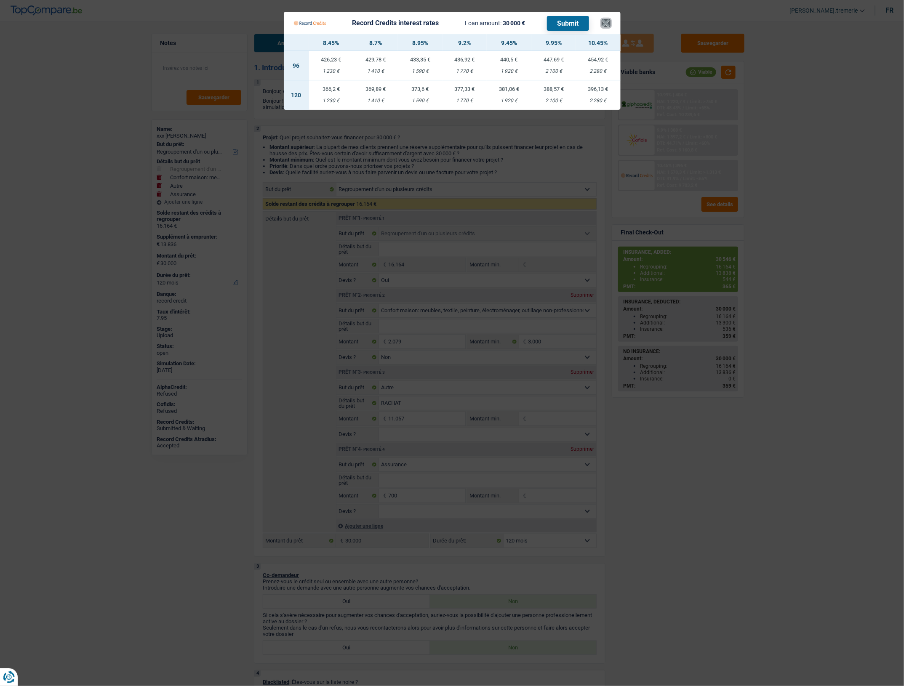
click at [602, 22] on button "×" at bounding box center [605, 23] width 9 height 8
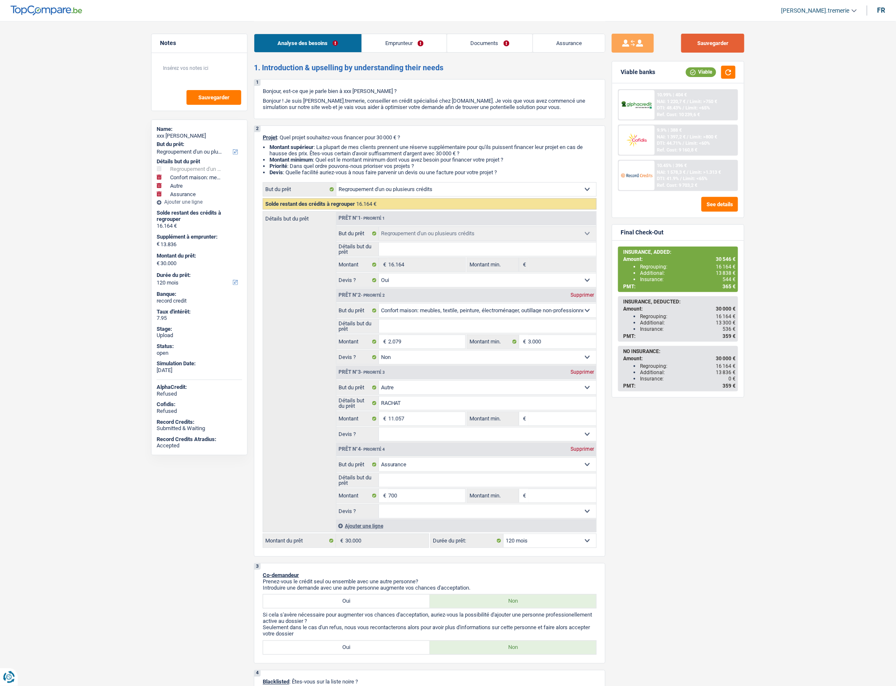
click at [706, 44] on button "Sauvegarder" at bounding box center [712, 43] width 63 height 19
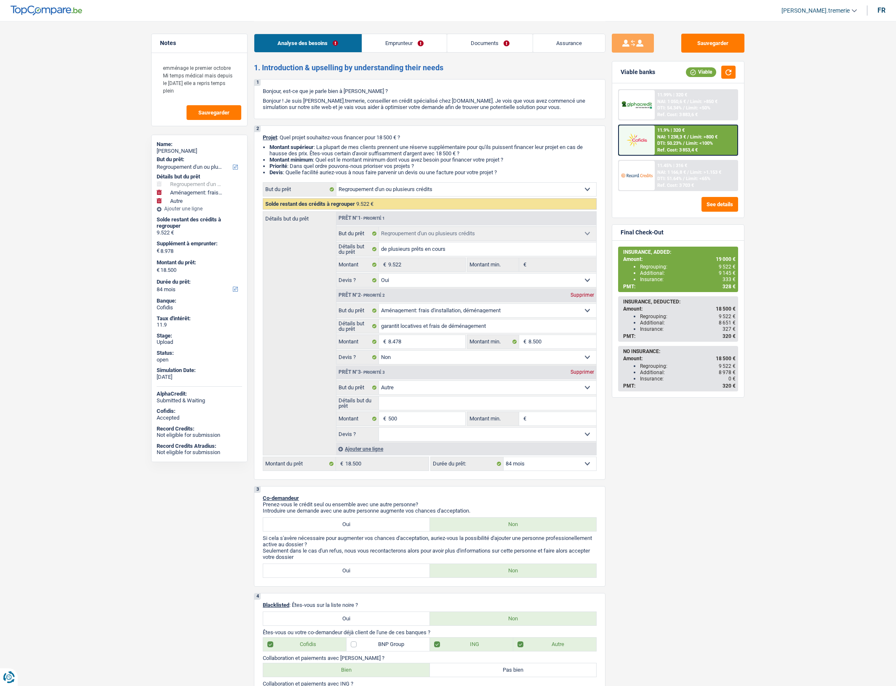
select select "refinancing"
select select "movingOrInstallation"
select select "other"
select select "84"
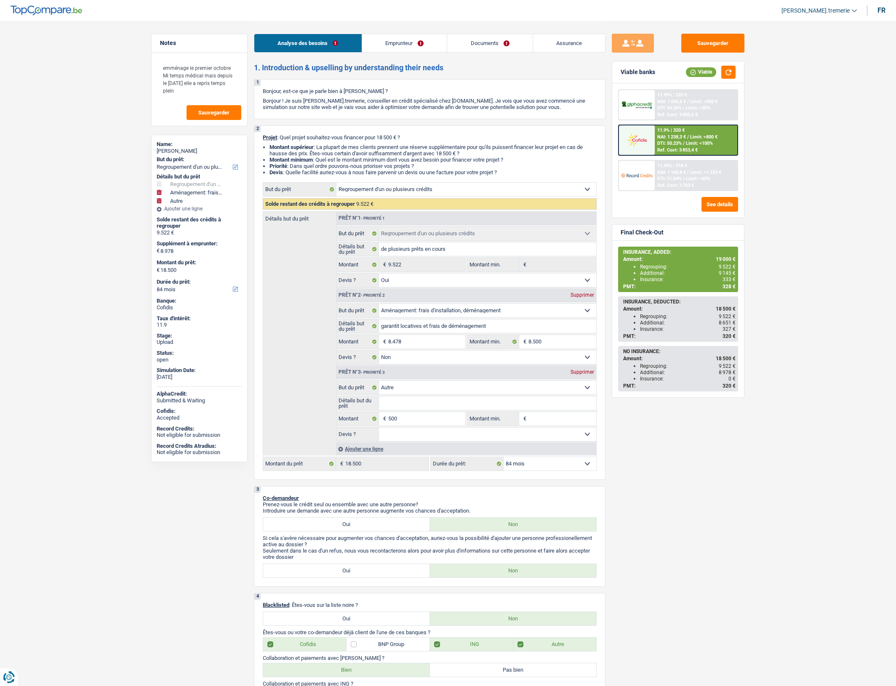
select select "refinancing"
select select "yes"
select select "movingOrInstallation"
select select "false"
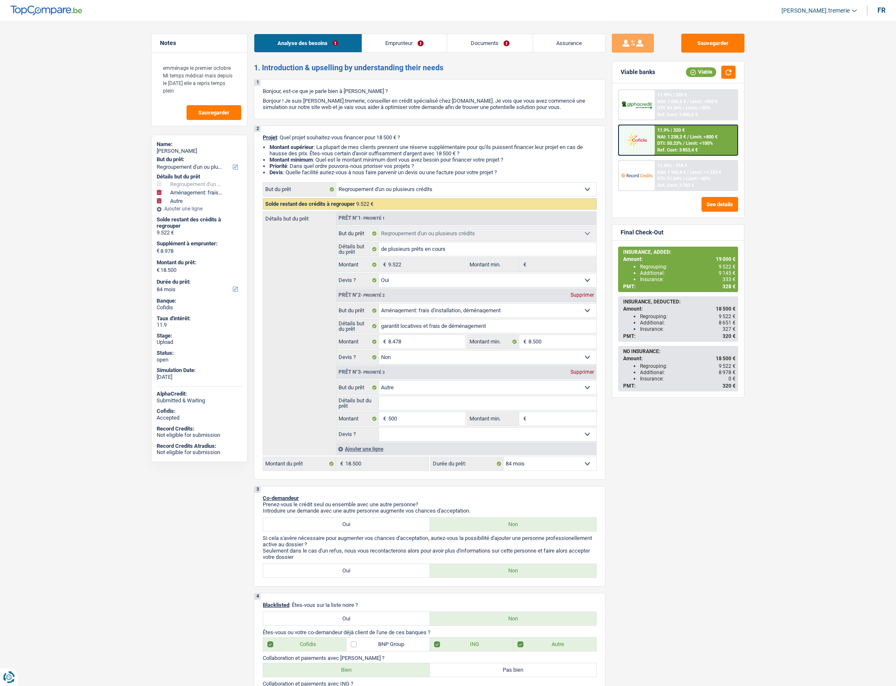
select select "other"
select select "84"
select select "privateEmployee"
select select "familyAllowances"
select select "netSalary"
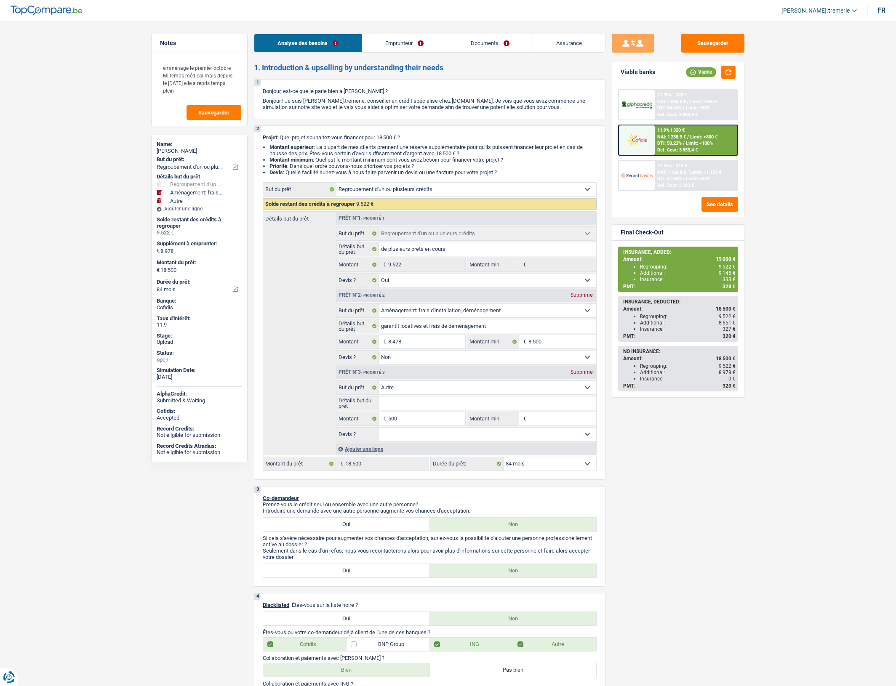
select select "mealVouchers"
select select "mutualityIndemnity"
select select "rents"
select select "cardOrCredit"
select select "personalLoan"
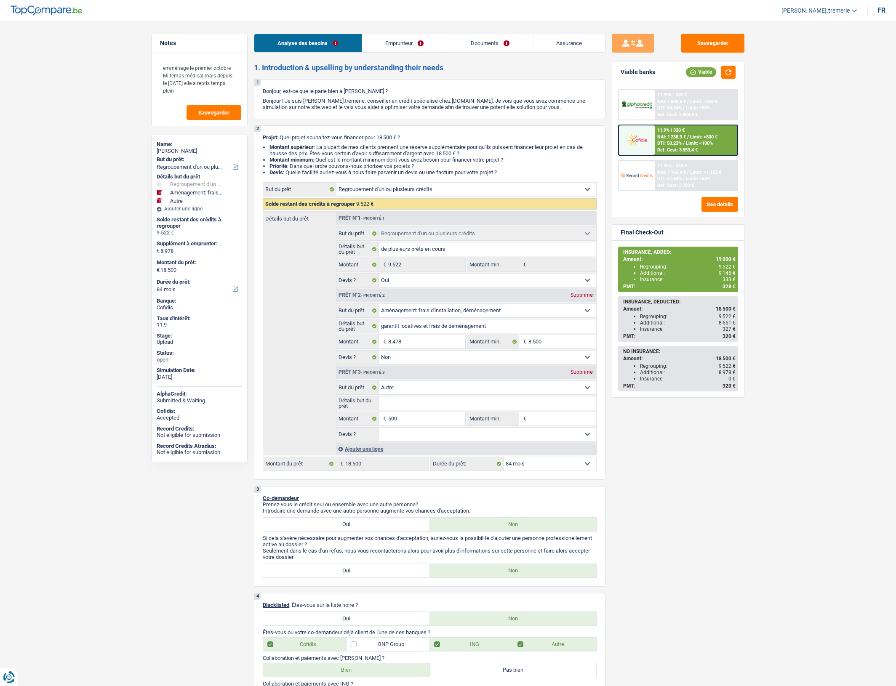
select select "other"
select select "48"
select select "refinancing"
select select "yes"
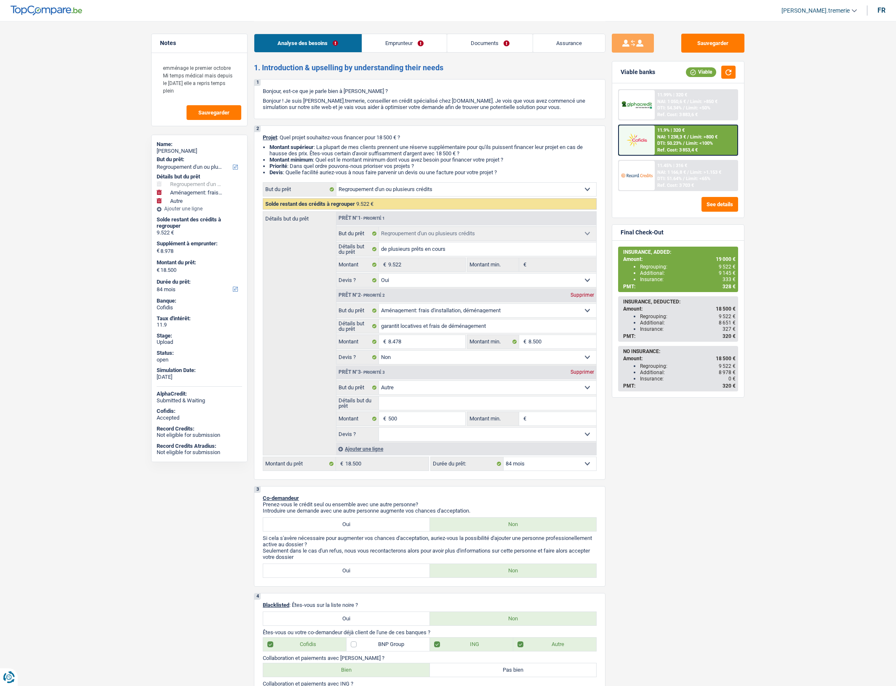
select select "movingOrInstallation"
select select "false"
select select "other"
select select "84"
select select "rents"
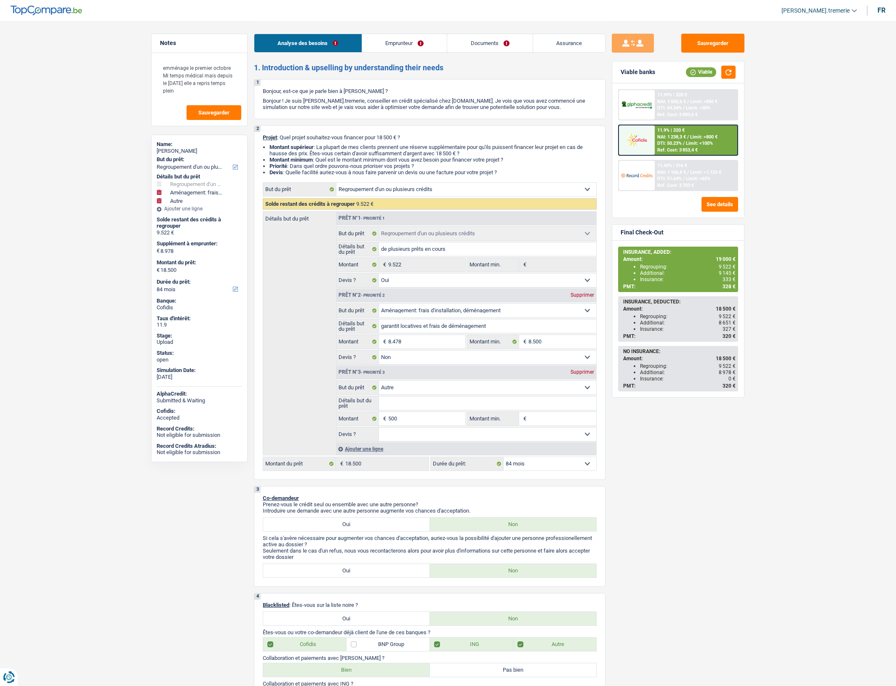
select select "BE"
select select "cardOrCredit"
select select "personalLoan"
select select "other"
select select "48"
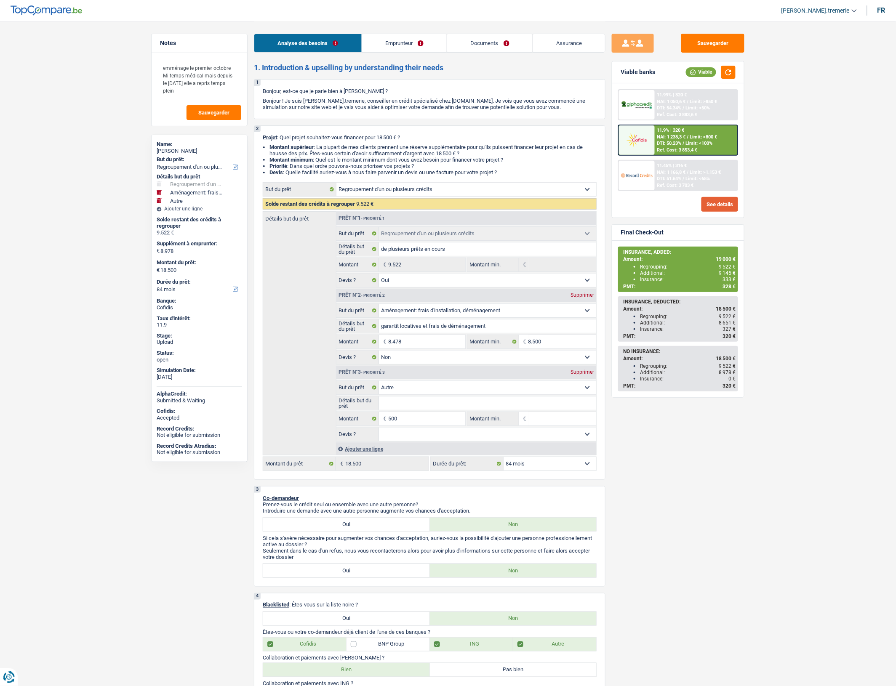
click at [724, 201] on button "See details" at bounding box center [719, 204] width 37 height 15
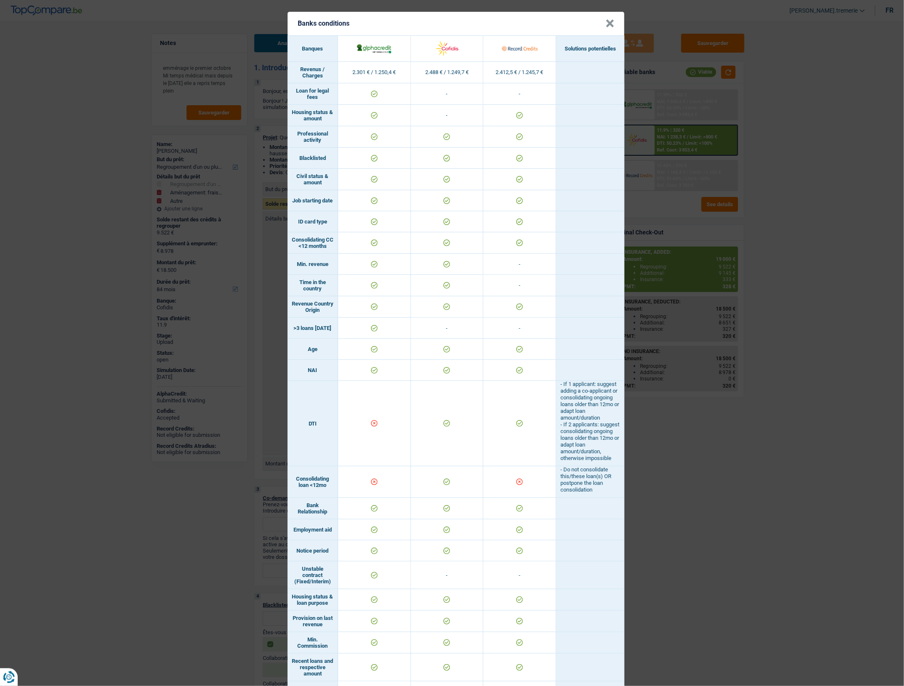
click at [605, 19] on button "×" at bounding box center [609, 23] width 9 height 8
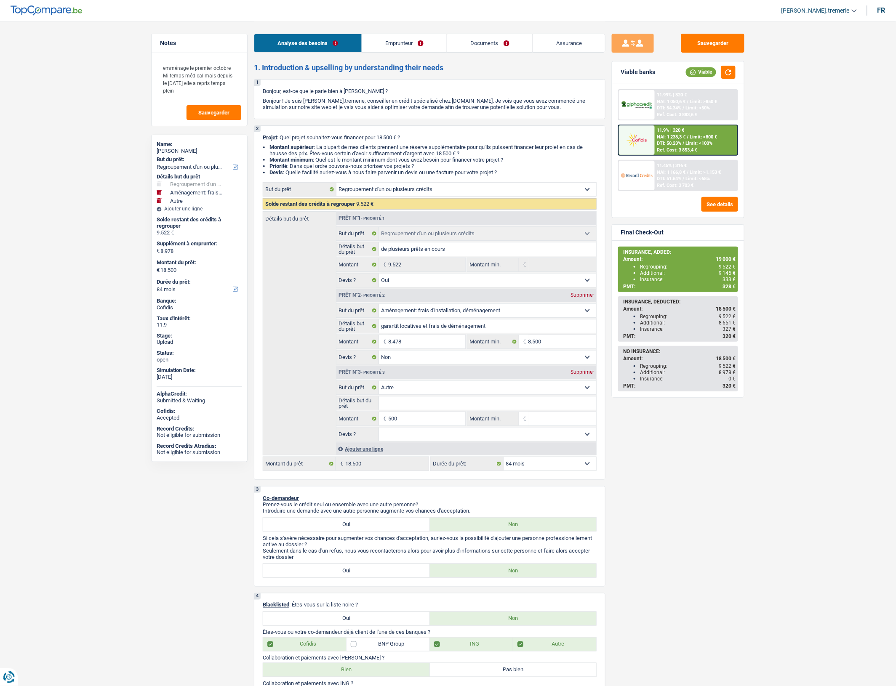
click at [415, 45] on link "Emprunteur" at bounding box center [404, 43] width 85 height 18
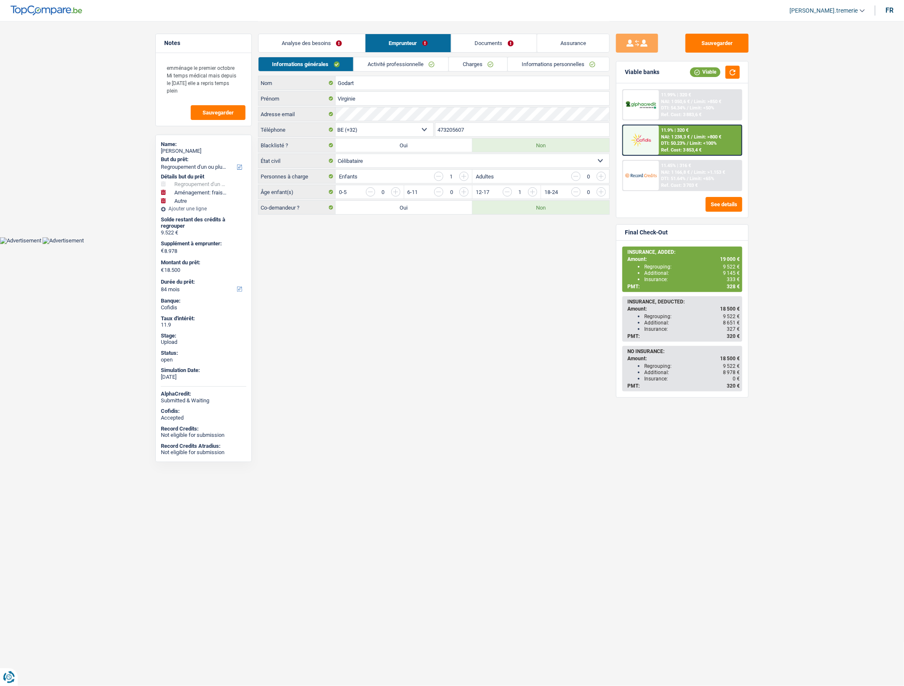
click at [493, 60] on link "Charges" at bounding box center [478, 64] width 58 height 14
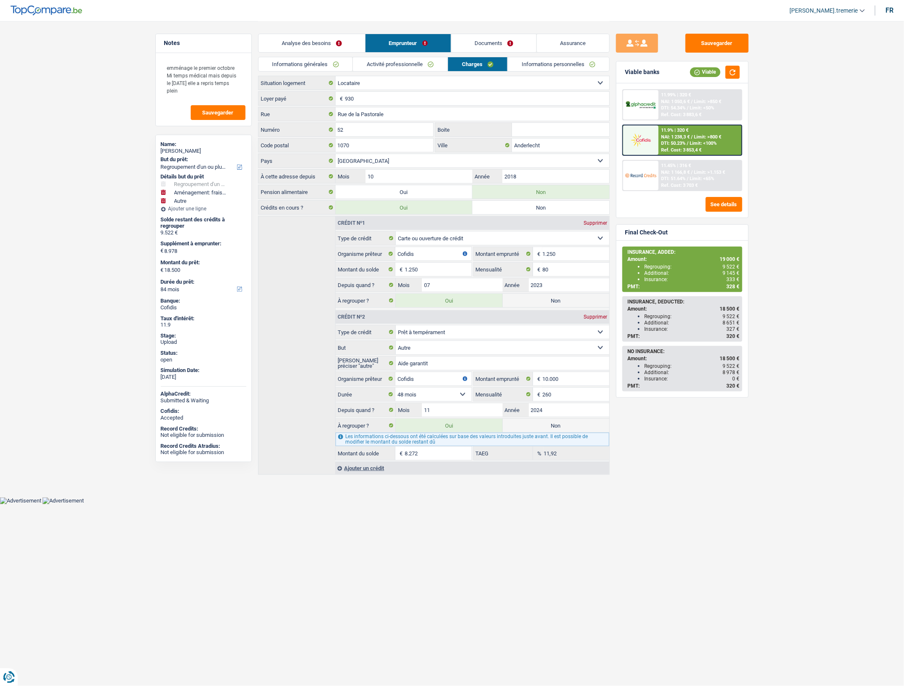
click at [570, 425] on label "Non" at bounding box center [555, 425] width 106 height 13
click at [570, 425] on input "Non" at bounding box center [555, 425] width 106 height 13
radio input "true"
type input "10.228"
select select "60"
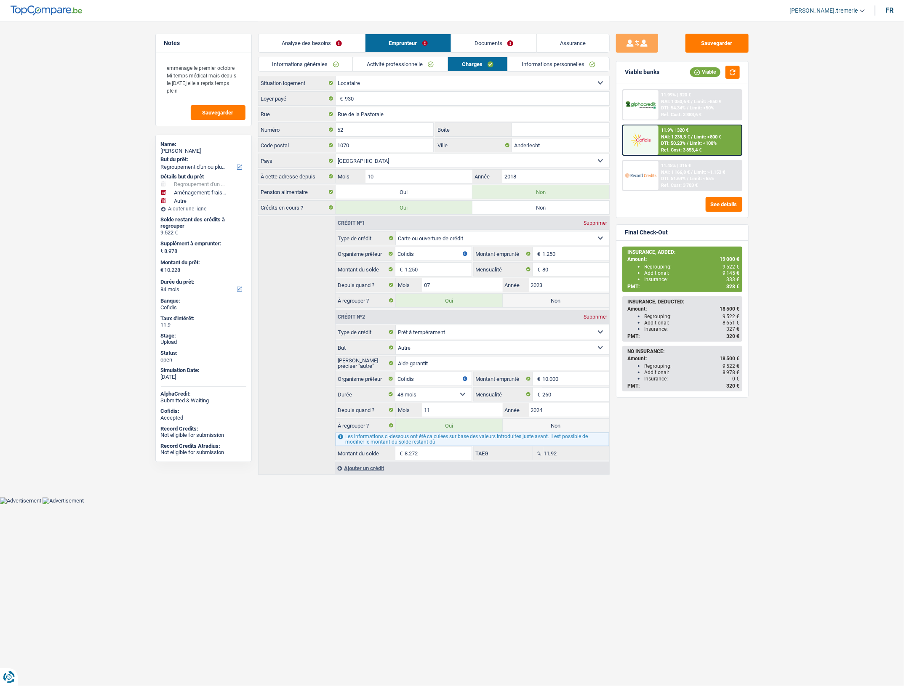
radio input "false"
click at [726, 202] on button "See details" at bounding box center [723, 204] width 37 height 15
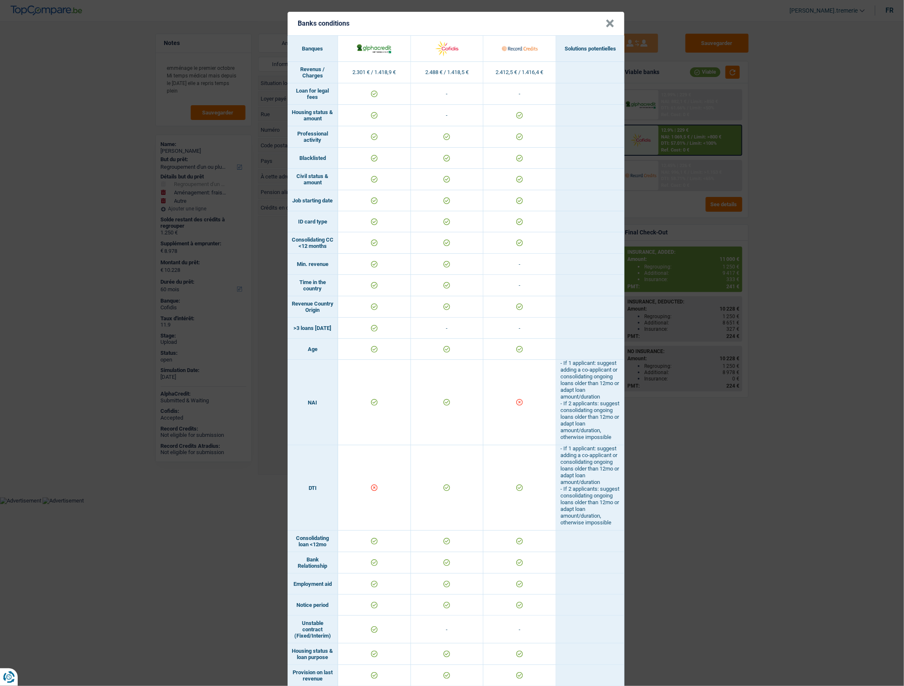
click at [609, 26] on button "×" at bounding box center [609, 23] width 9 height 8
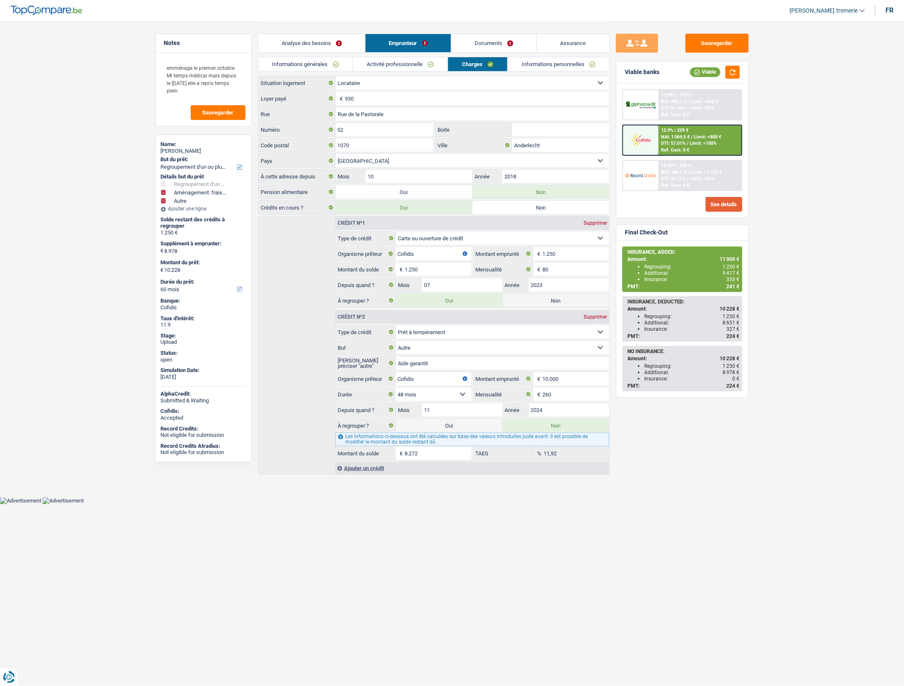
click at [726, 203] on button "See details" at bounding box center [723, 204] width 37 height 15
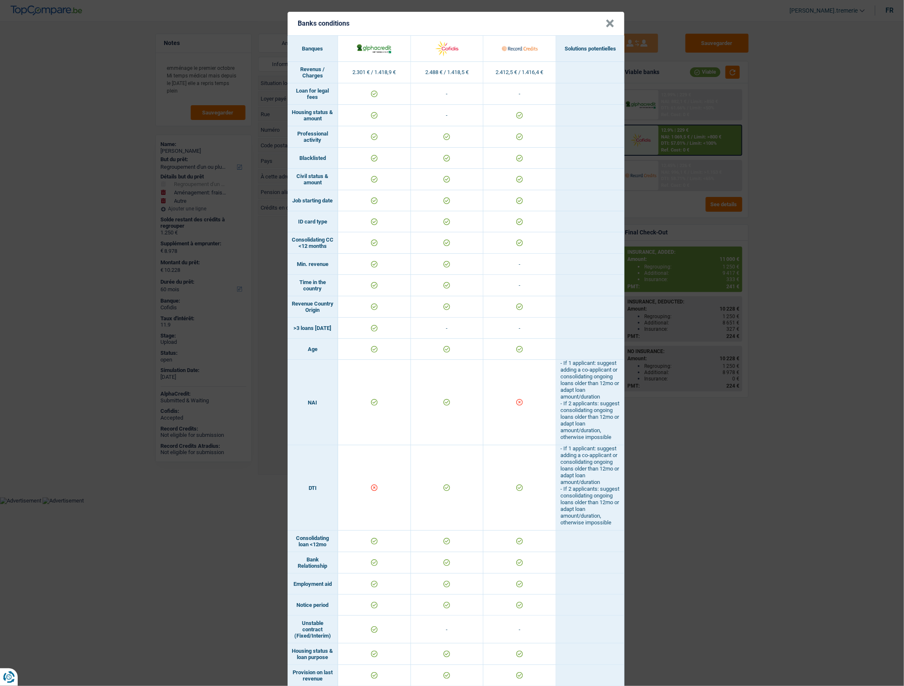
click at [606, 26] on button "×" at bounding box center [609, 23] width 9 height 8
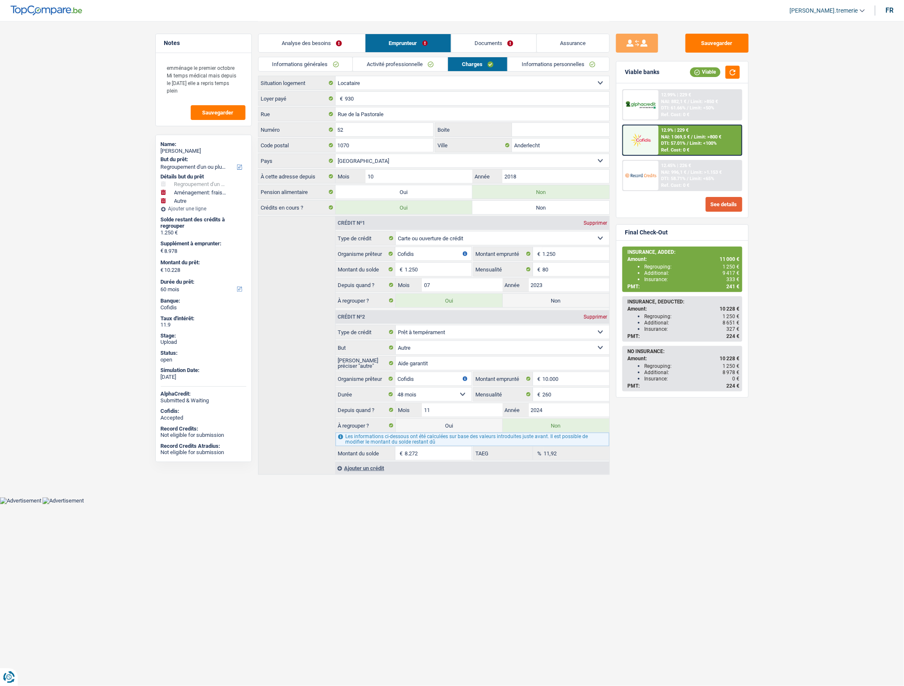
click at [734, 201] on button "See details" at bounding box center [723, 204] width 37 height 15
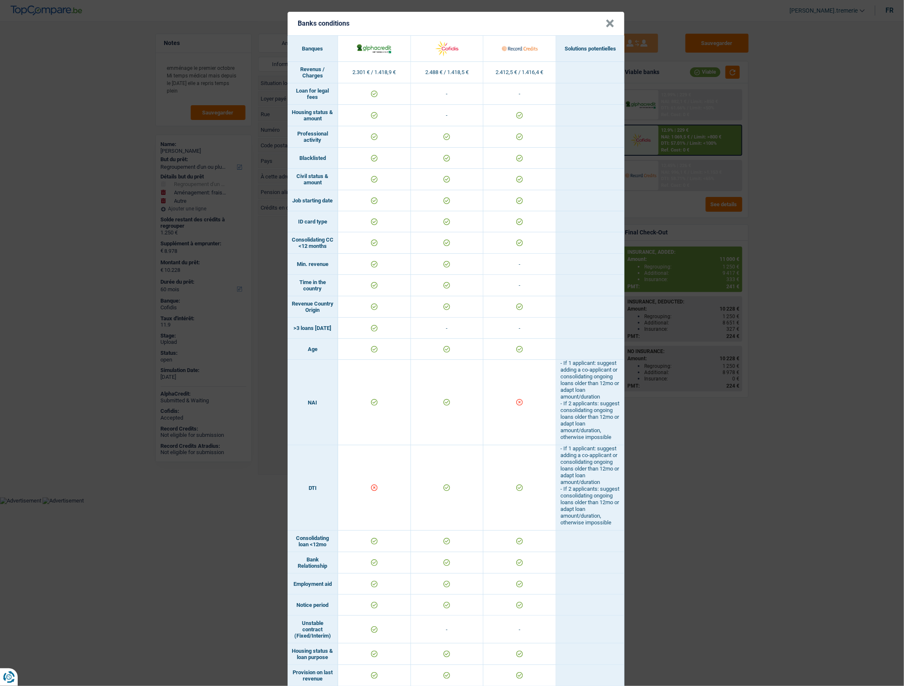
click at [606, 24] on button "×" at bounding box center [609, 23] width 9 height 8
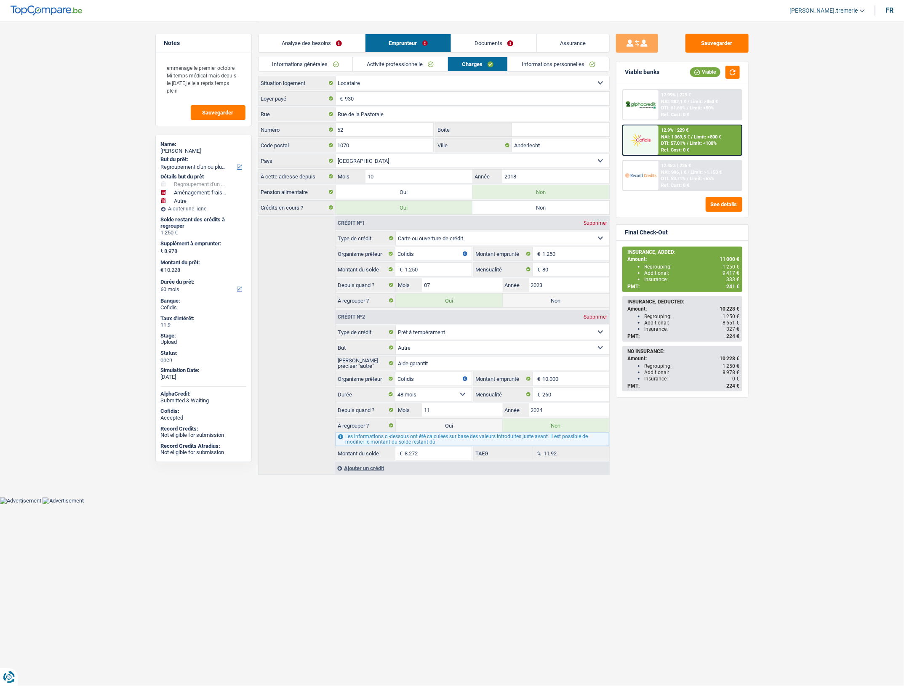
click at [309, 40] on link "Analyse des besoins" at bounding box center [311, 43] width 107 height 18
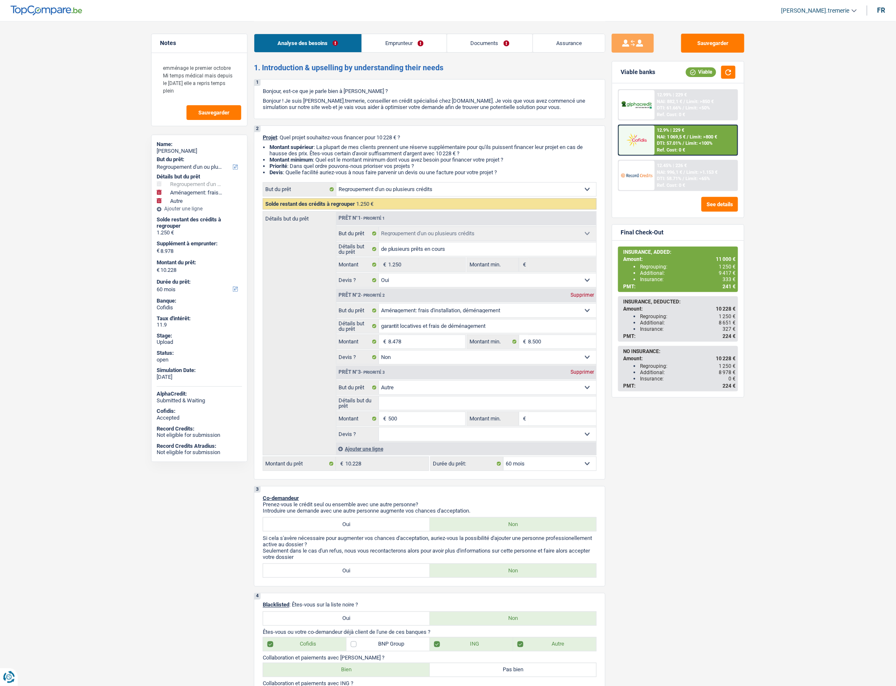
click at [577, 379] on div "Prêt n°3 - Priorité 3 Supprimer" at bounding box center [466, 372] width 260 height 13
click at [582, 375] on div "Supprimer" at bounding box center [582, 371] width 28 height 5
type input "8.478"
type input "9.728"
select select "48"
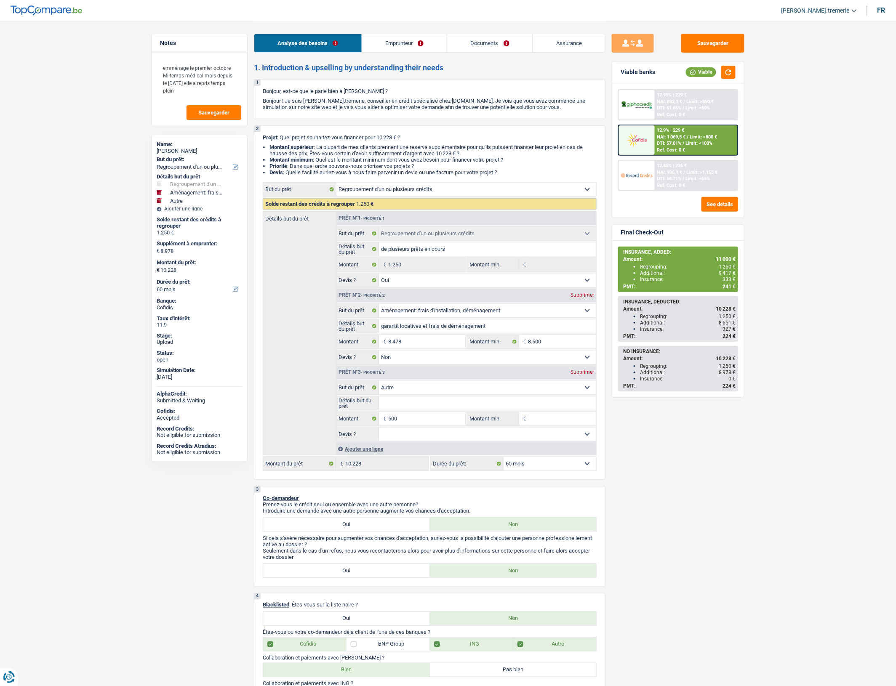
type input "9.728"
select select "48"
type input "9.728"
select select "48"
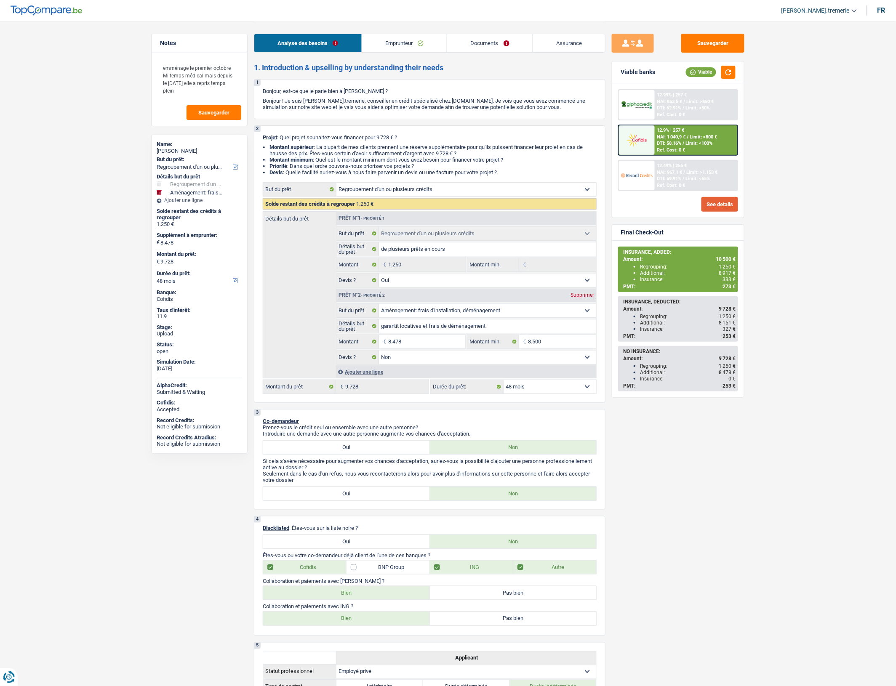
click at [720, 201] on button "See details" at bounding box center [719, 204] width 37 height 15
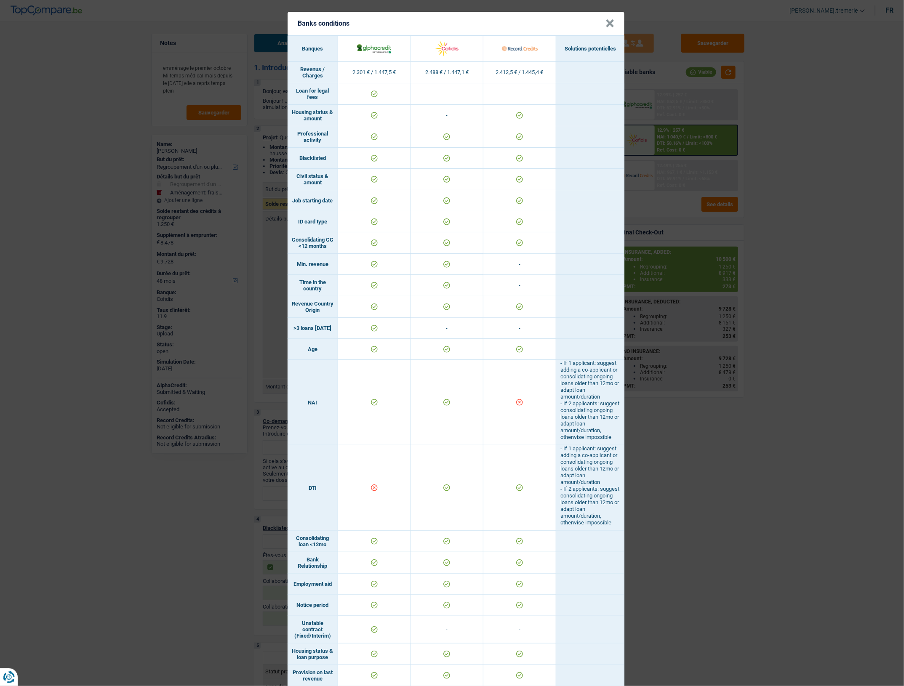
click at [605, 23] on button "×" at bounding box center [609, 23] width 9 height 8
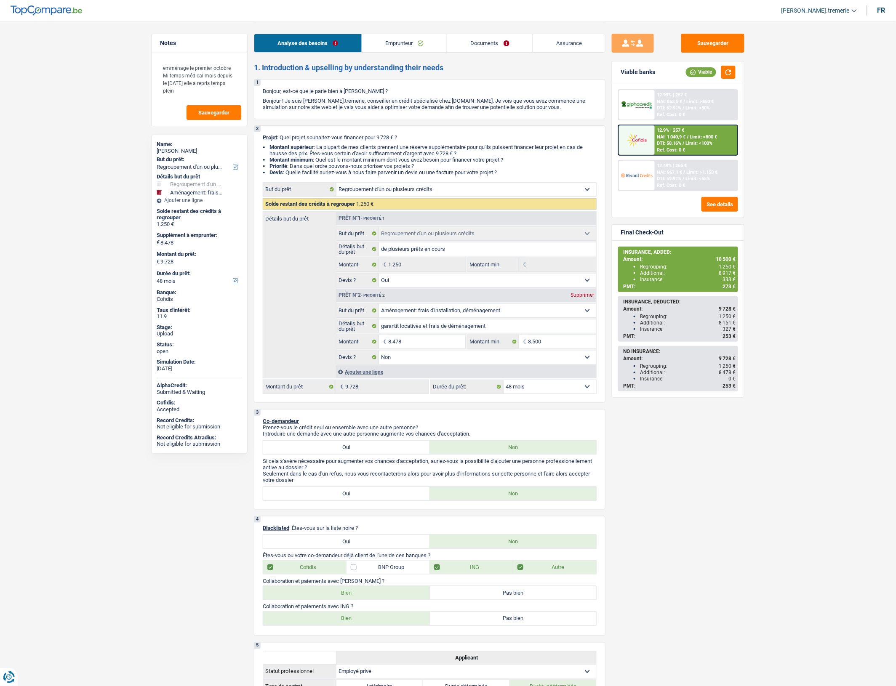
click at [684, 142] on span "/" at bounding box center [684, 143] width 2 height 5
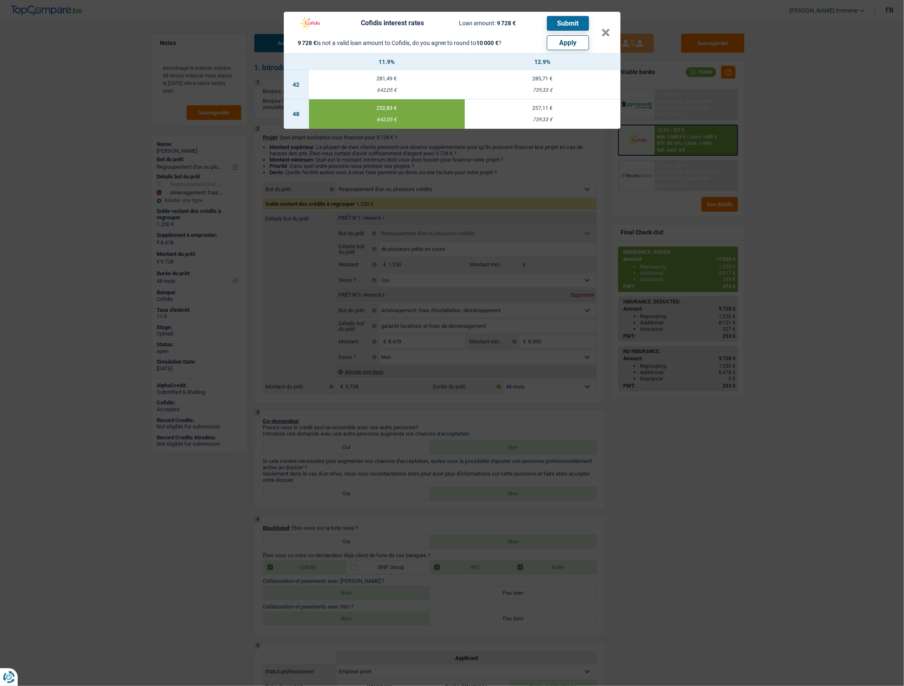
click at [558, 41] on button "Apply" at bounding box center [568, 42] width 42 height 15
type input "8.750"
type input "10.000"
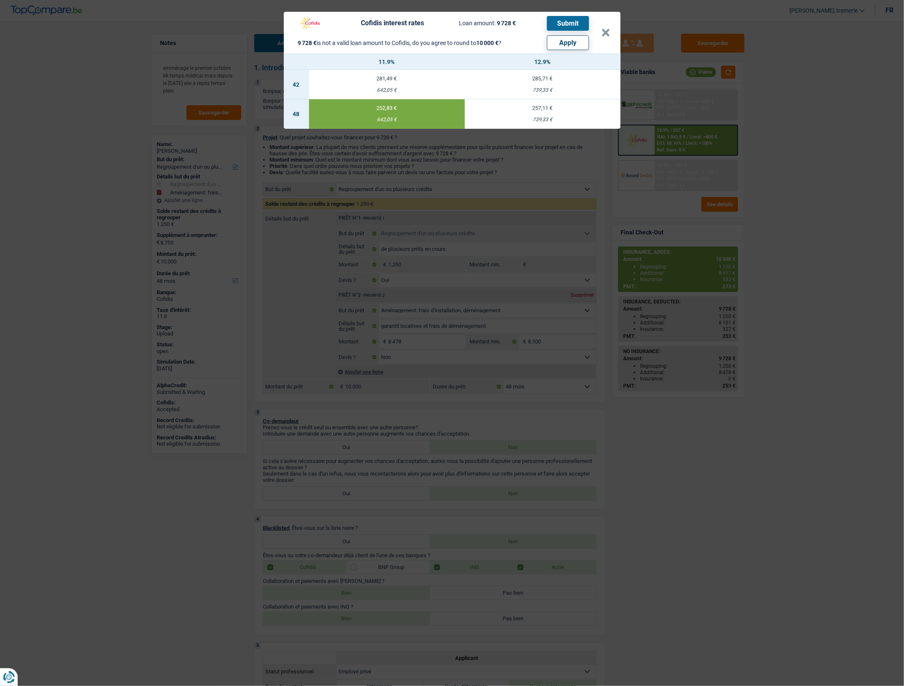
select select "other"
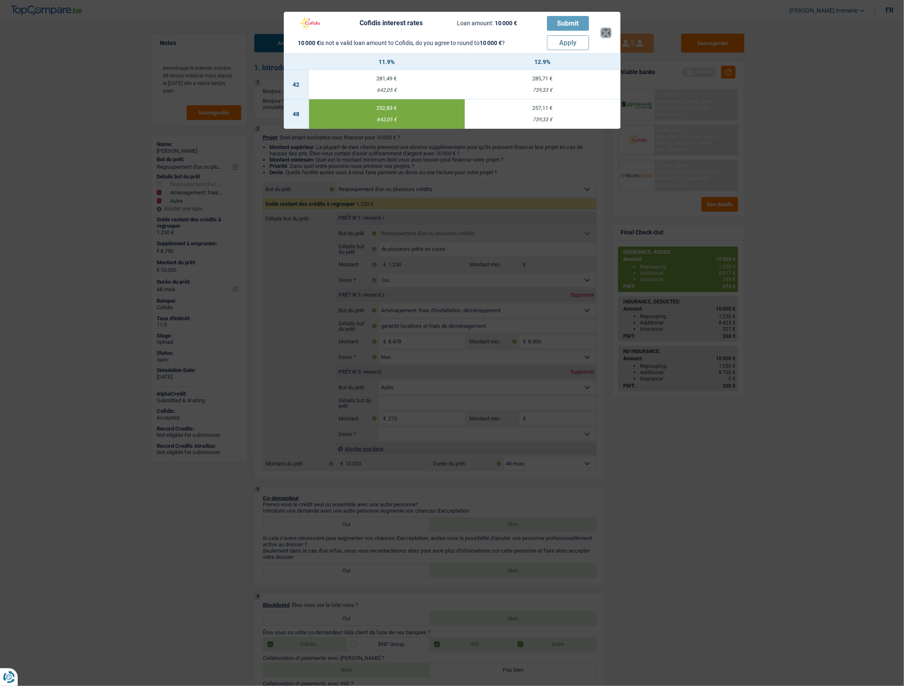
click at [606, 35] on button "×" at bounding box center [605, 33] width 9 height 8
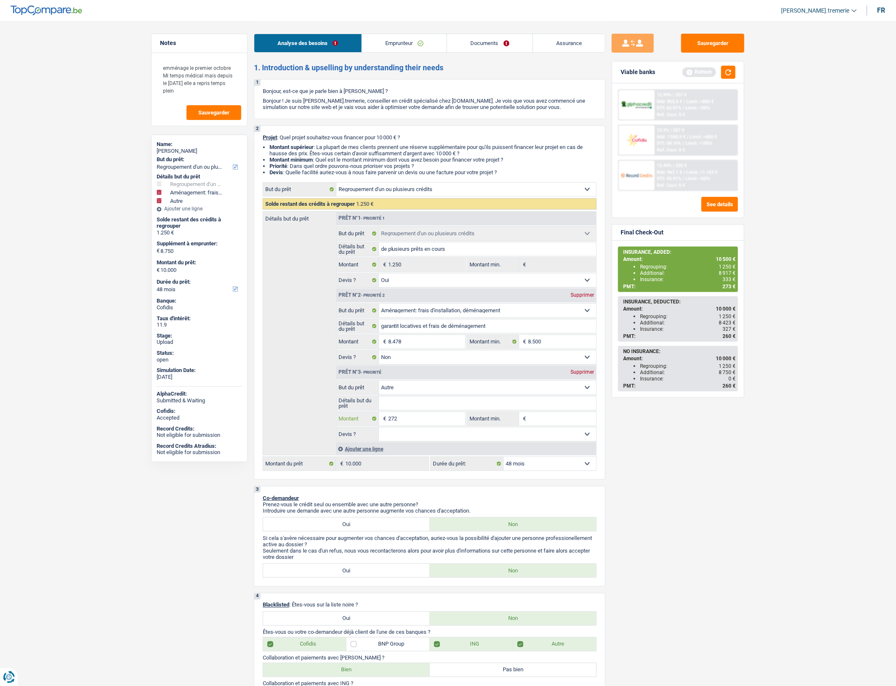
click at [432, 425] on input "272" at bounding box center [426, 418] width 77 height 13
type input "27"
select select
type input "27"
select select
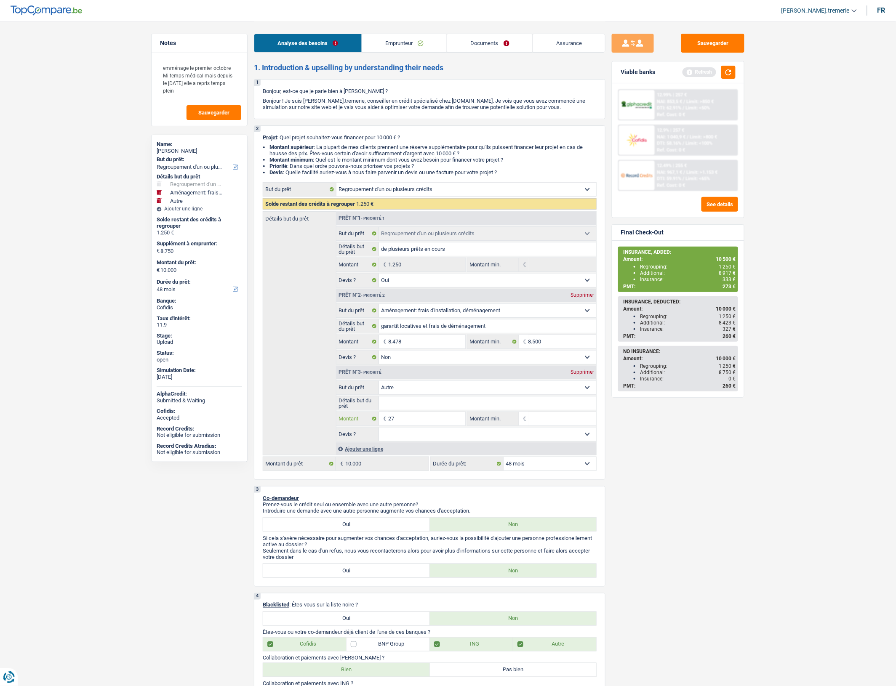
type input "273"
select select
type input "273"
select select
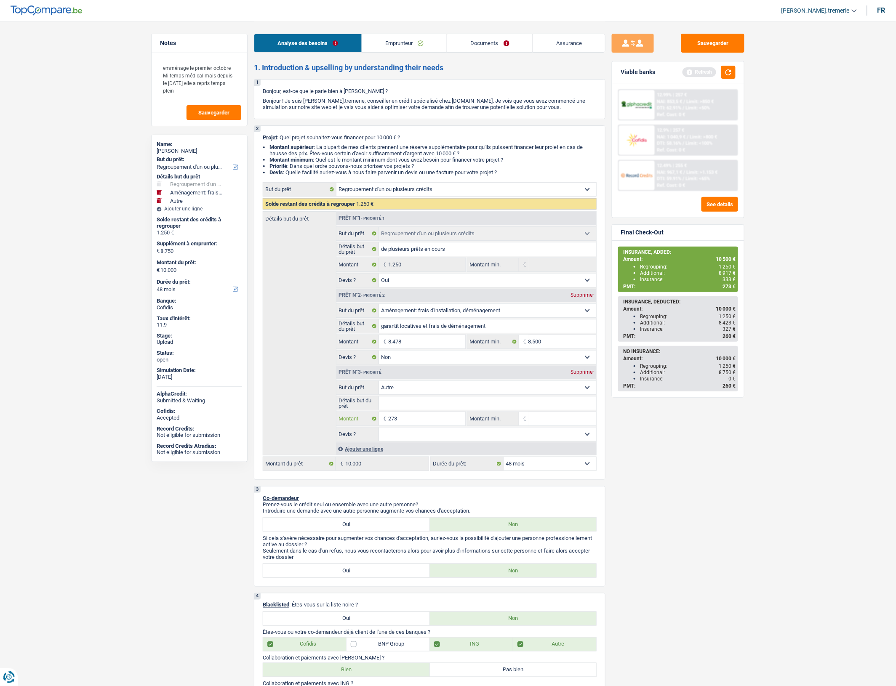
type input "273"
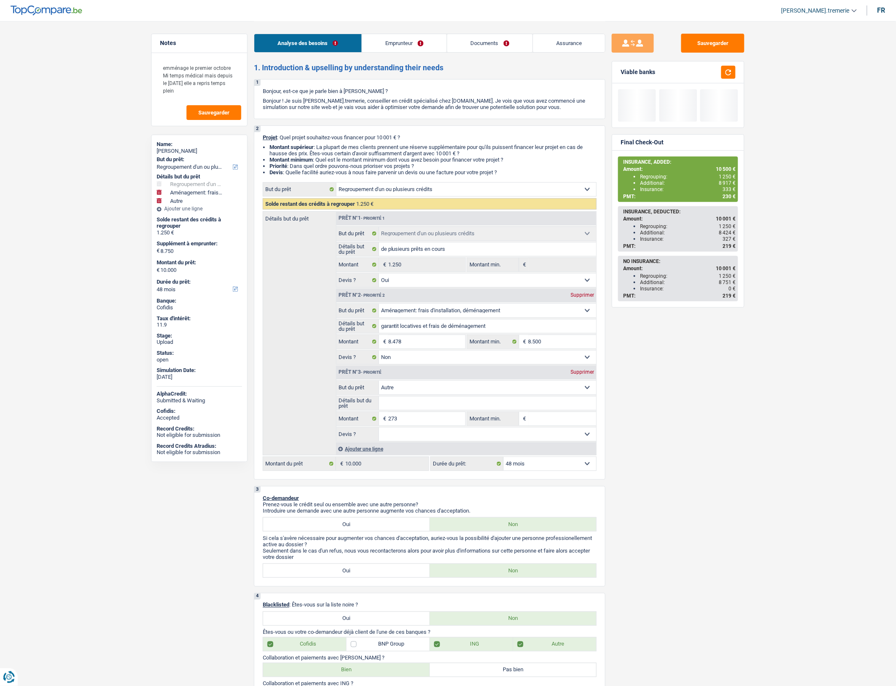
type input "8.751"
type input "10.001"
select select "60"
type input "10.001"
select select "60"
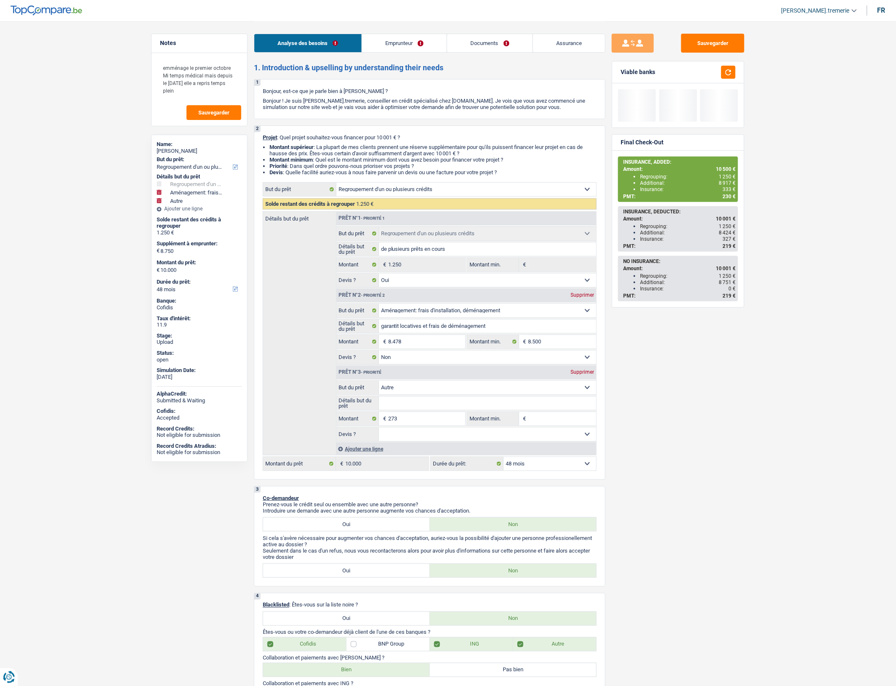
type input "10.001"
select select "60"
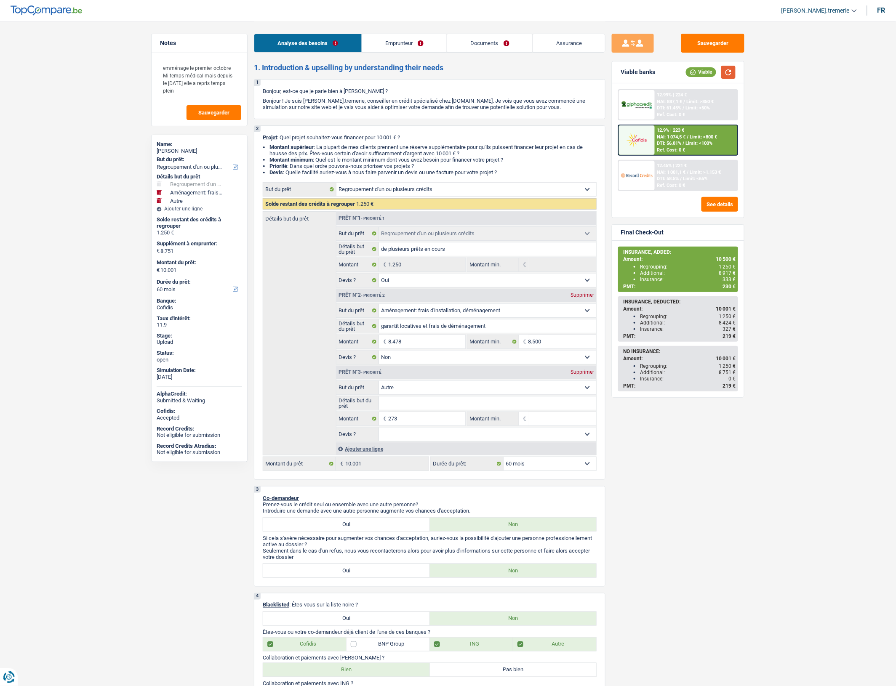
click at [729, 71] on button "button" at bounding box center [728, 72] width 14 height 13
click at [726, 197] on button "See details" at bounding box center [719, 204] width 37 height 15
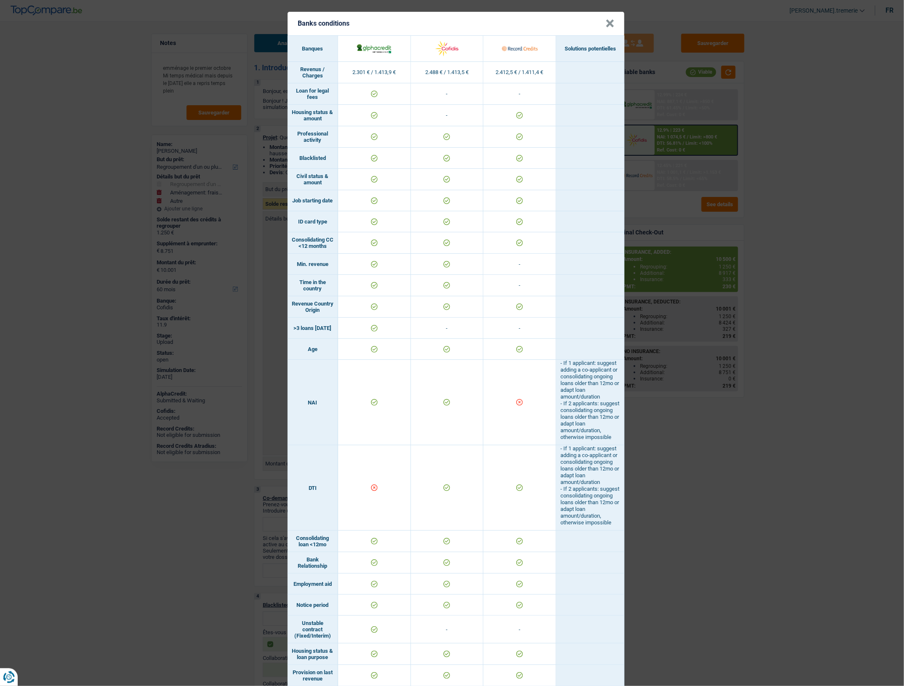
scroll to position [0, 0]
click at [607, 25] on button "×" at bounding box center [609, 23] width 9 height 8
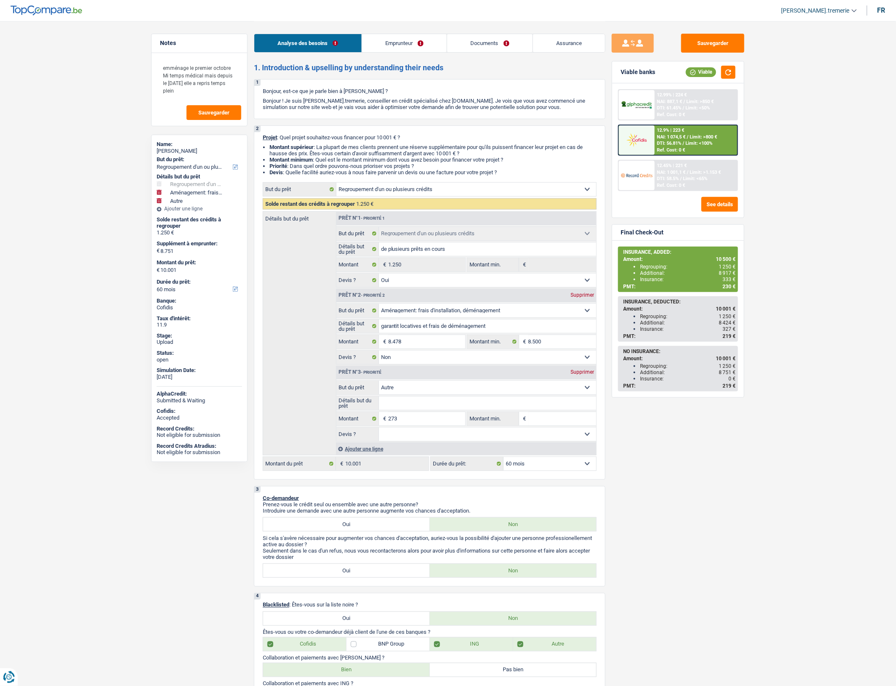
click at [413, 44] on link "Emprunteur" at bounding box center [404, 43] width 85 height 18
